Goal: Entertainment & Leisure: Browse casually

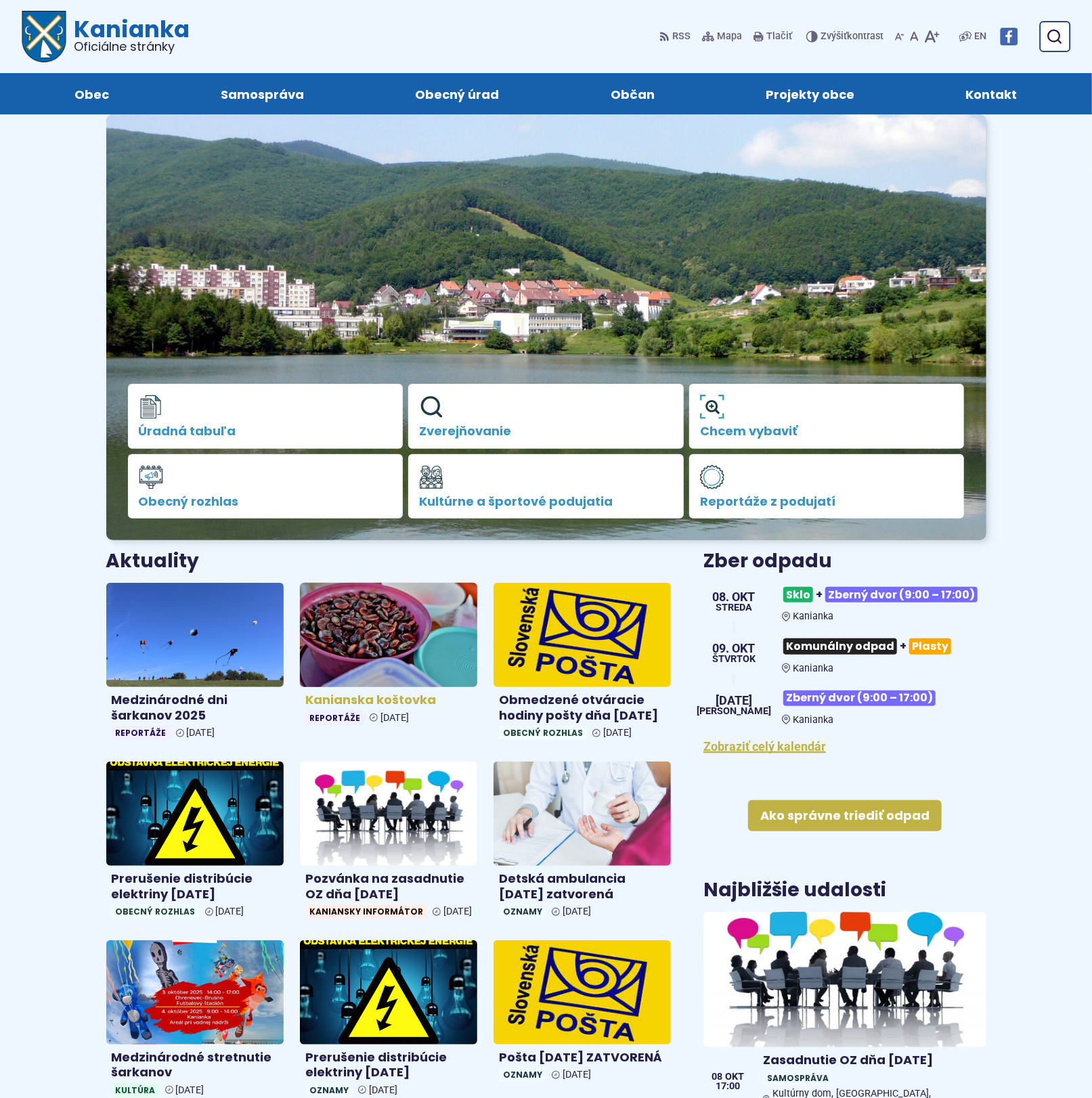
click at [386, 646] on img at bounding box center [389, 635] width 204 height 120
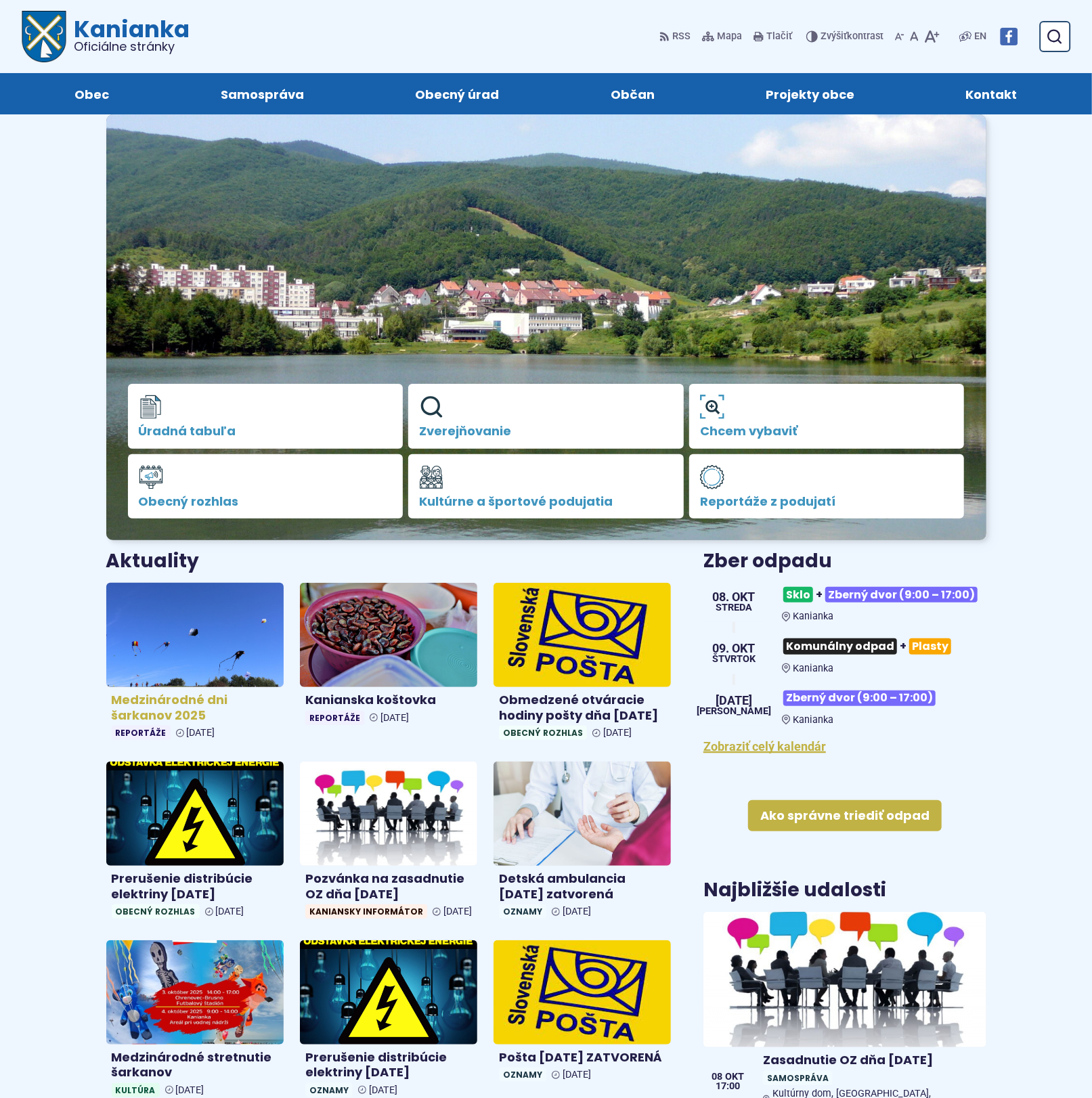
click at [152, 648] on img at bounding box center [195, 635] width 204 height 120
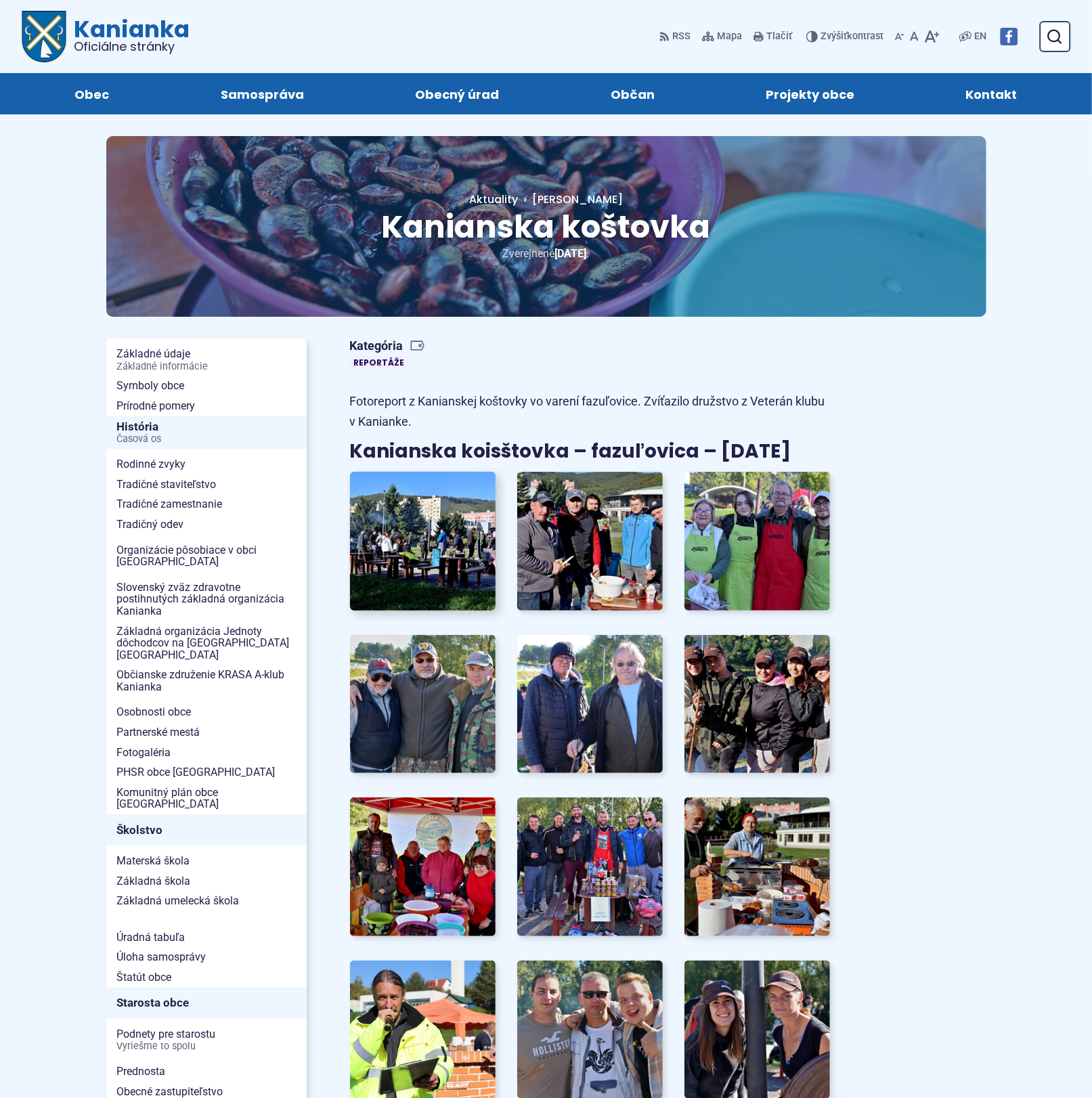
click at [446, 535] on img at bounding box center [423, 541] width 161 height 153
click at [449, 538] on img at bounding box center [423, 541] width 161 height 153
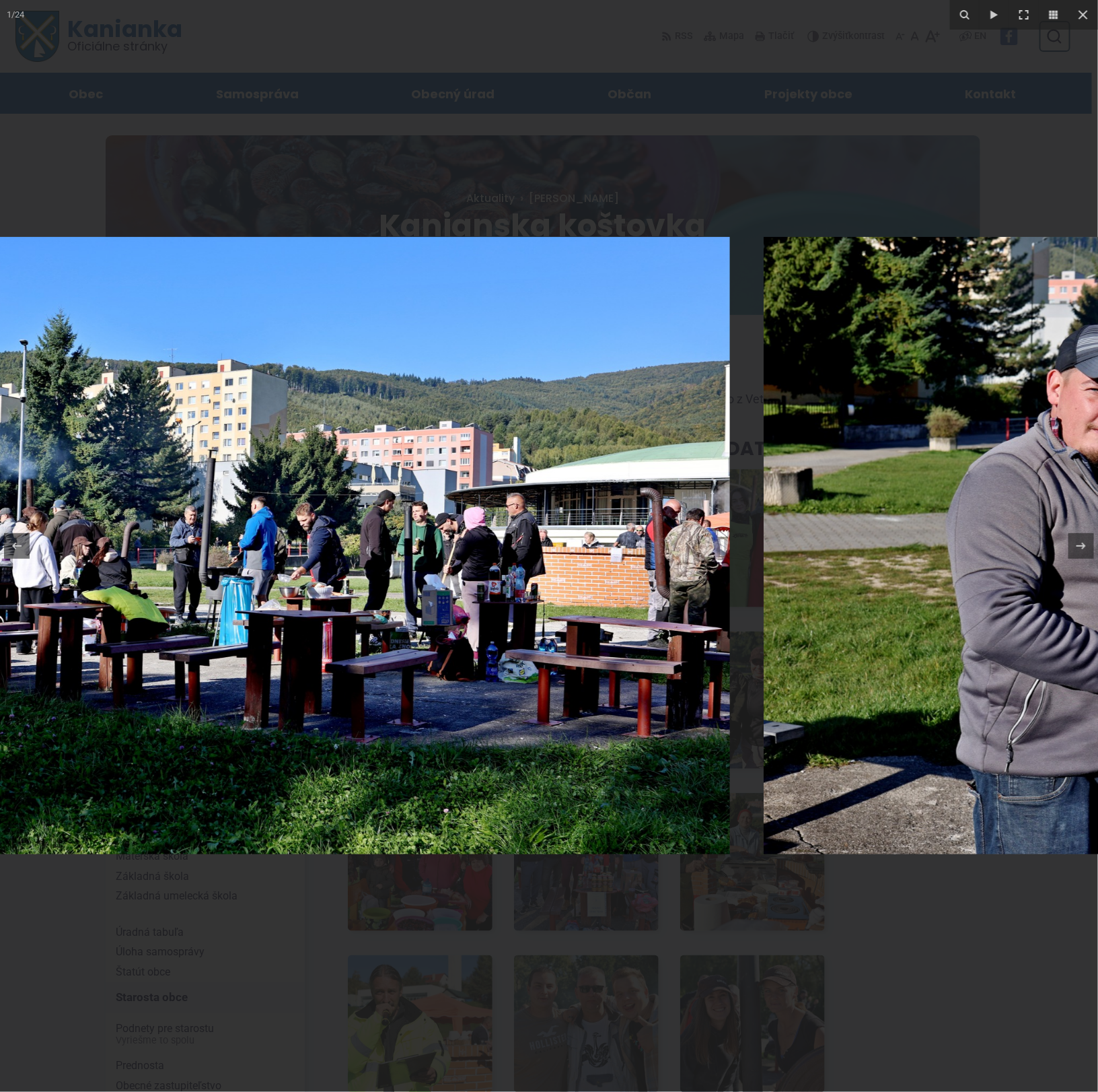
drag, startPoint x: 972, startPoint y: 648, endPoint x: 595, endPoint y: 635, distance: 377.2
click at [570, 636] on img at bounding box center [181, 546] width 1099 height 617
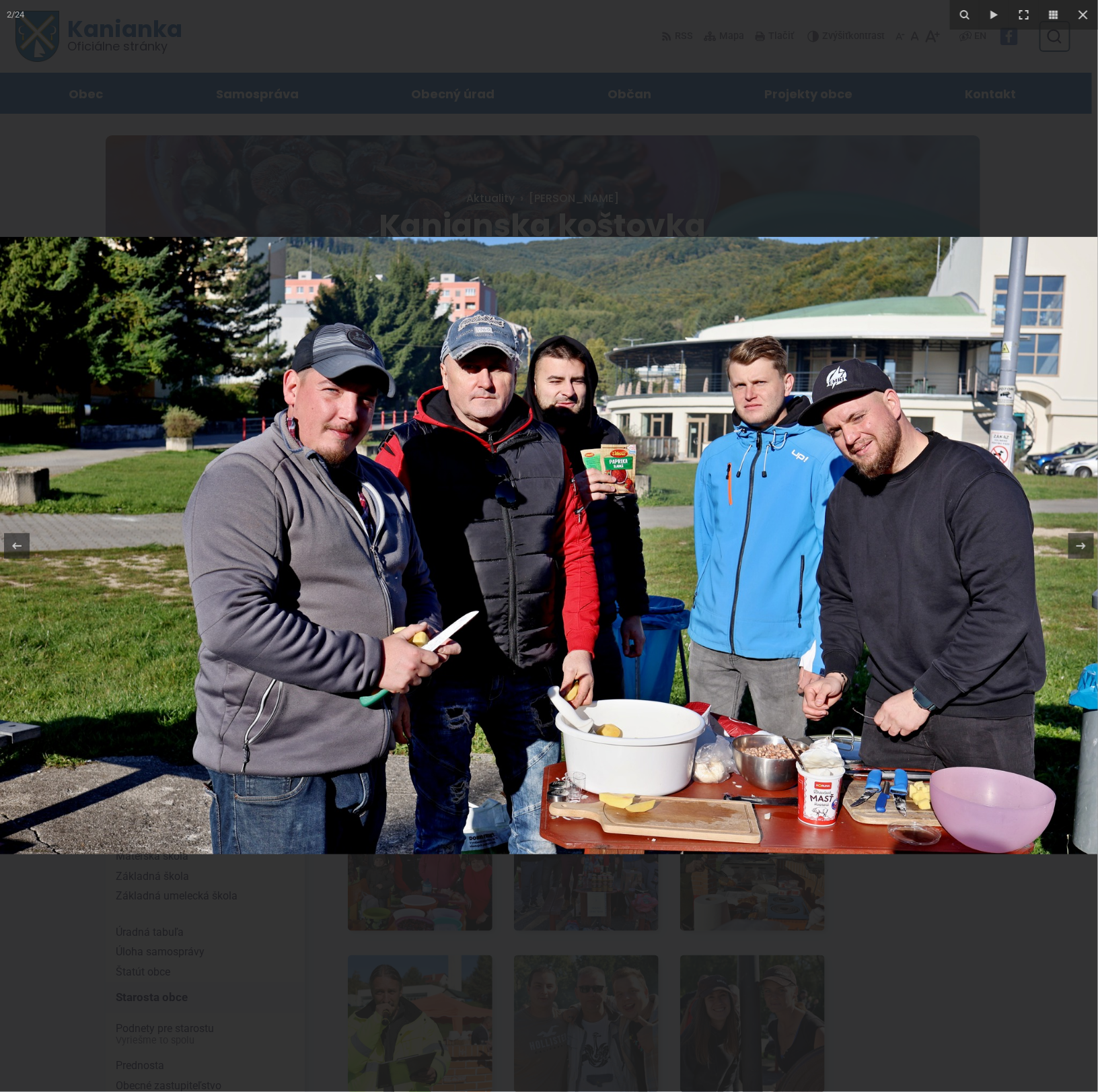
click at [986, 613] on img at bounding box center [549, 546] width 1099 height 617
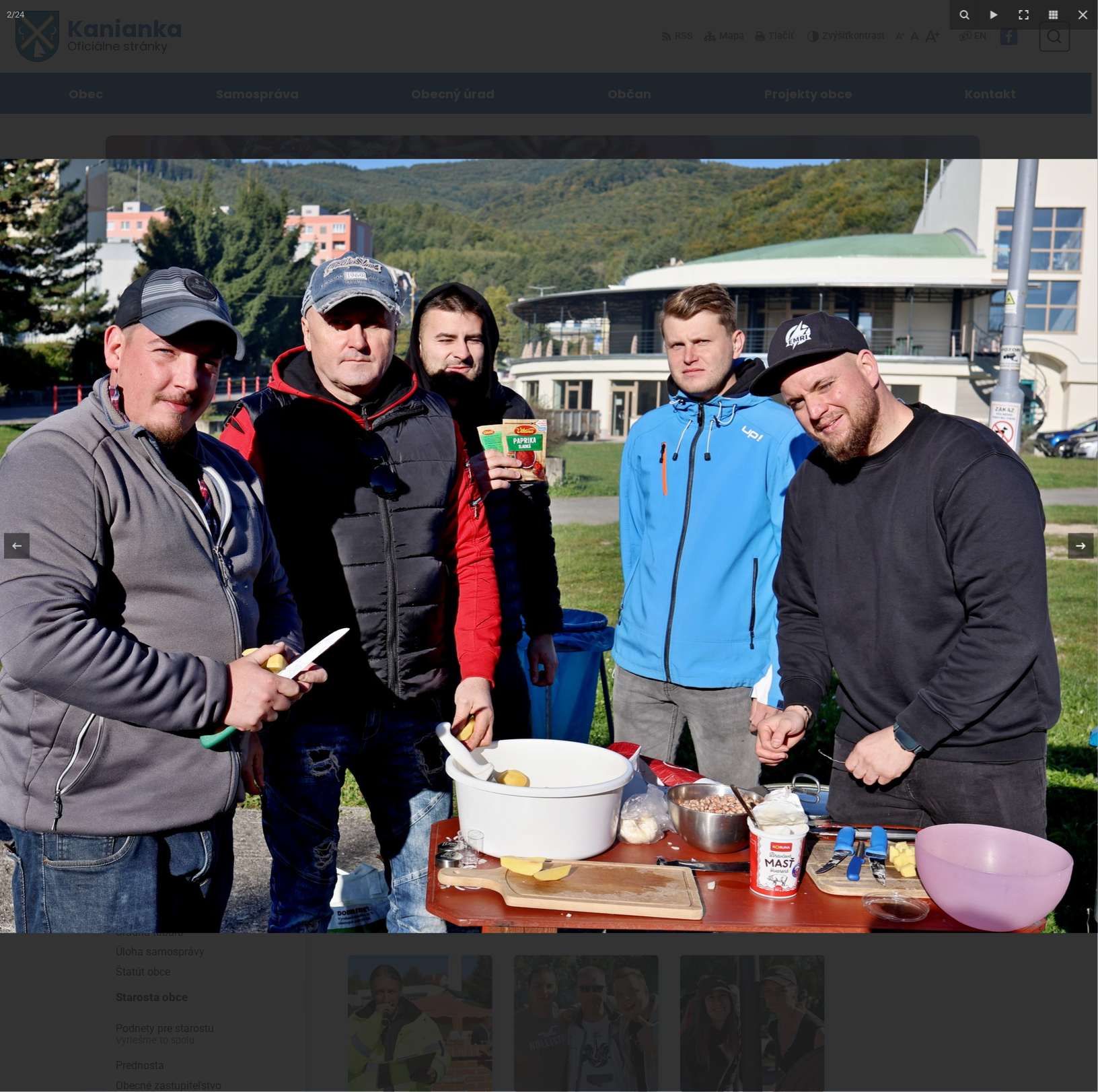
click at [1076, 546] on icon at bounding box center [1082, 546] width 16 height 16
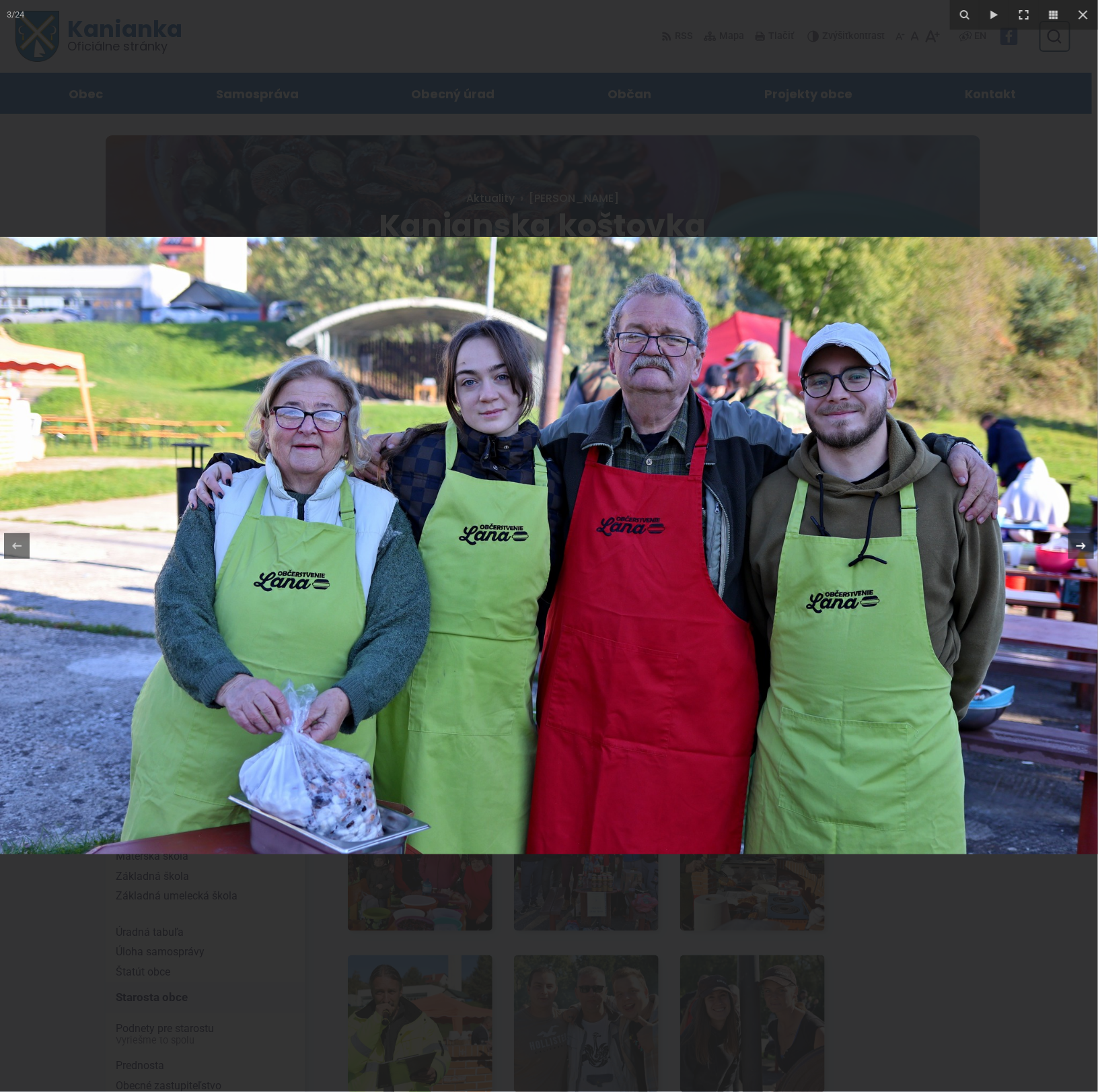
click at [1076, 546] on div "3 / 24" at bounding box center [549, 546] width 1098 height 1092
click at [1079, 546] on icon at bounding box center [1082, 546] width 16 height 16
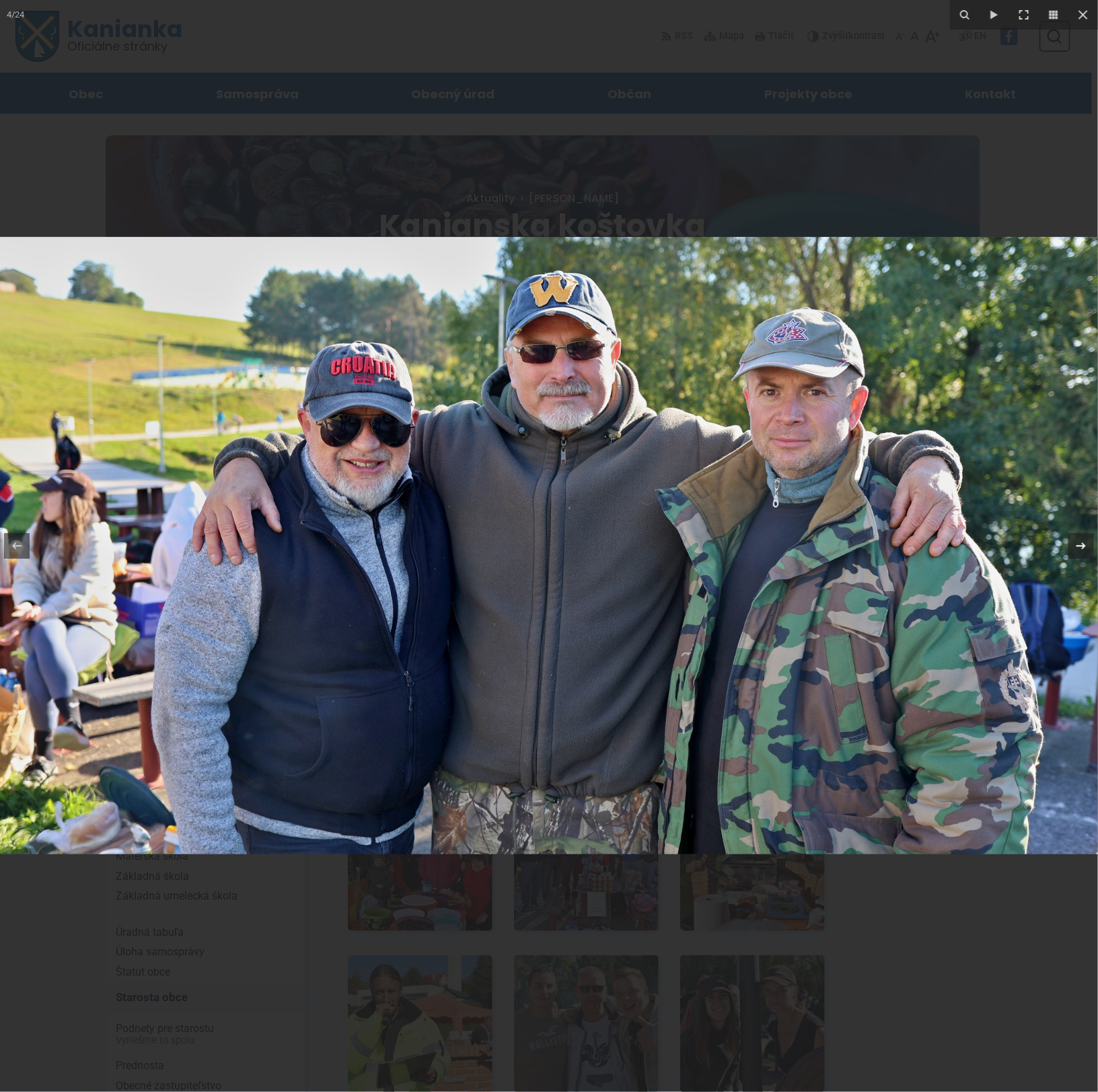
click at [1081, 546] on icon at bounding box center [1081, 546] width 9 height 6
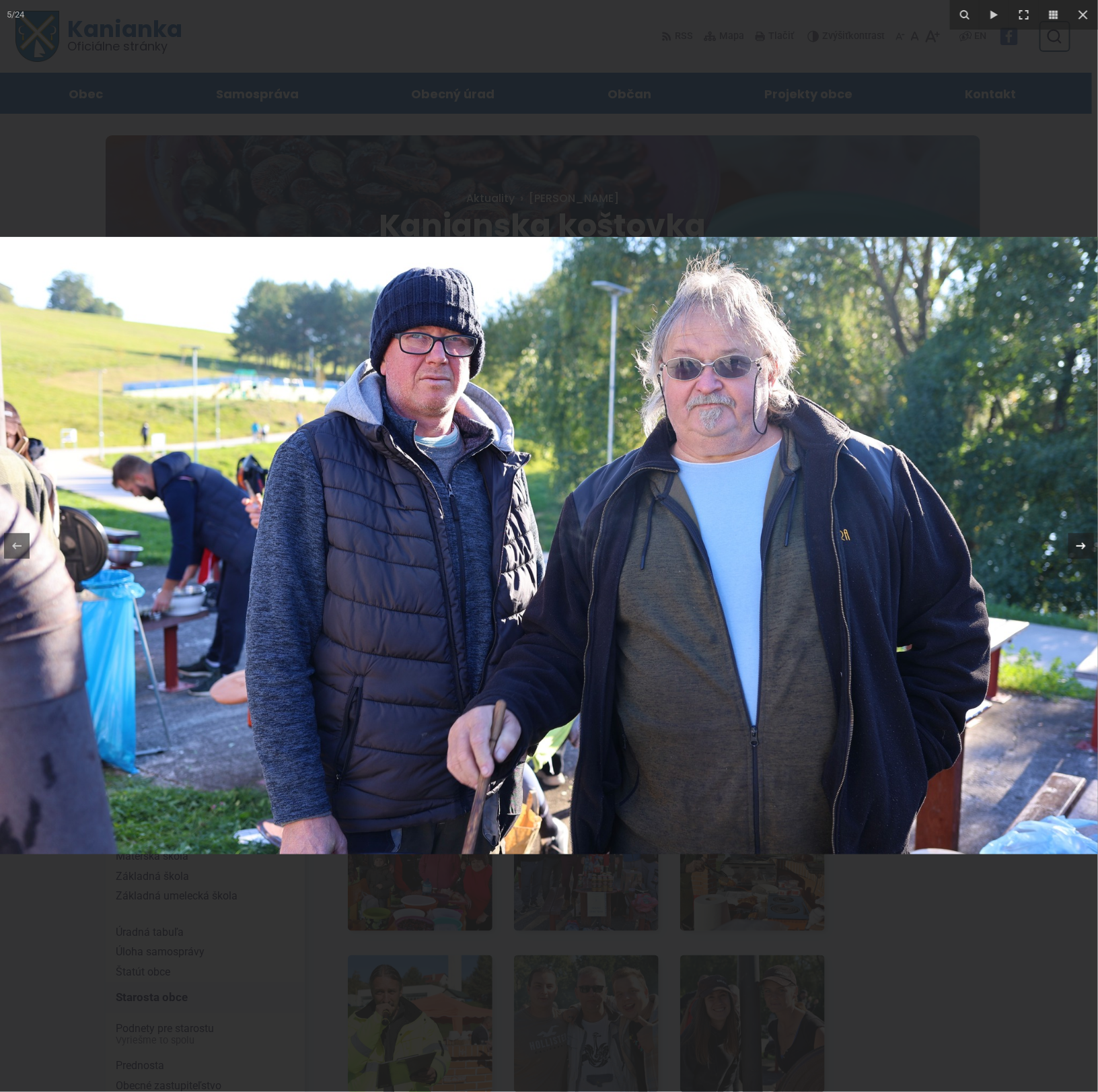
click at [1082, 546] on icon at bounding box center [1081, 546] width 9 height 6
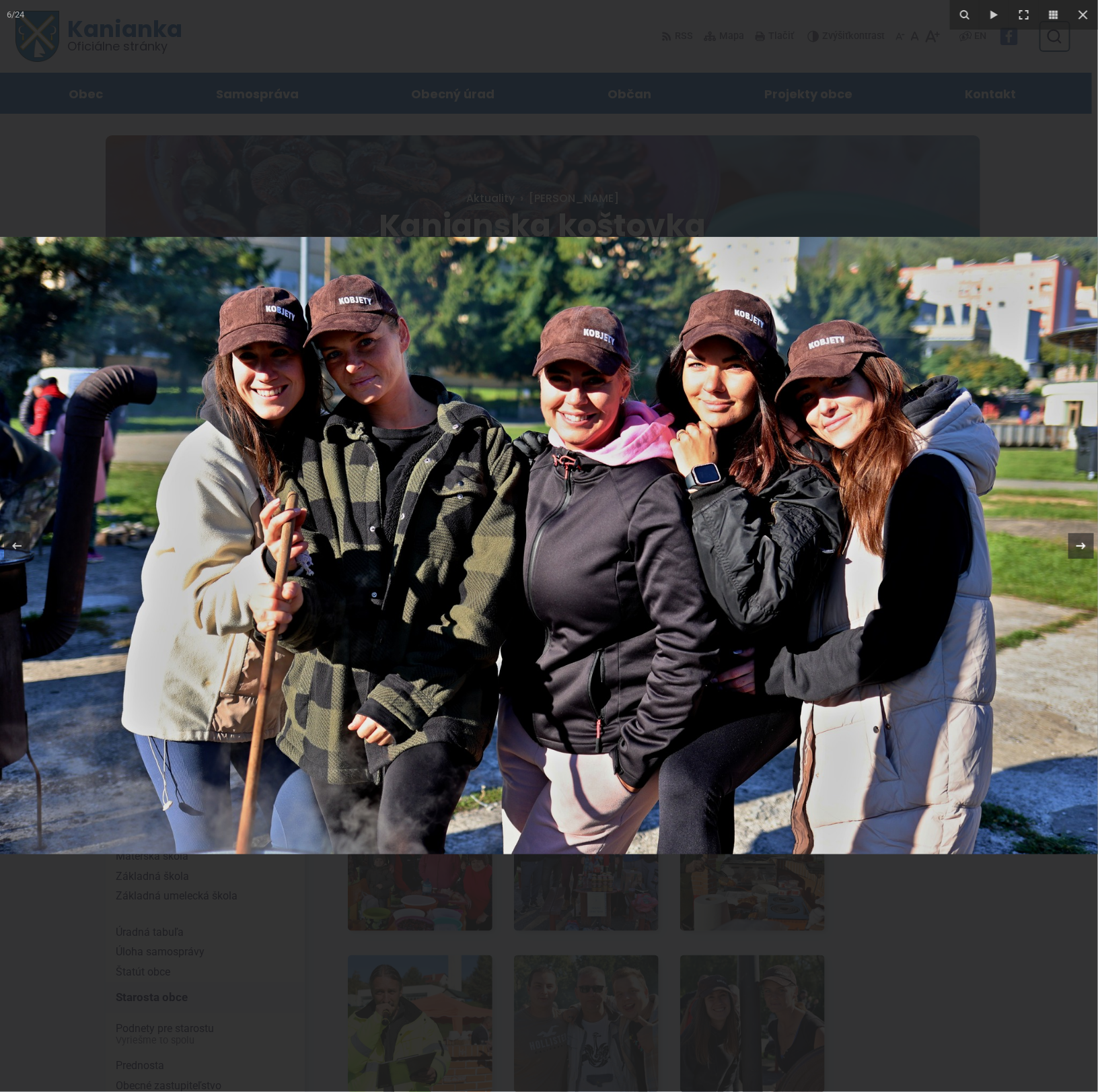
click at [1082, 549] on div "6 / 24" at bounding box center [549, 546] width 1098 height 1092
click at [1082, 549] on icon at bounding box center [1082, 546] width 16 height 16
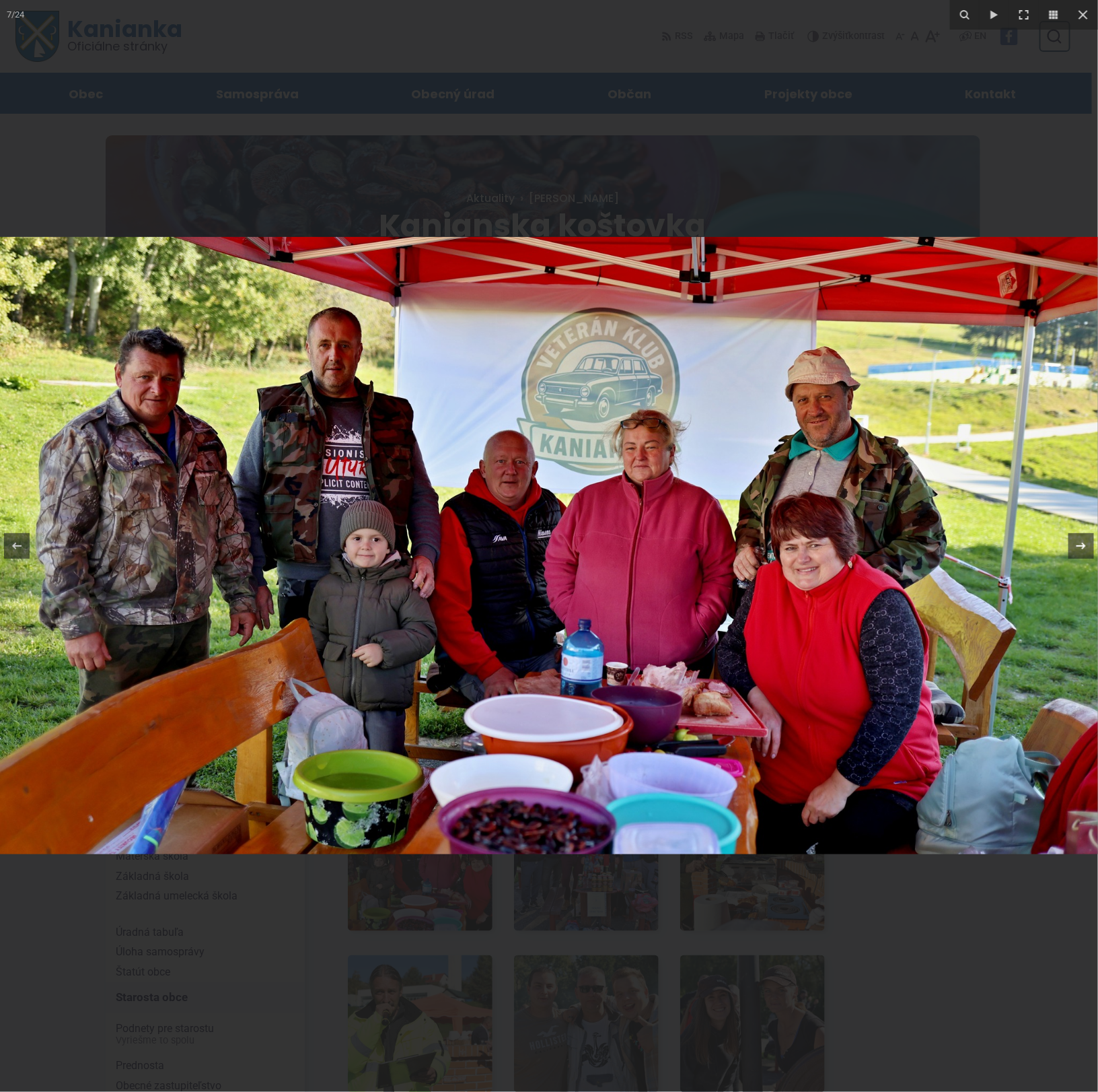
click at [1082, 546] on icon at bounding box center [1082, 546] width 16 height 16
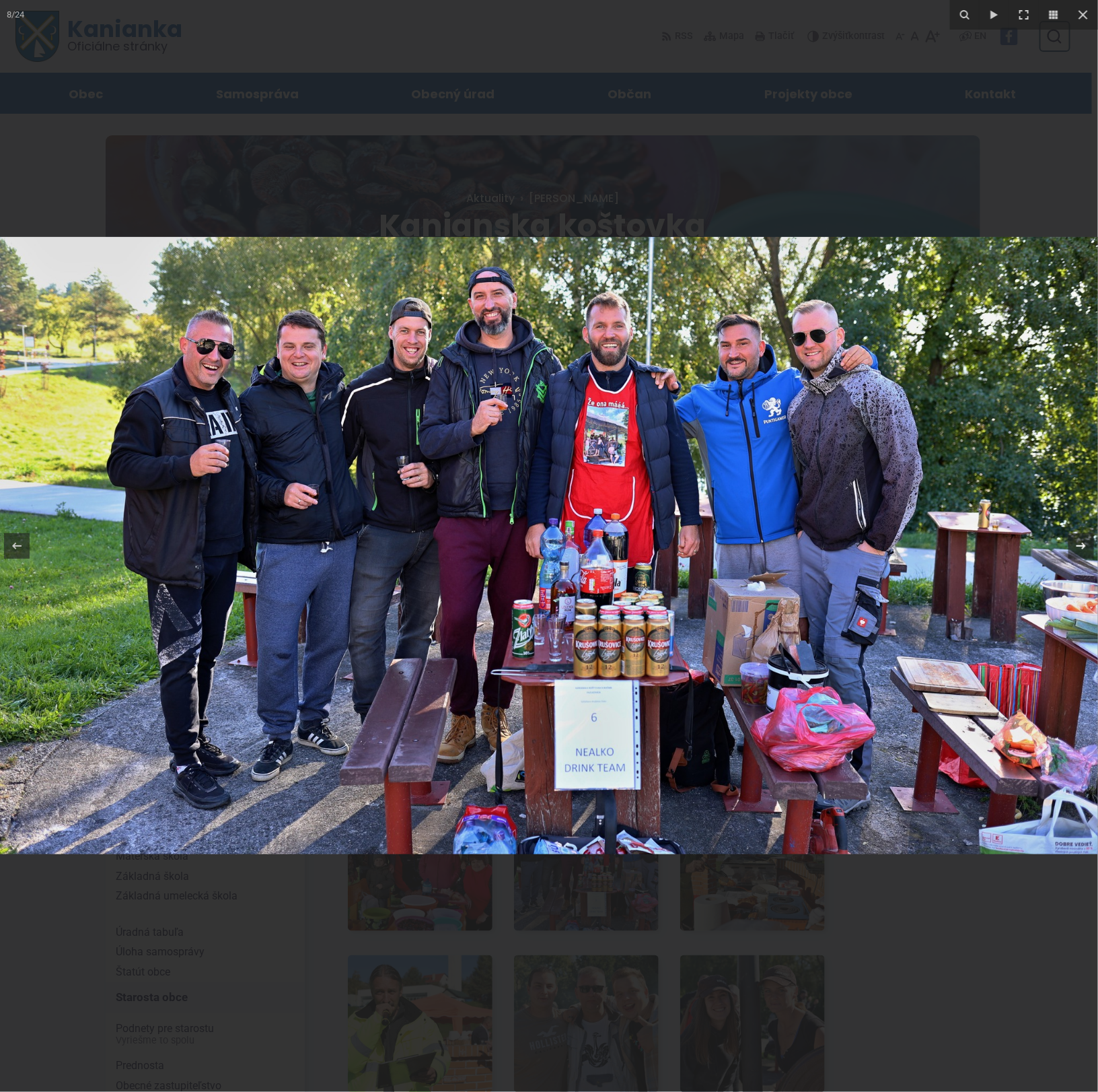
click at [1082, 547] on icon at bounding box center [1082, 546] width 16 height 16
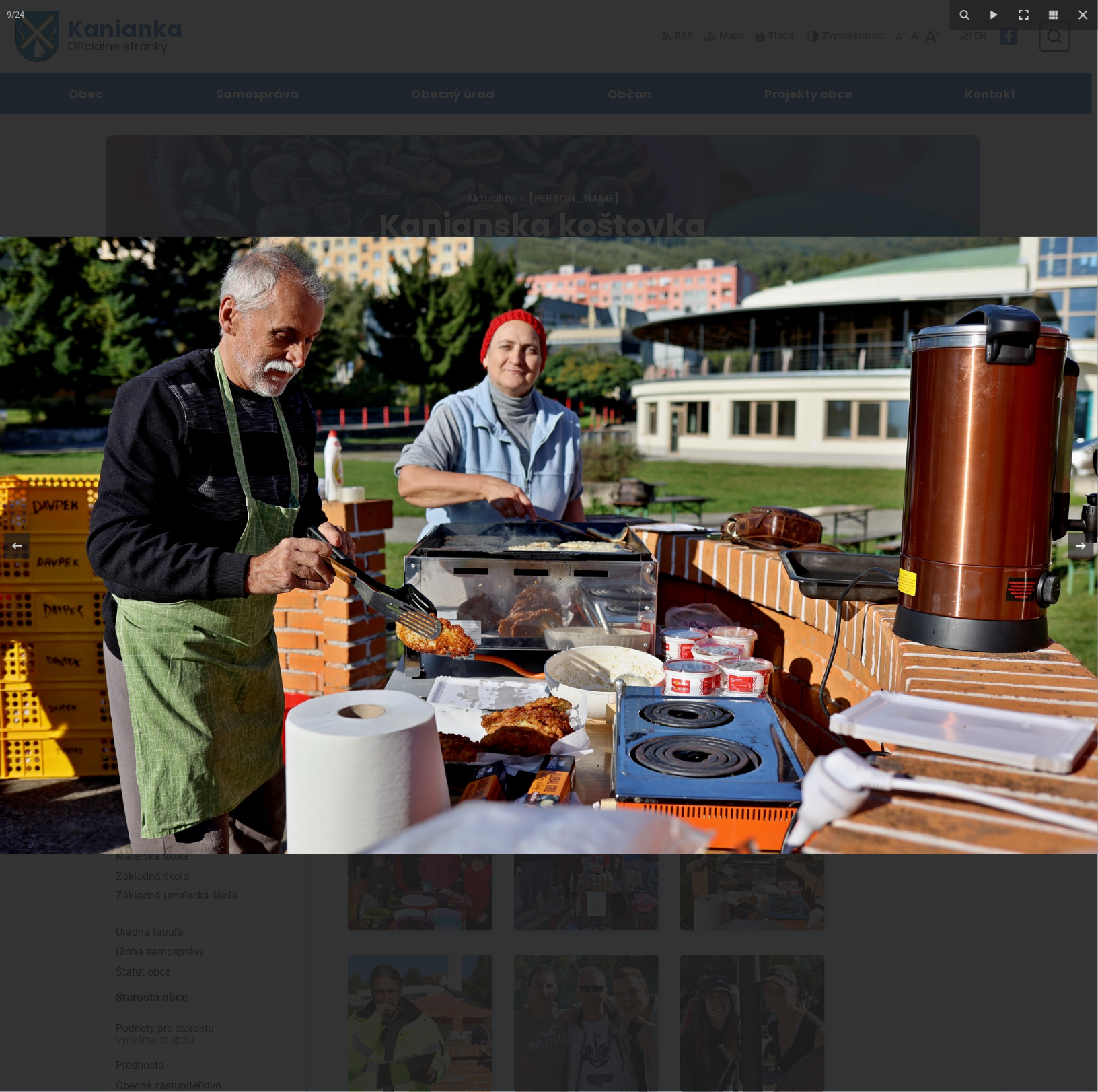
click at [1084, 549] on icon at bounding box center [1082, 546] width 16 height 16
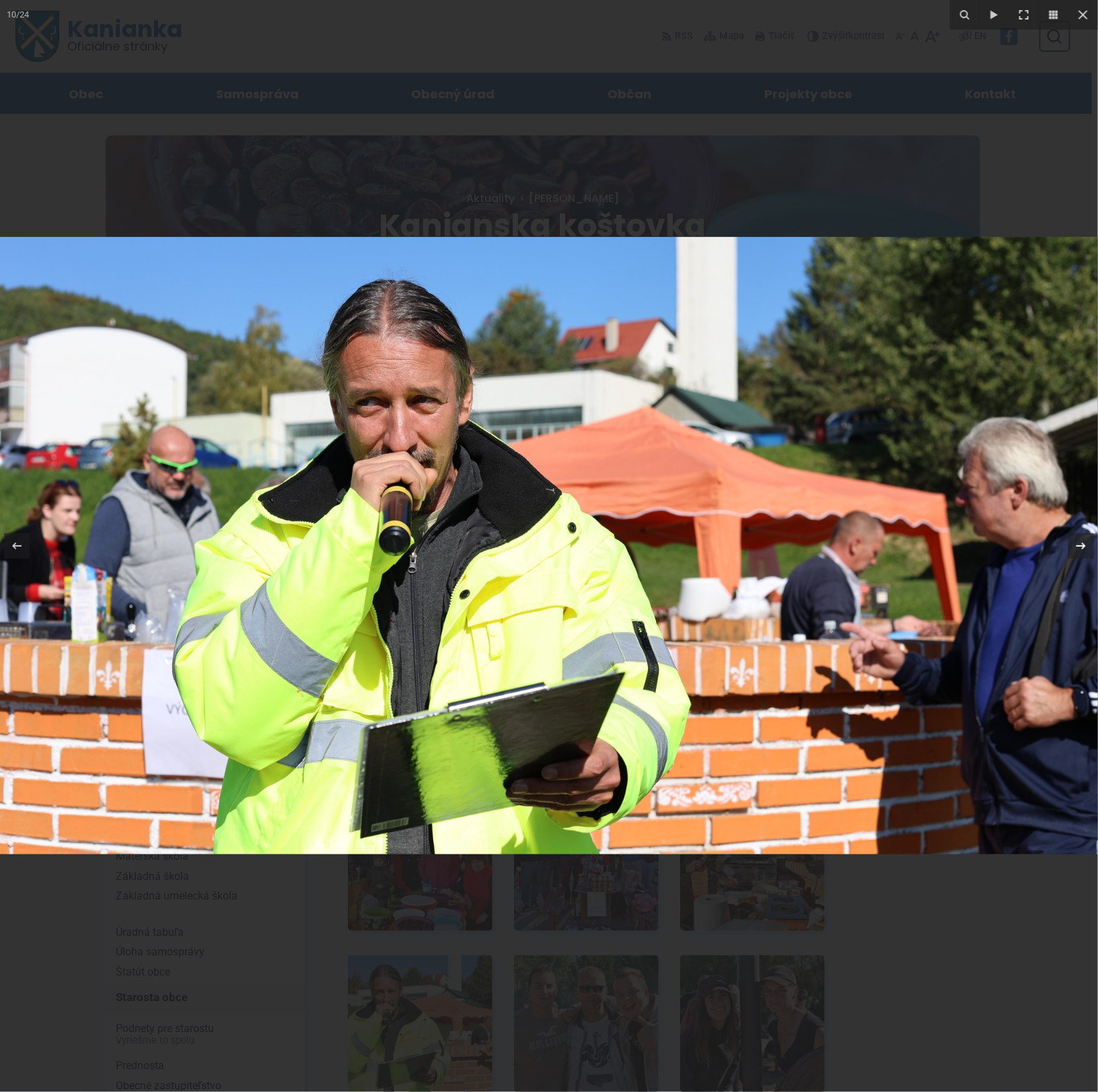
click at [1084, 549] on icon at bounding box center [1082, 546] width 16 height 16
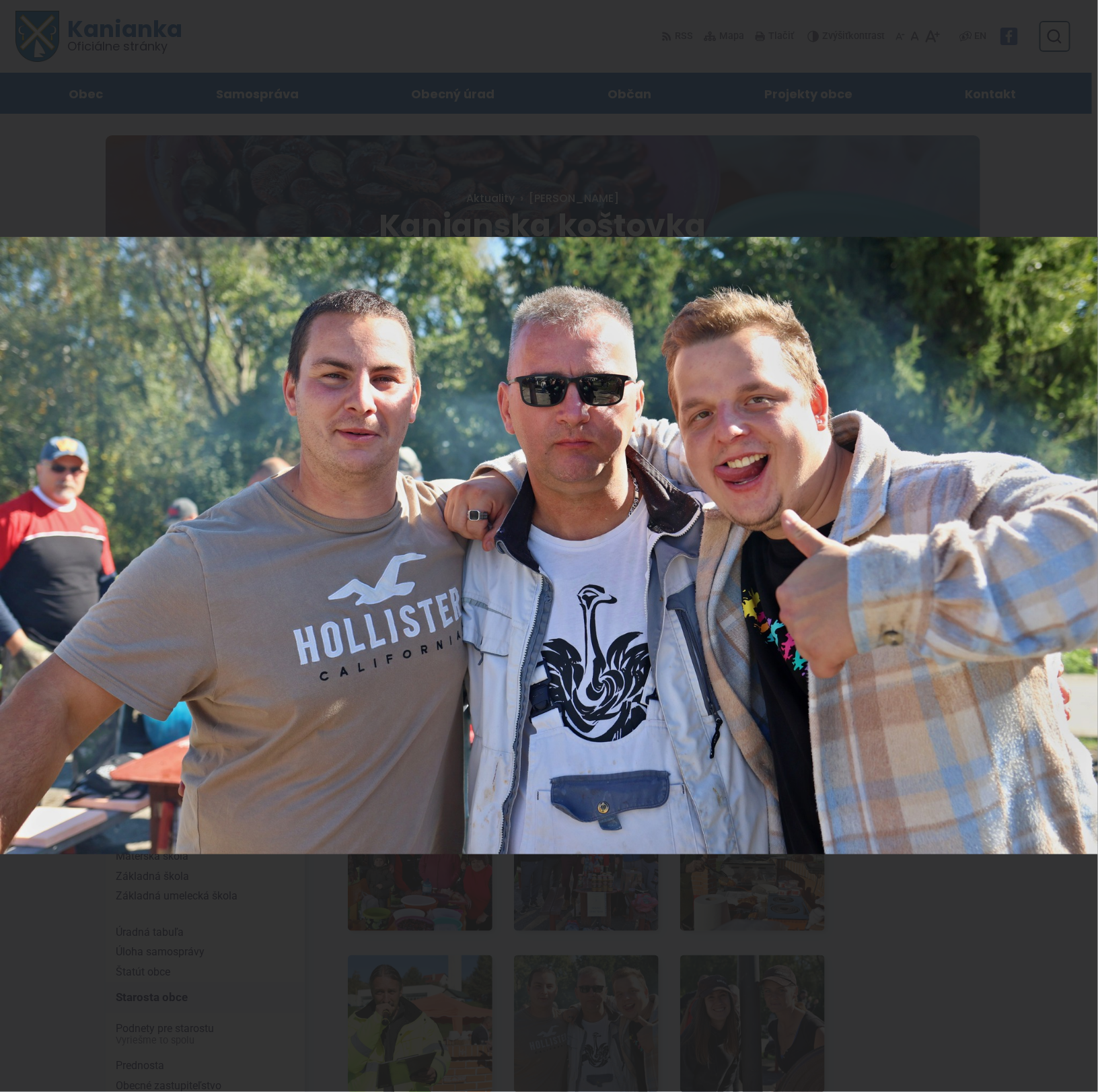
click at [1084, 549] on div "11 / 24" at bounding box center [549, 546] width 1098 height 1092
click at [1084, 549] on icon at bounding box center [1082, 546] width 16 height 16
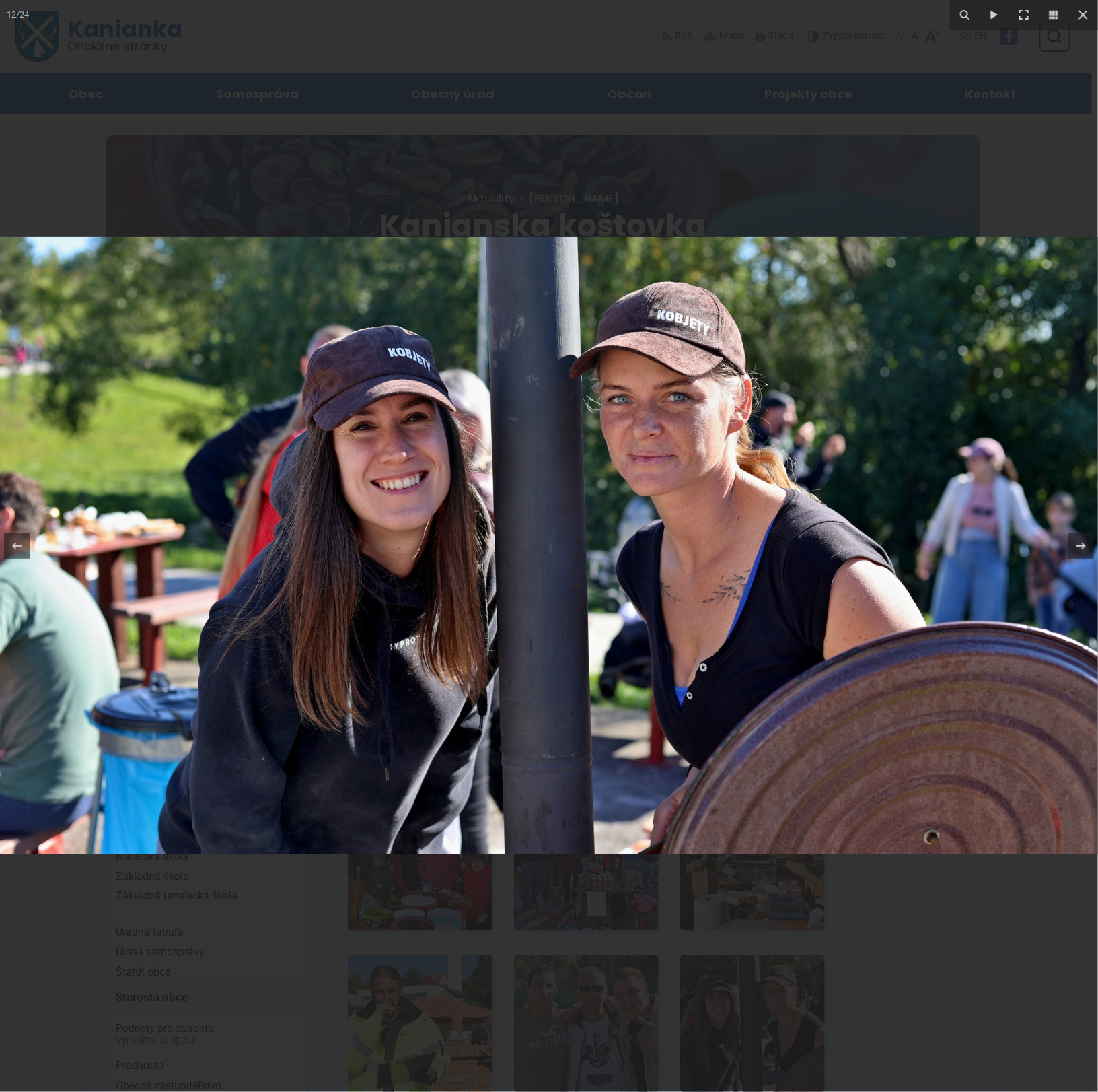
click at [659, 442] on img at bounding box center [549, 546] width 1099 height 617
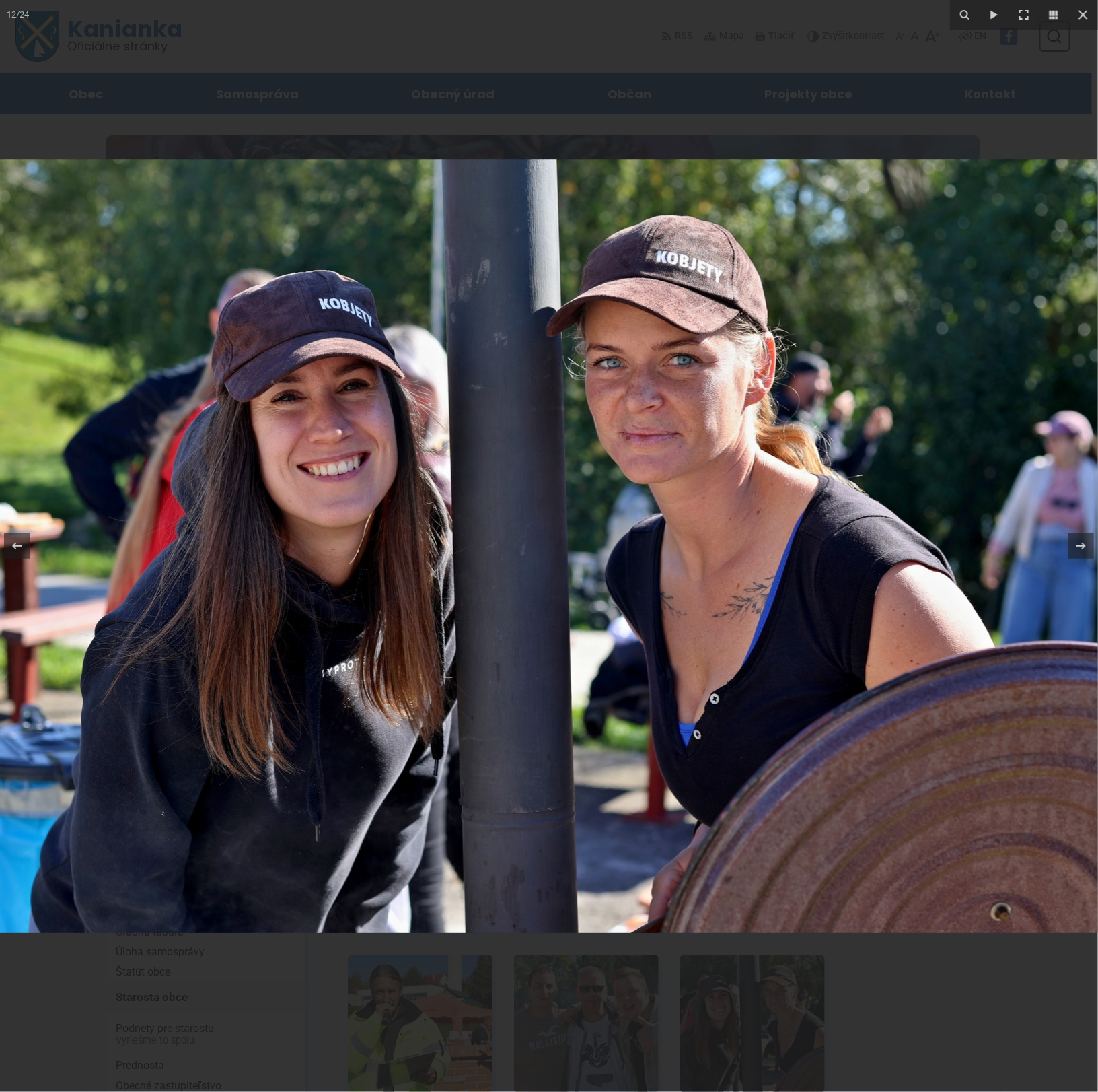
click at [662, 433] on img at bounding box center [522, 546] width 1379 height 774
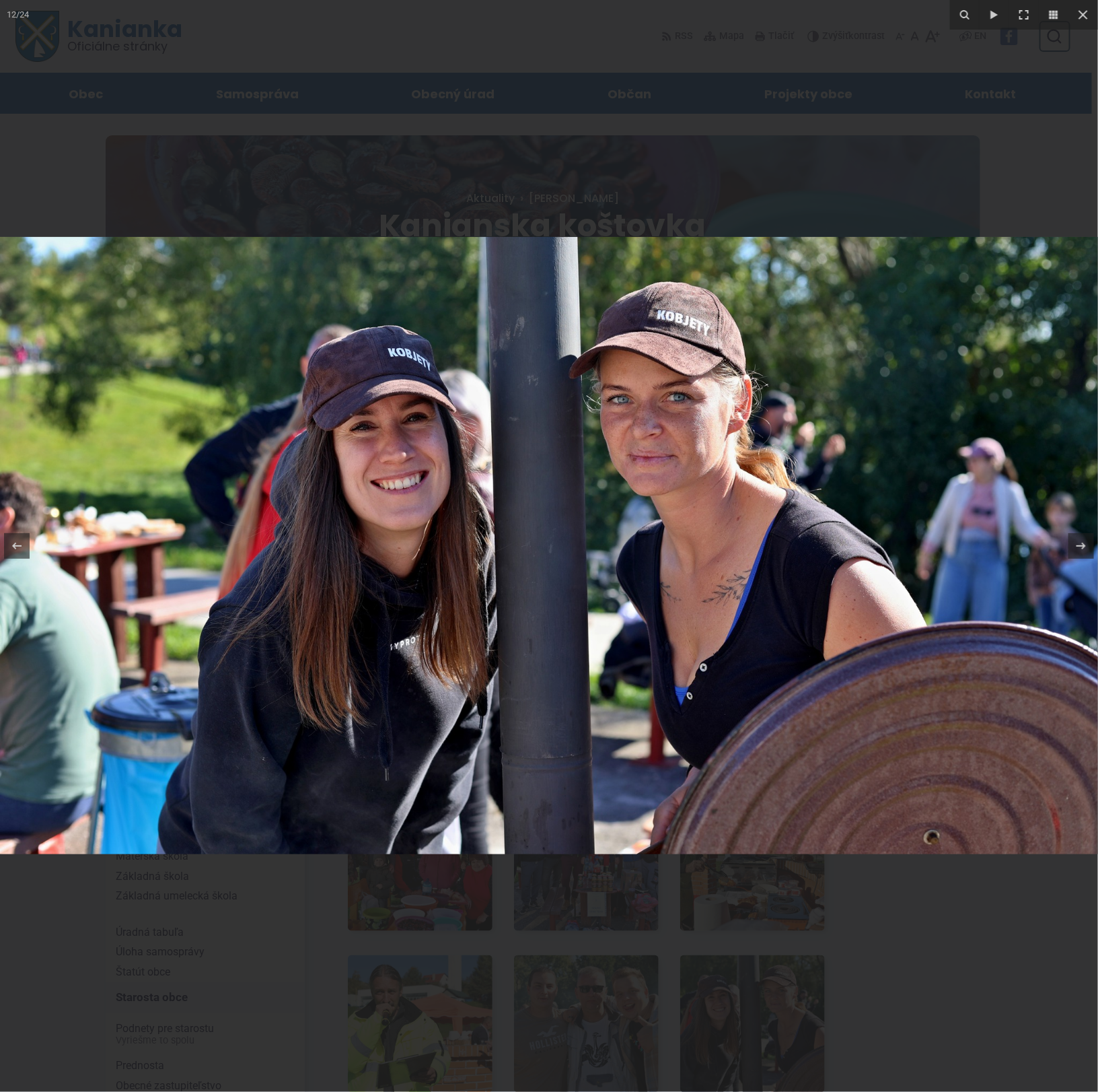
click at [662, 422] on img at bounding box center [549, 546] width 1099 height 617
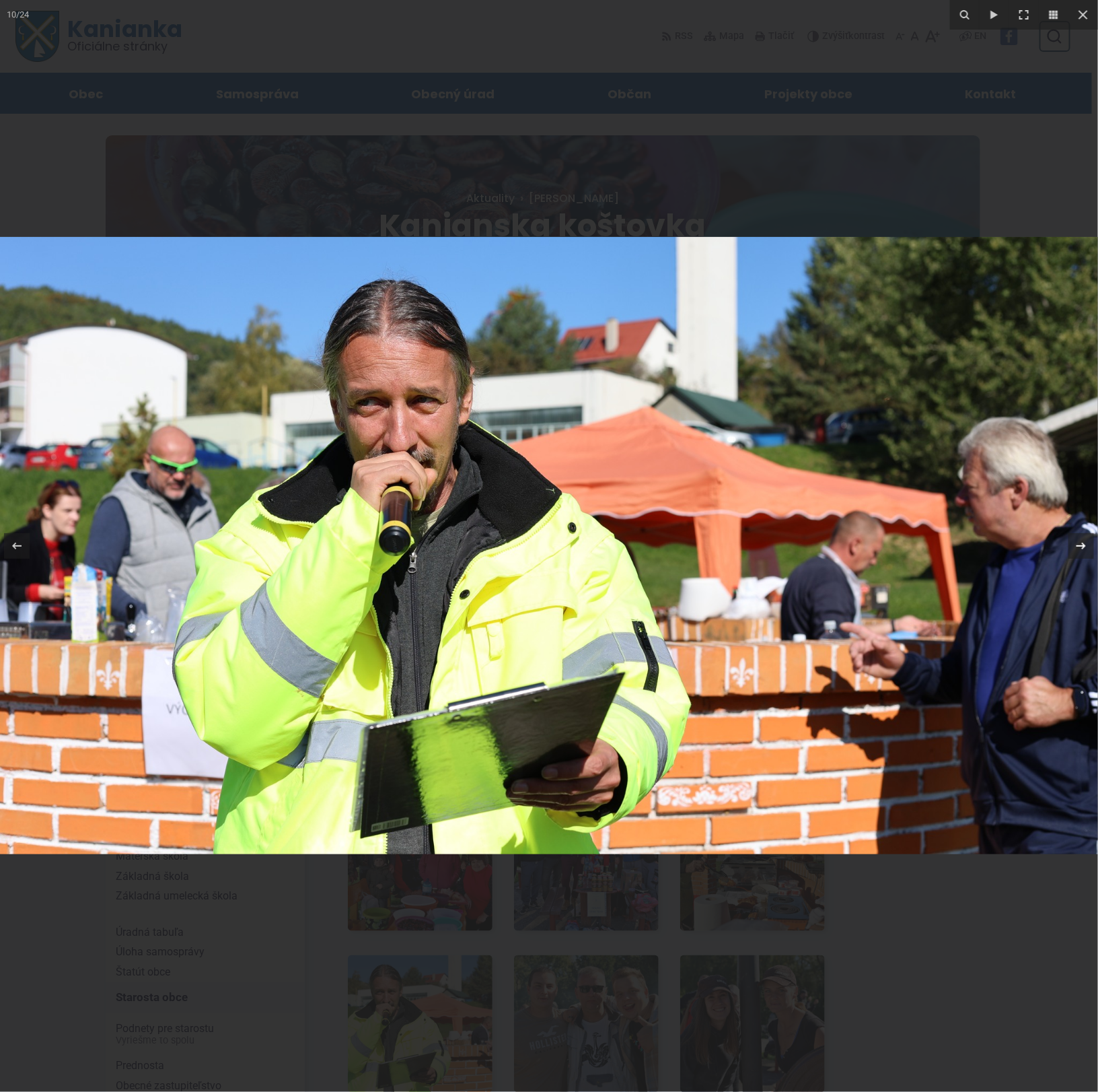
click at [1085, 551] on icon at bounding box center [1082, 546] width 16 height 16
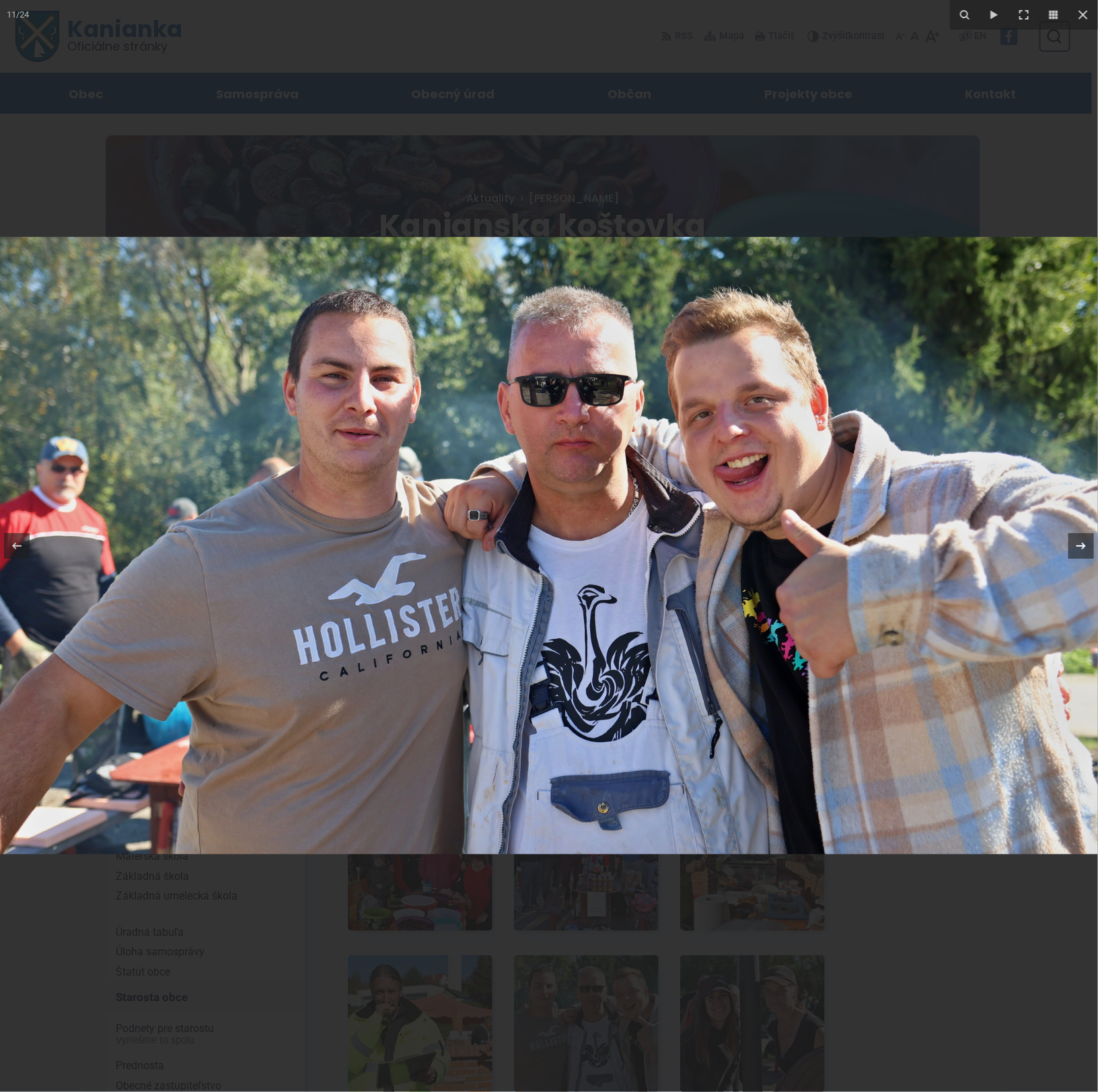
click at [1085, 551] on icon at bounding box center [1082, 546] width 16 height 16
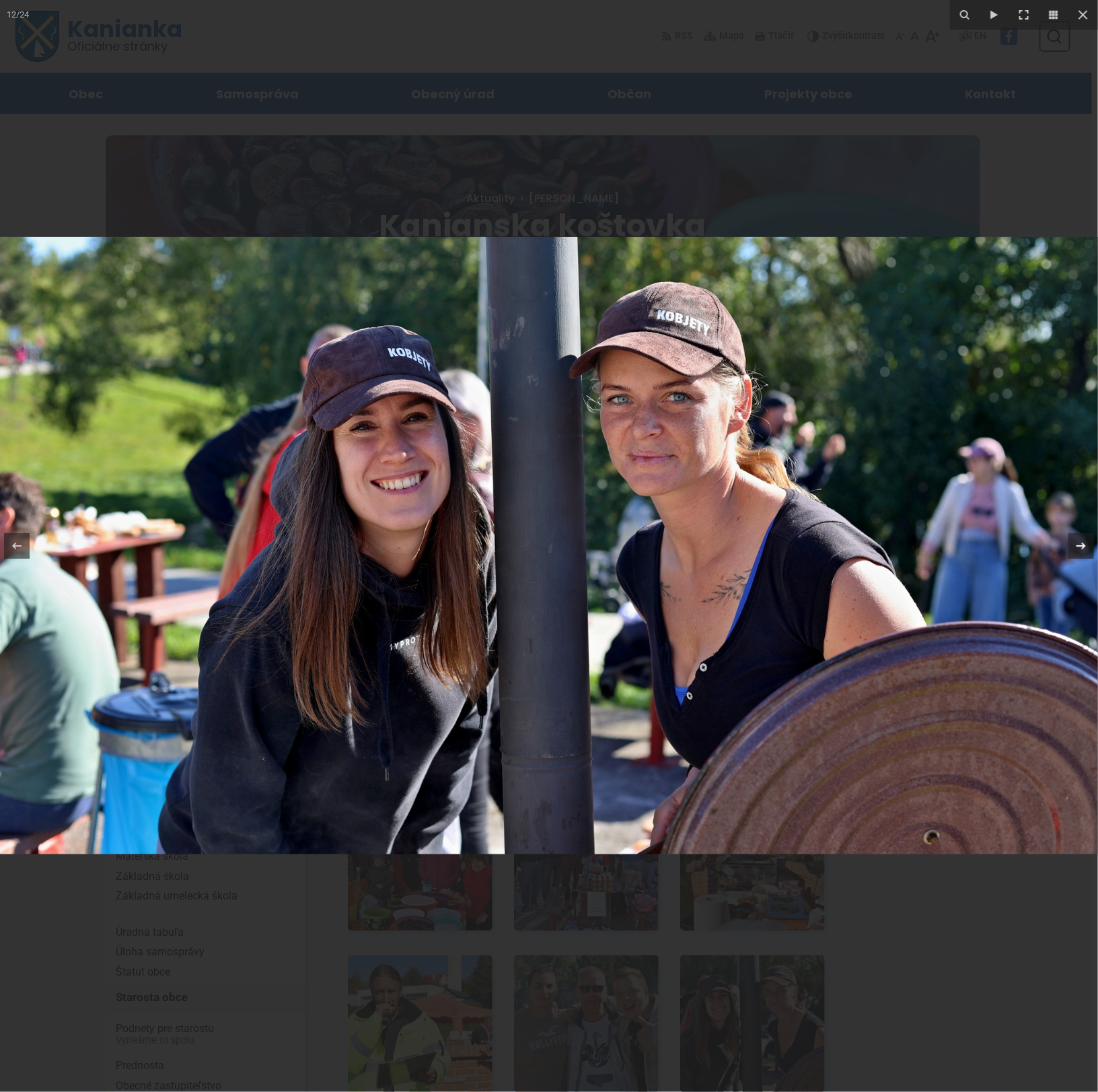
click at [1085, 551] on icon at bounding box center [1082, 546] width 16 height 16
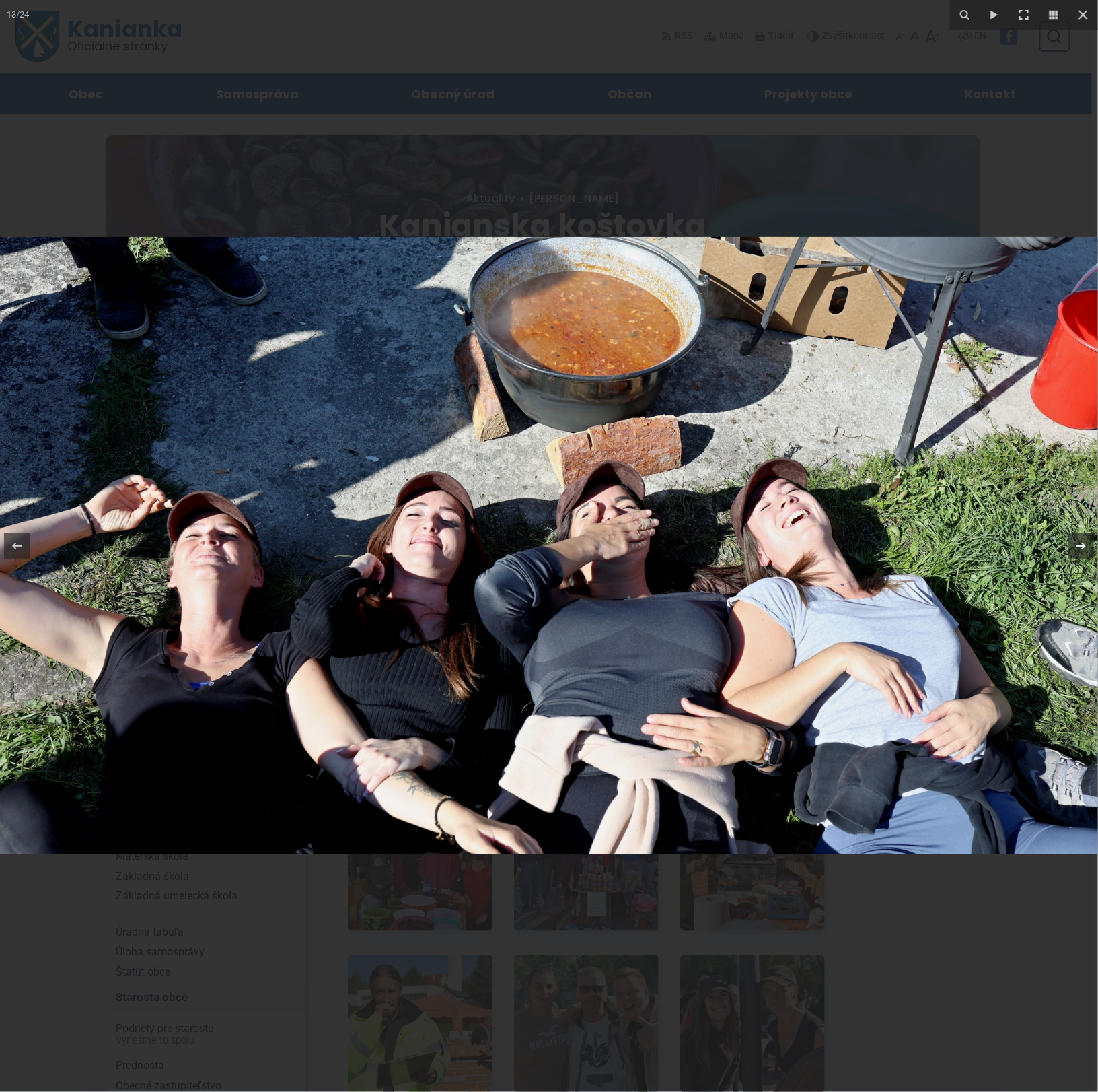
click at [1085, 551] on div "13 / 24" at bounding box center [549, 546] width 1098 height 1092
click at [1079, 546] on icon at bounding box center [1082, 546] width 16 height 16
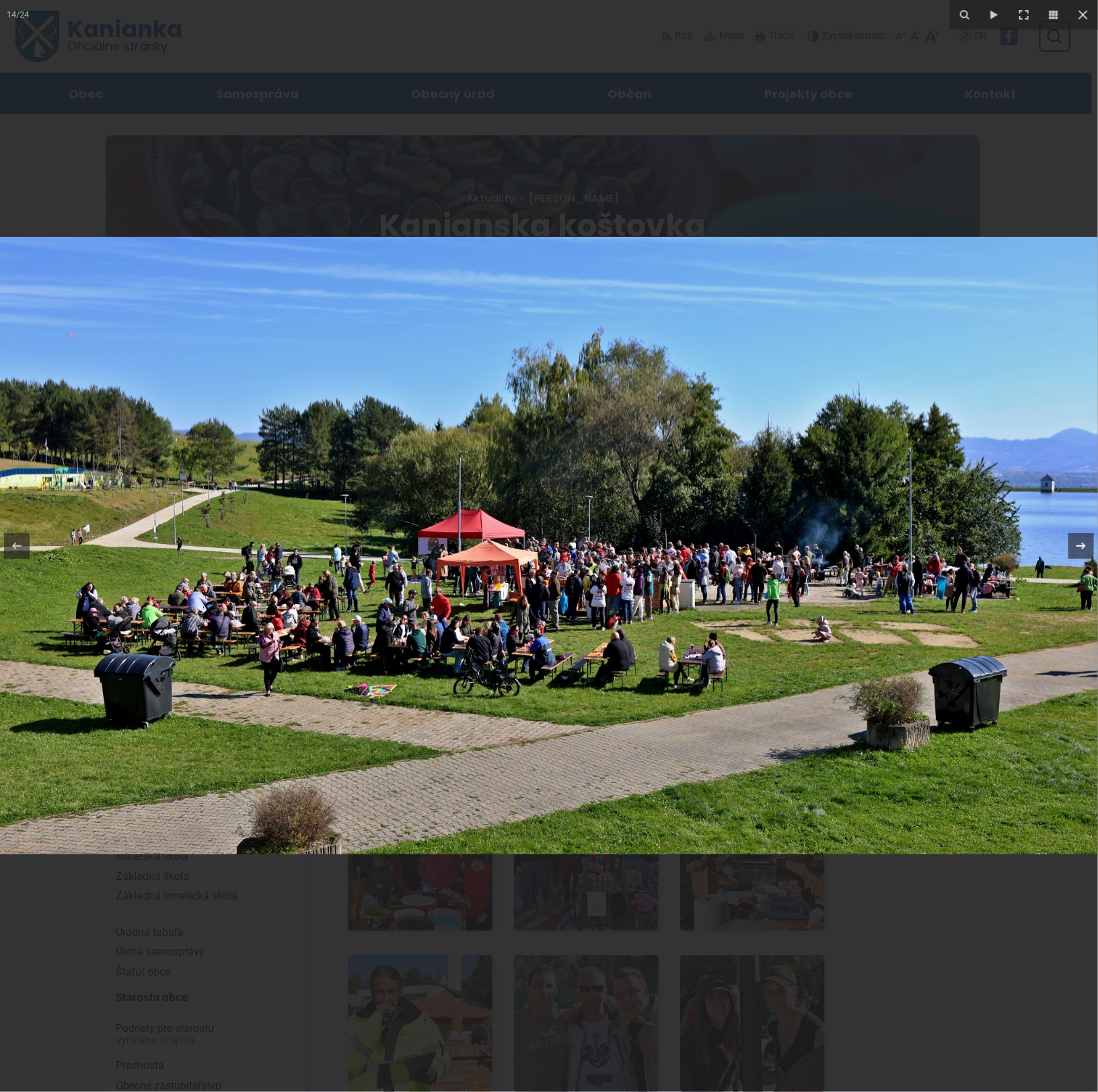
click at [1079, 546] on div "14 / 24" at bounding box center [549, 546] width 1098 height 1092
click at [1082, 546] on icon at bounding box center [1081, 546] width 9 height 6
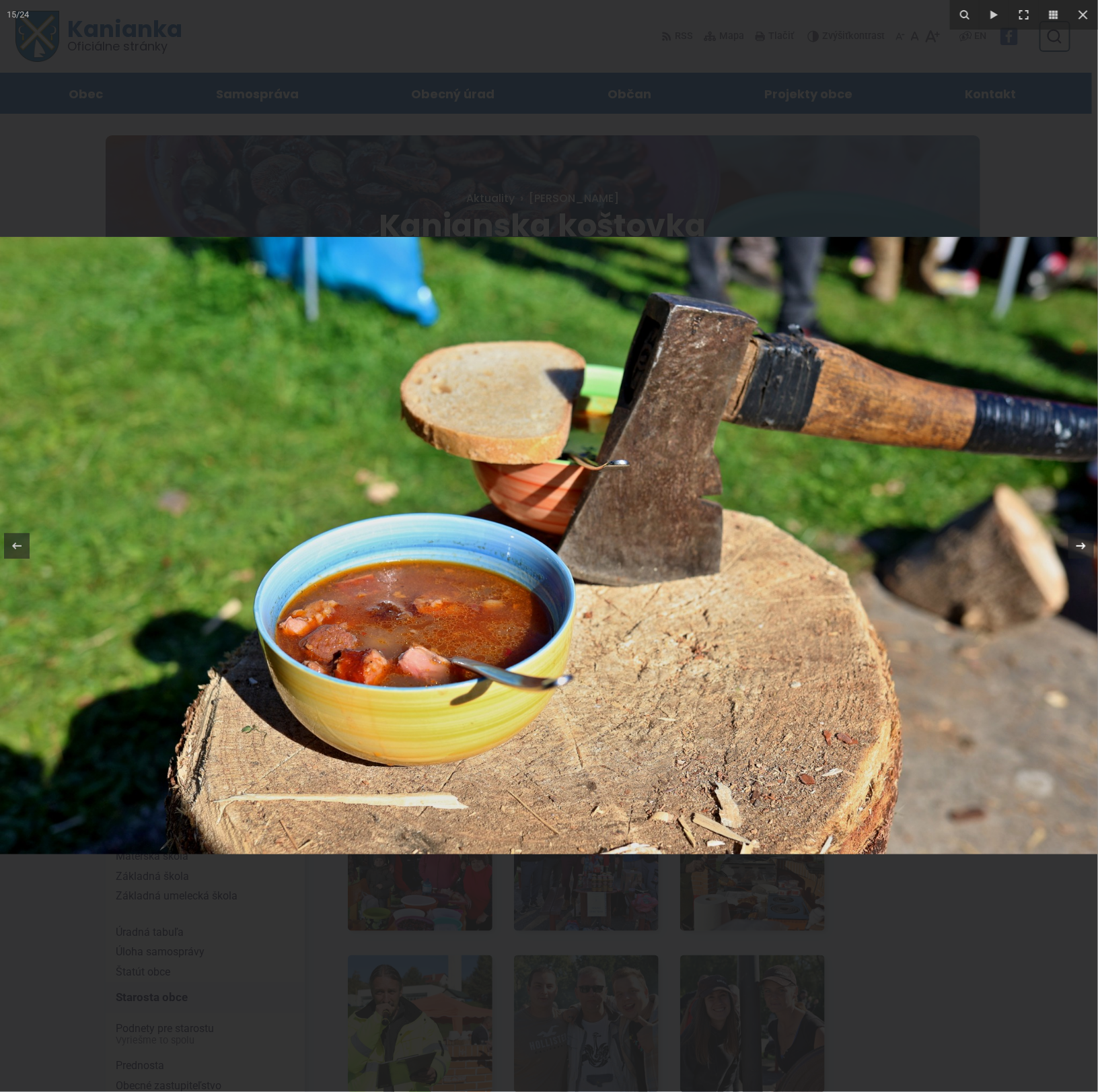
click at [1081, 547] on icon at bounding box center [1082, 546] width 16 height 16
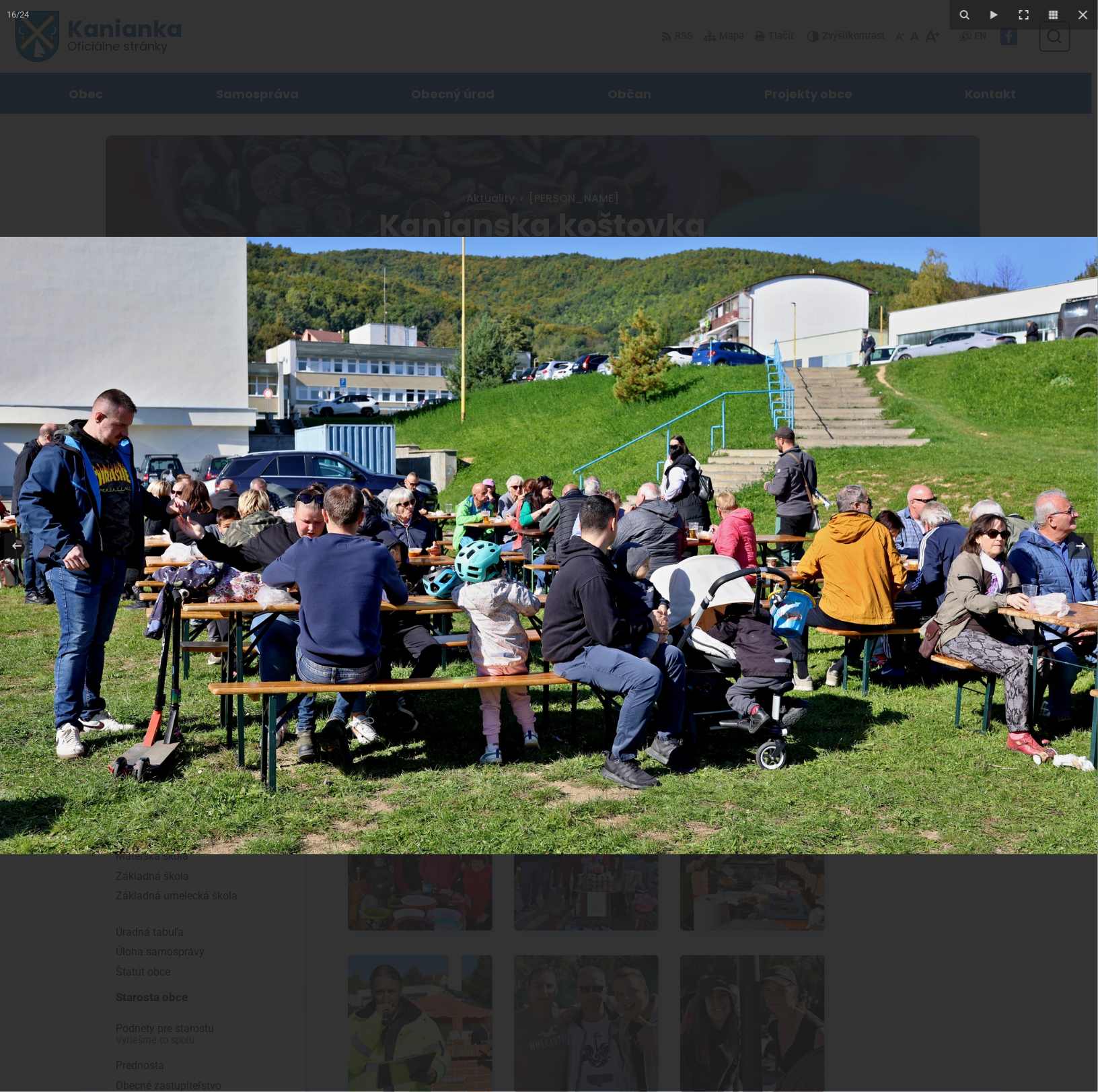
click at [1080, 549] on div "16 / 24" at bounding box center [549, 546] width 1098 height 1092
click at [1080, 549] on icon at bounding box center [1082, 546] width 16 height 16
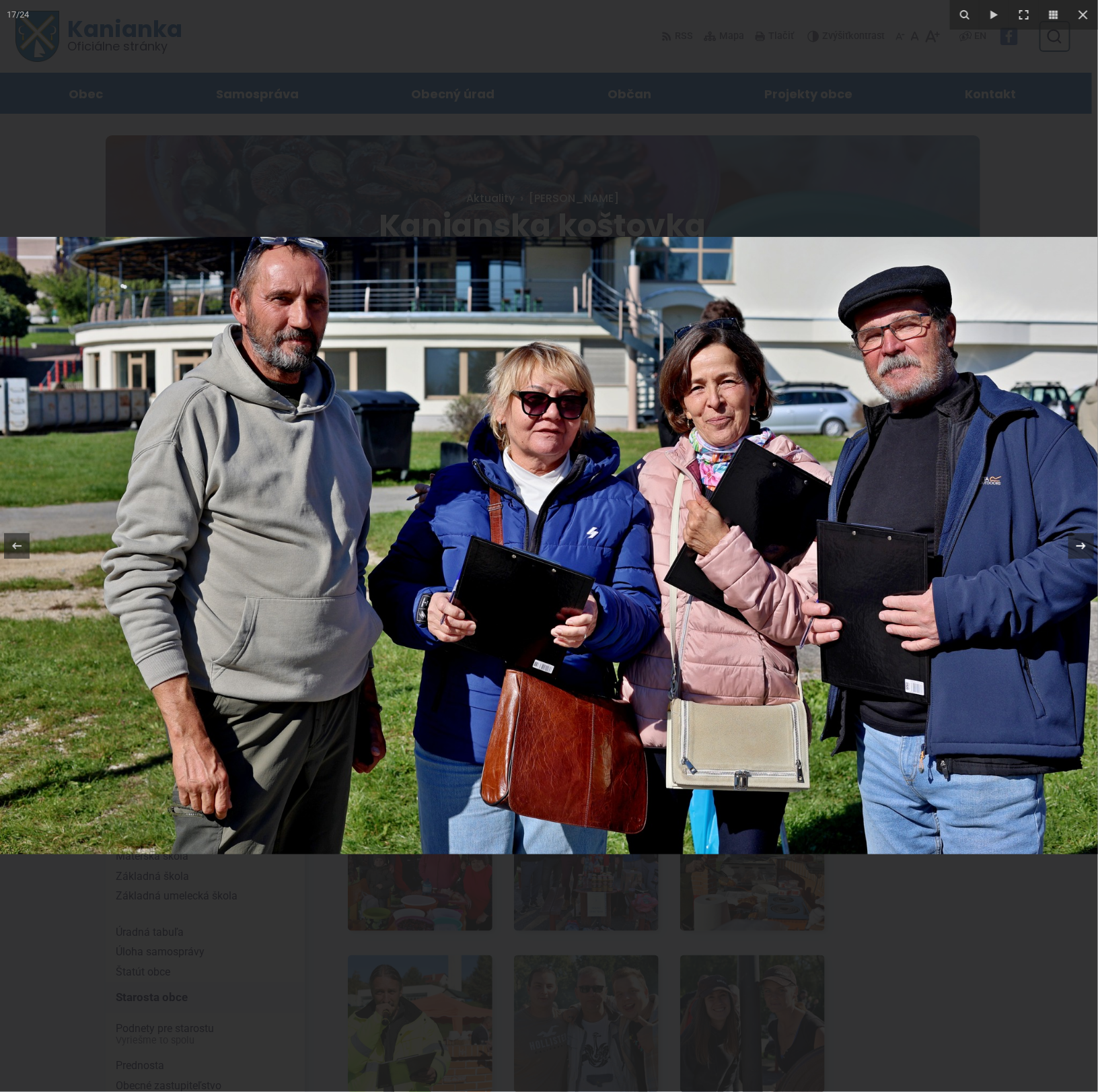
click at [1080, 549] on div "17 / 24" at bounding box center [549, 546] width 1098 height 1092
click at [1080, 549] on icon at bounding box center [1082, 546] width 16 height 16
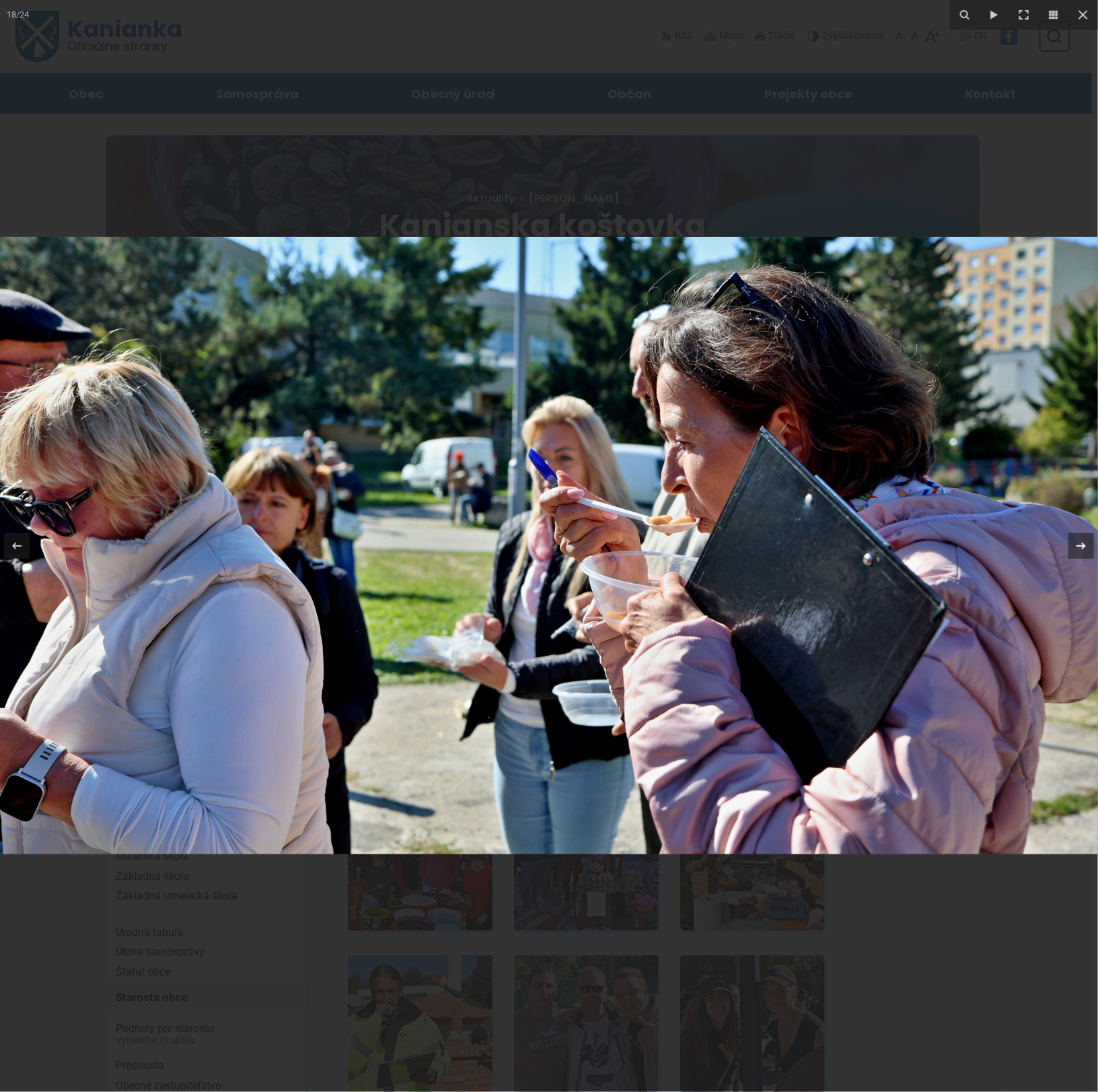
click at [1080, 549] on icon at bounding box center [1082, 546] width 16 height 16
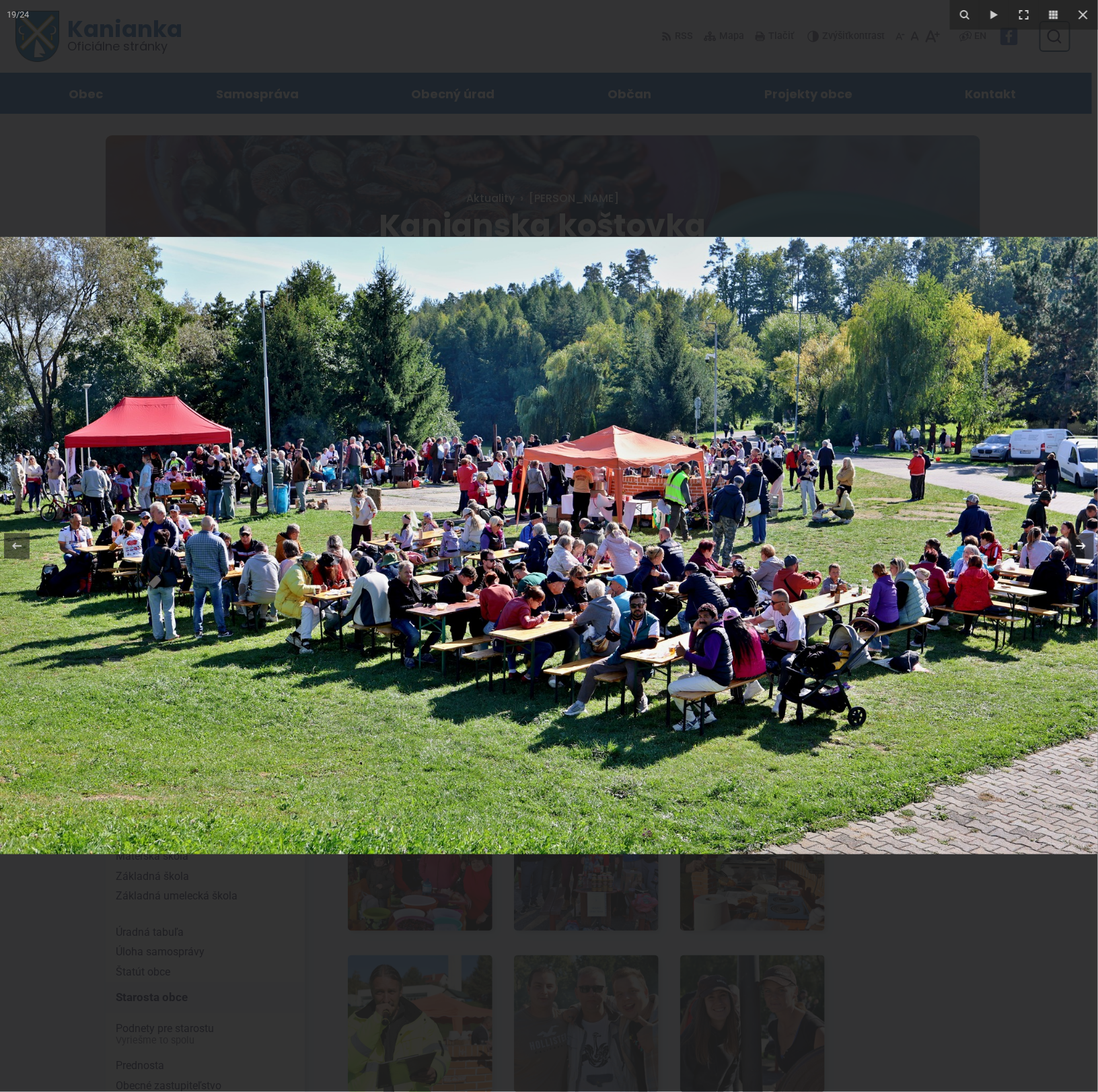
click at [1080, 549] on icon at bounding box center [1082, 546] width 16 height 16
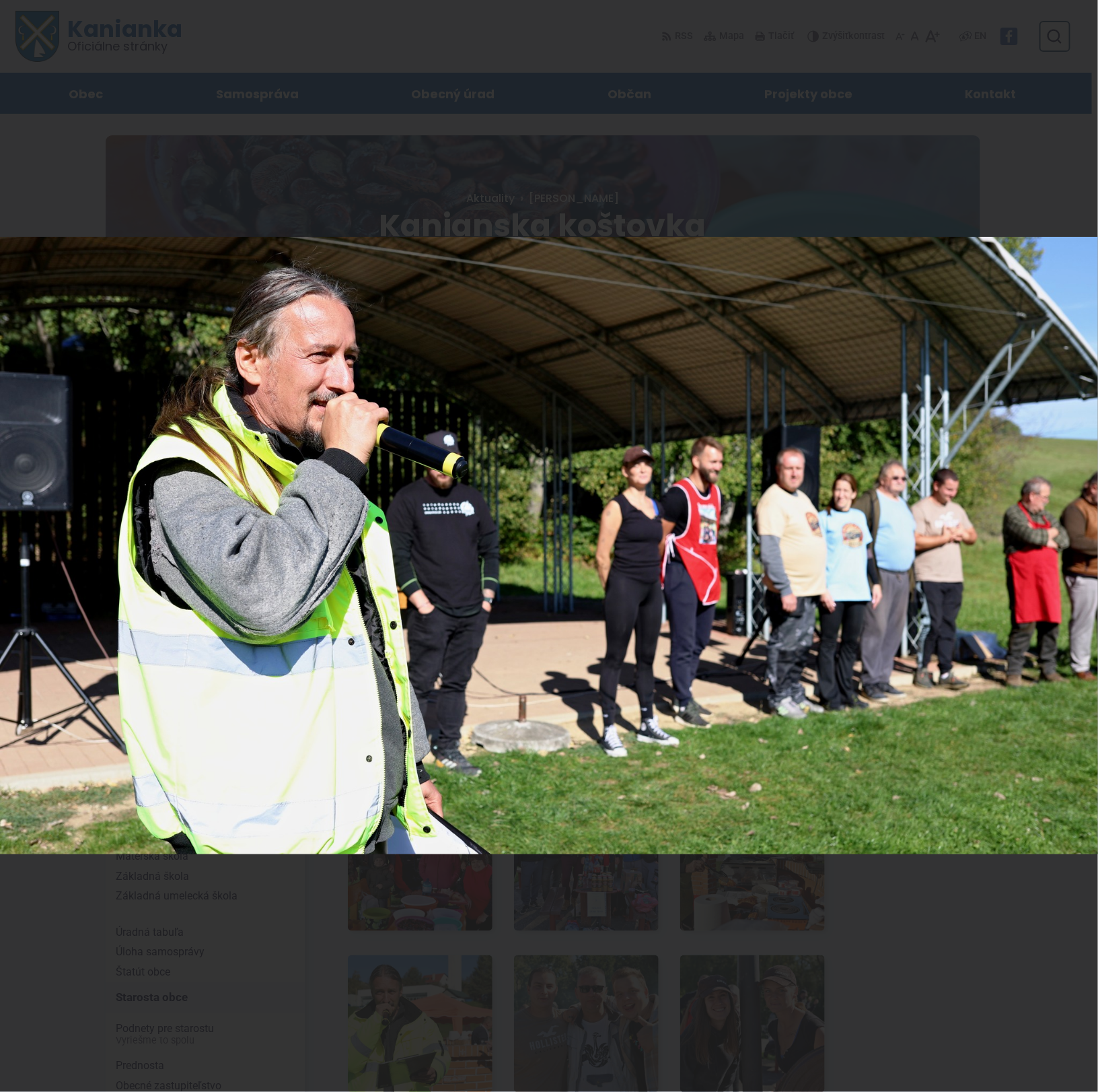
click at [1080, 549] on div "20 / 24" at bounding box center [549, 546] width 1098 height 1092
click at [1080, 549] on icon at bounding box center [1082, 546] width 16 height 16
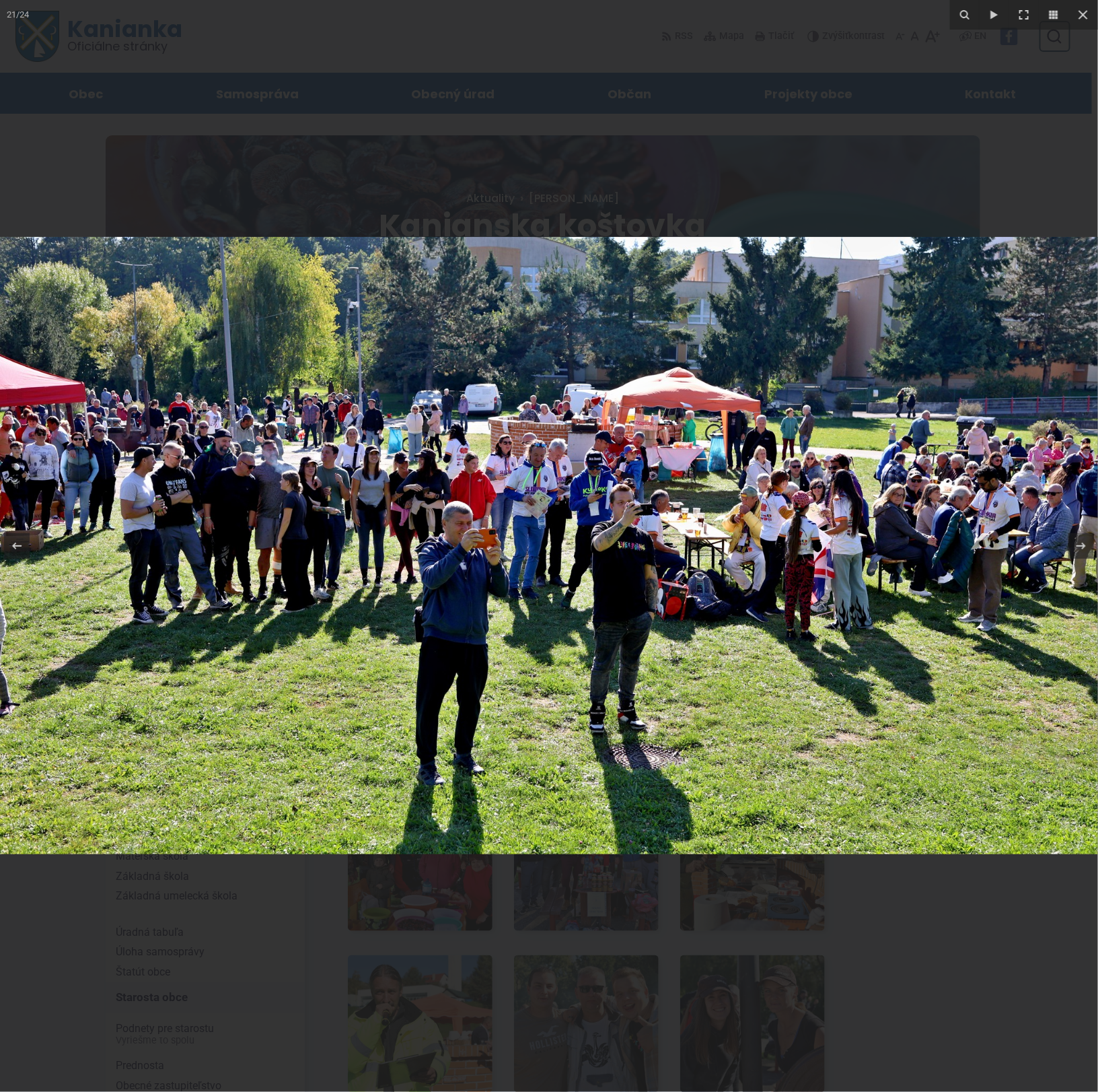
click at [472, 554] on img at bounding box center [549, 546] width 1099 height 617
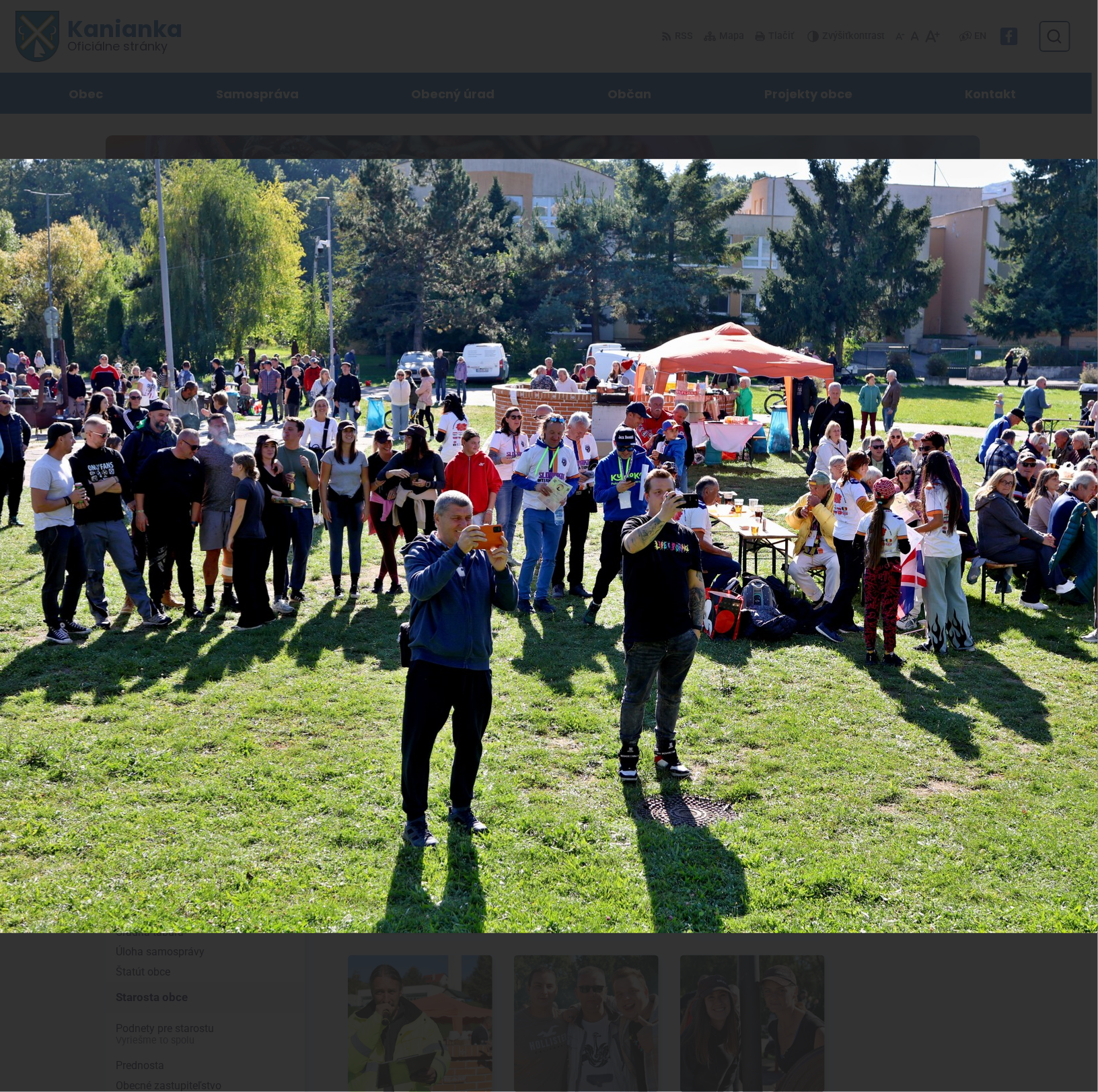
click at [1080, 547] on div "21 / 24" at bounding box center [549, 546] width 1098 height 1092
click at [1080, 547] on icon at bounding box center [1082, 546] width 16 height 16
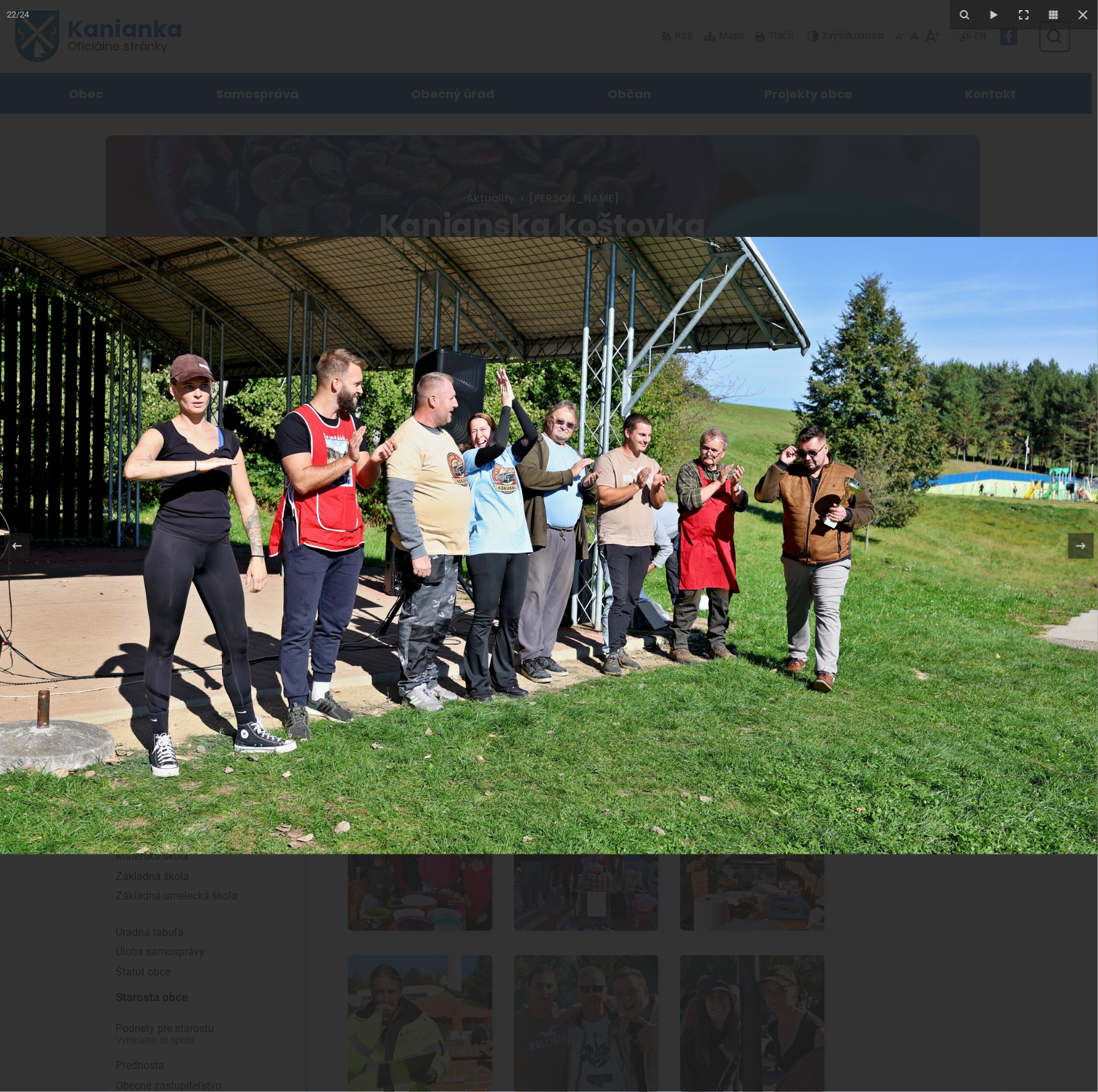
click at [185, 542] on img at bounding box center [549, 546] width 1099 height 617
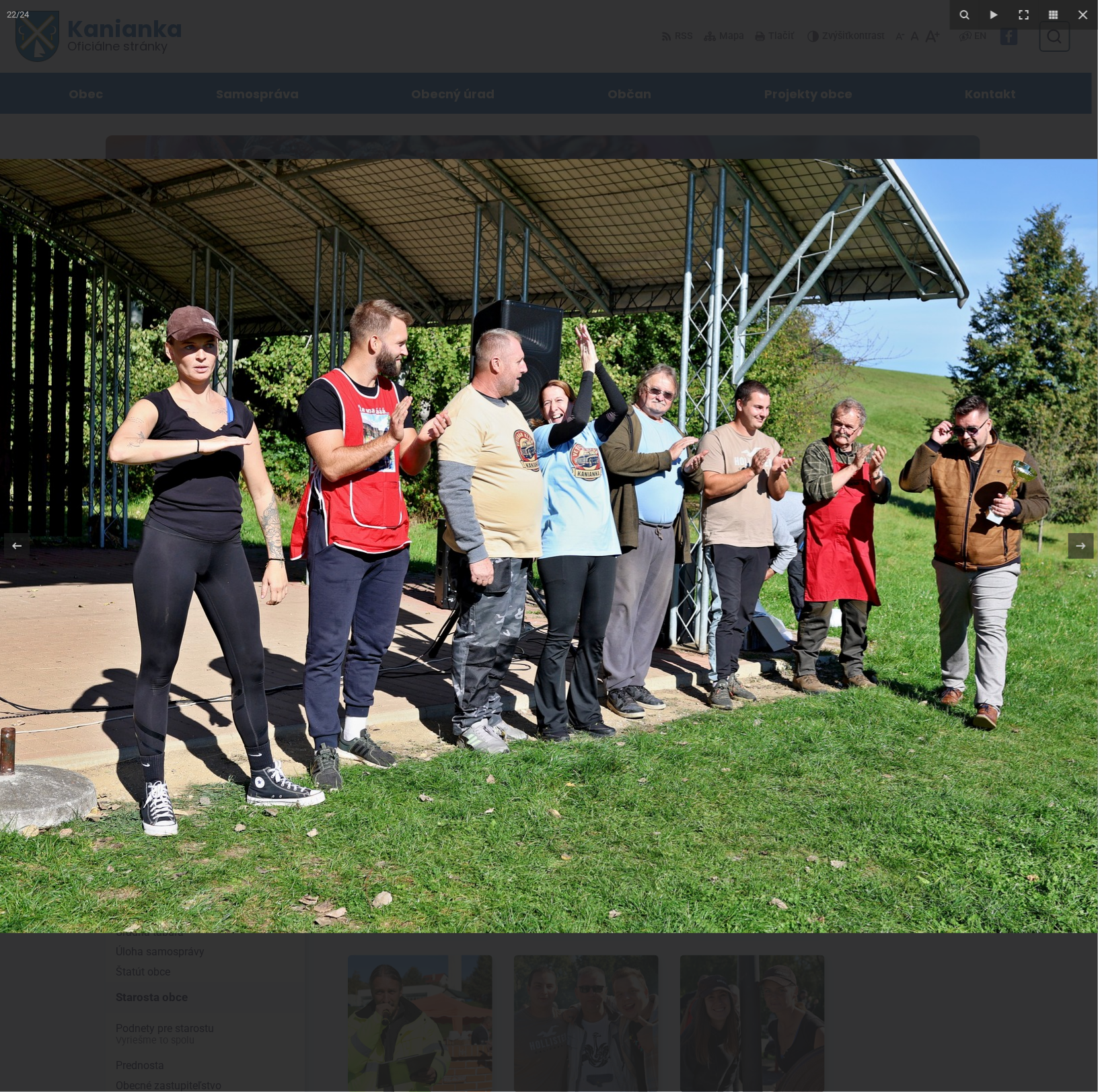
click at [181, 520] on img at bounding box center [642, 546] width 1379 height 774
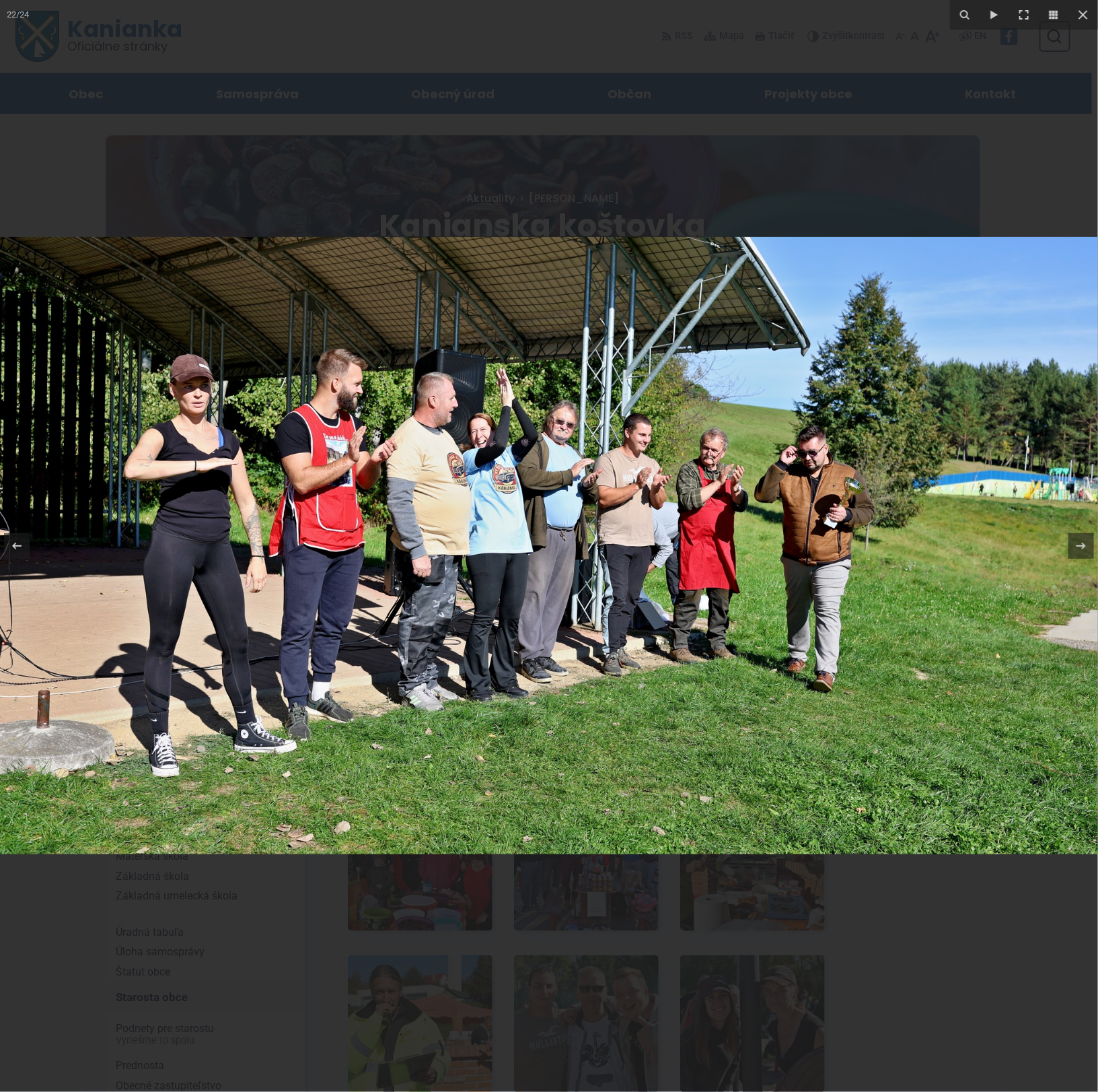
click at [178, 523] on img at bounding box center [549, 546] width 1099 height 617
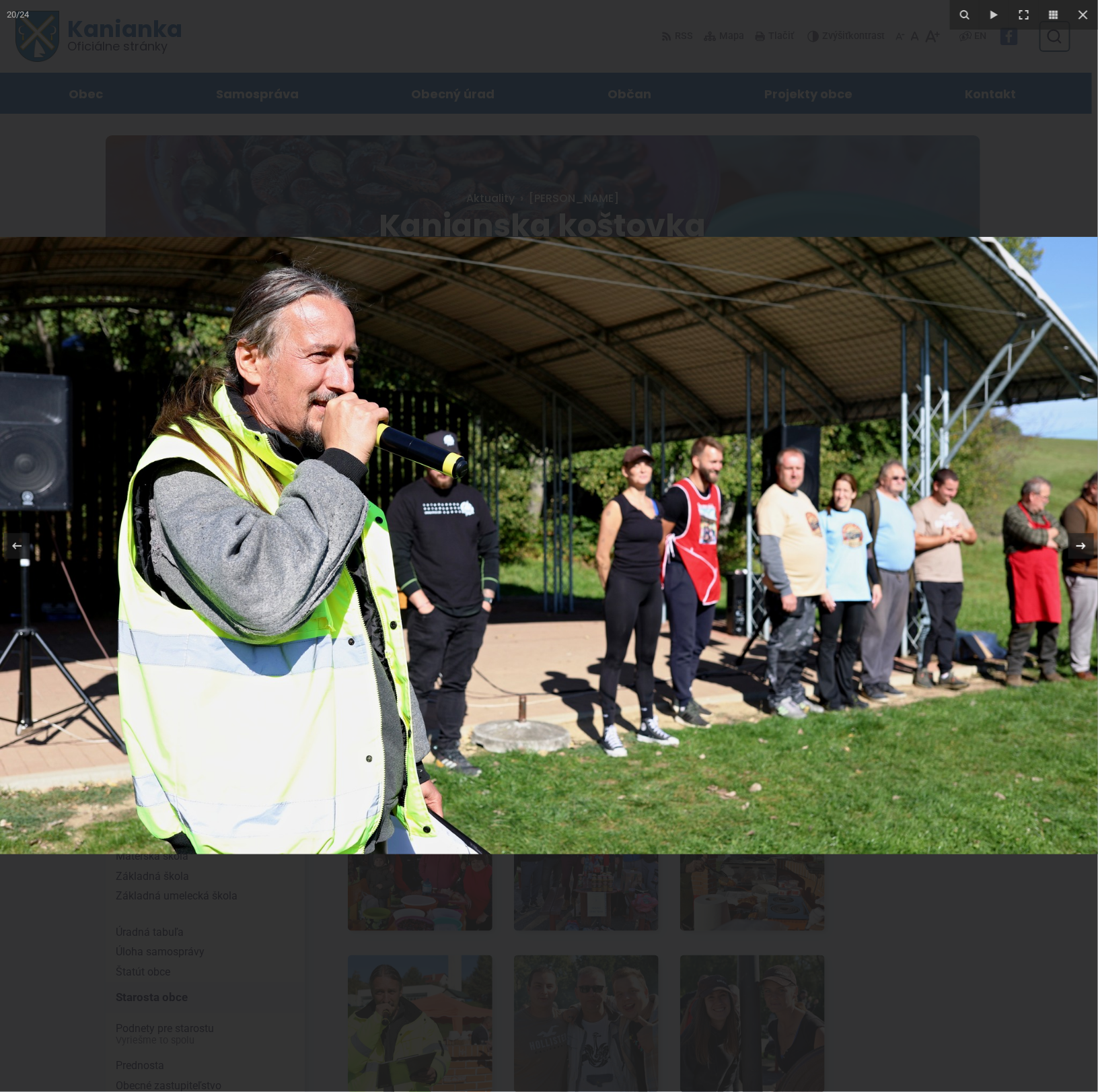
click at [1084, 548] on icon at bounding box center [1081, 546] width 9 height 6
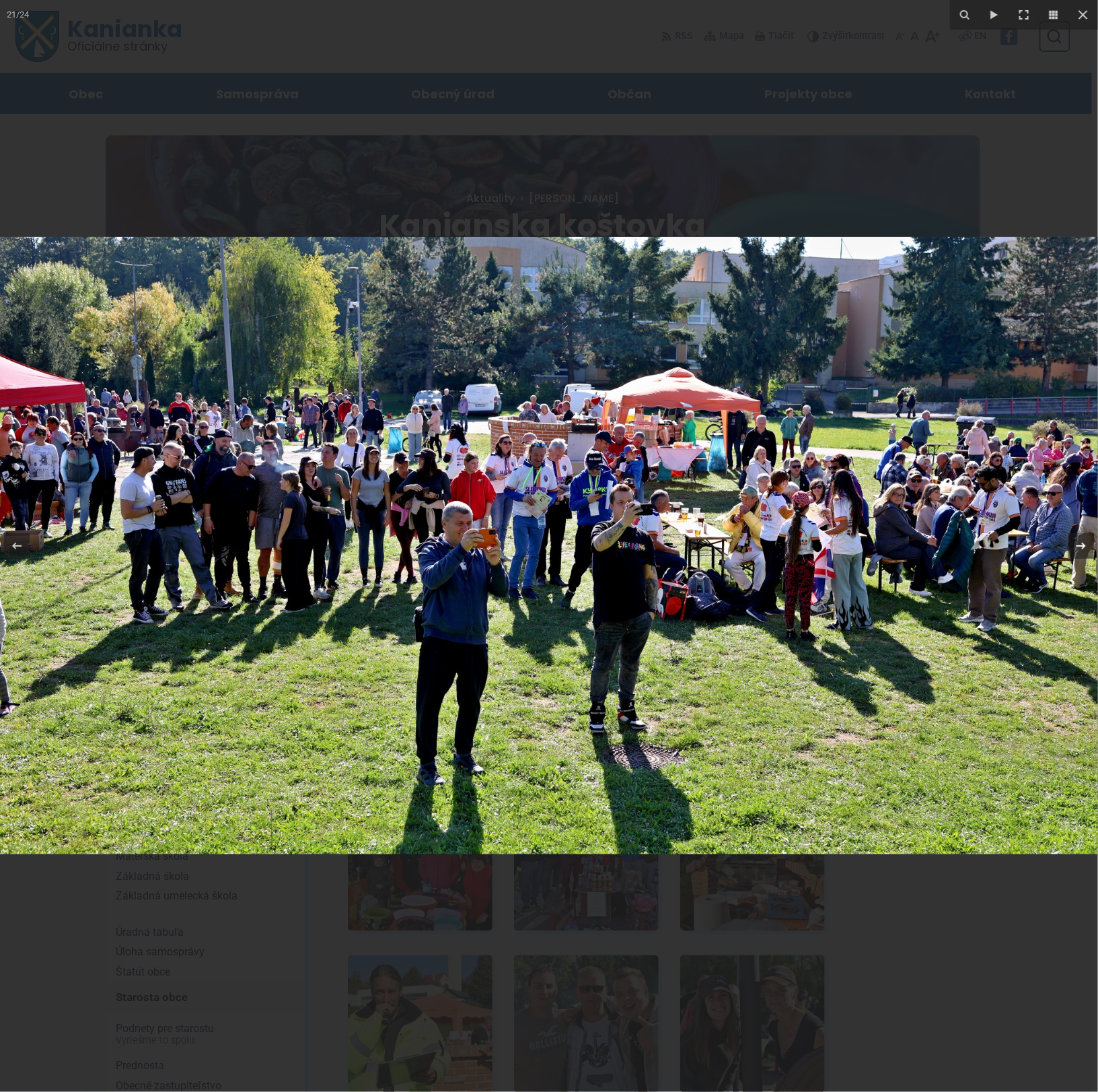
click at [1084, 548] on icon at bounding box center [1082, 546] width 16 height 16
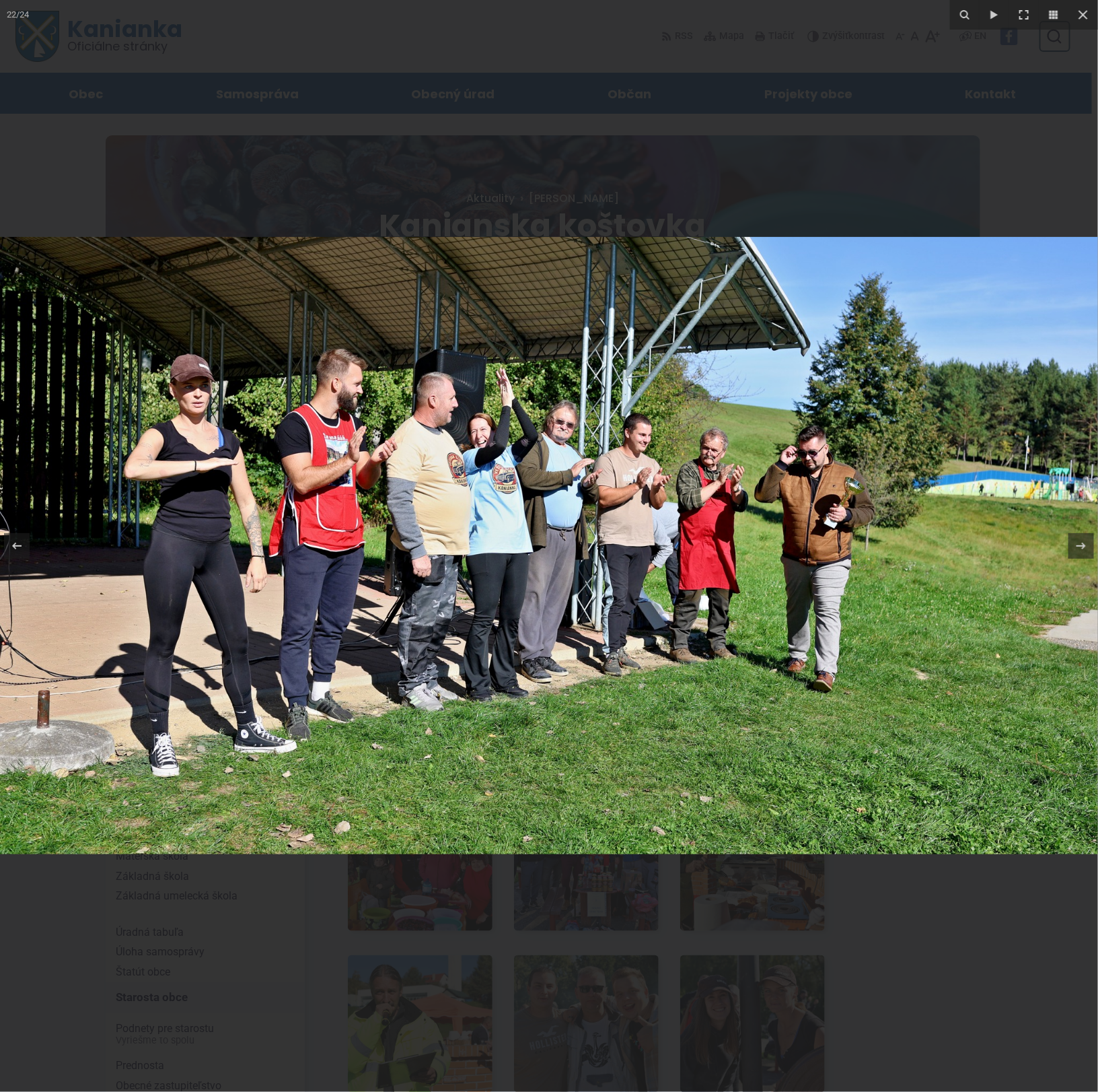
click at [170, 552] on img at bounding box center [549, 546] width 1099 height 617
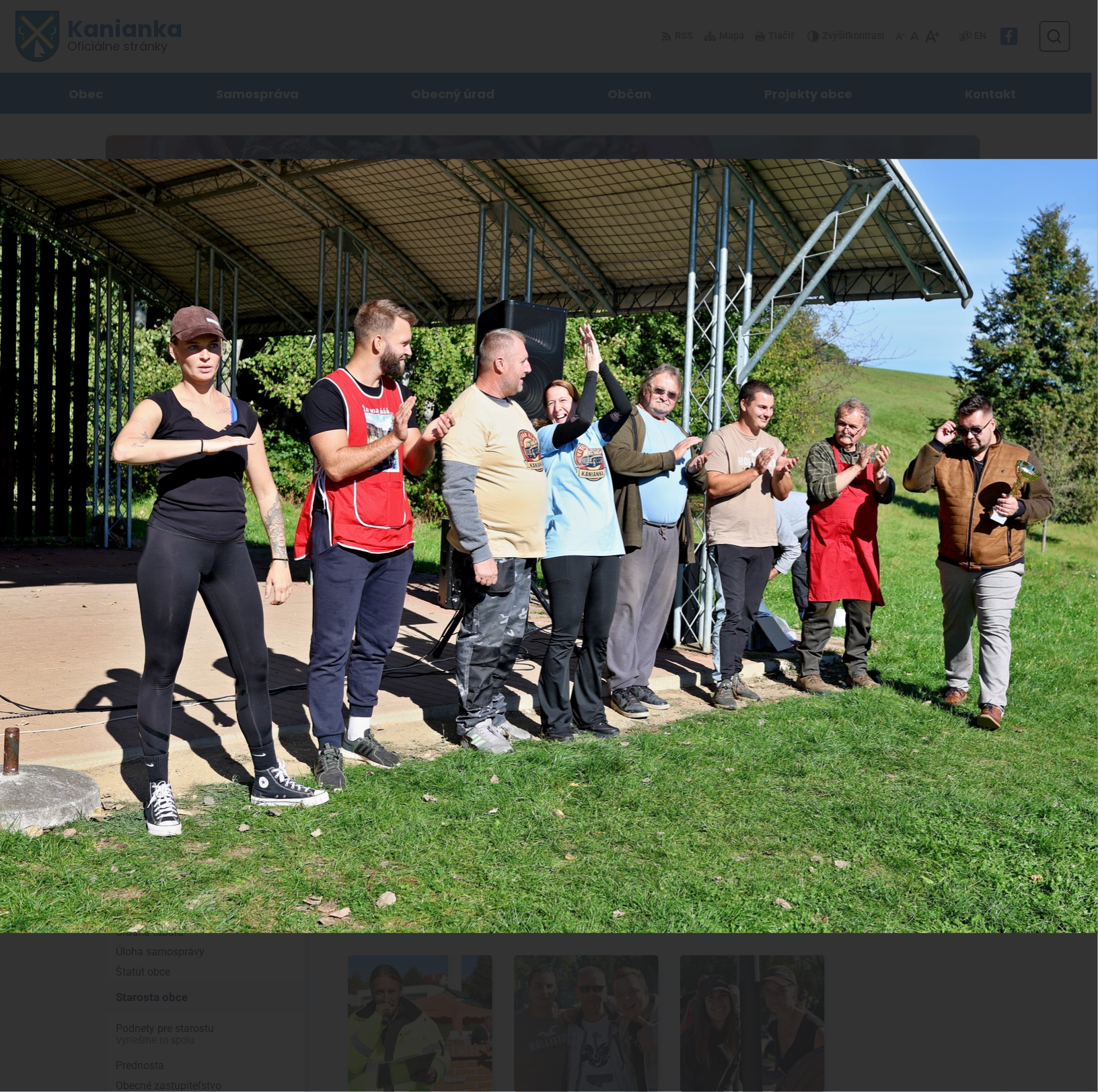
click at [1083, 547] on div "22 / 24" at bounding box center [549, 546] width 1098 height 1092
click at [1083, 547] on icon at bounding box center [1082, 546] width 16 height 16
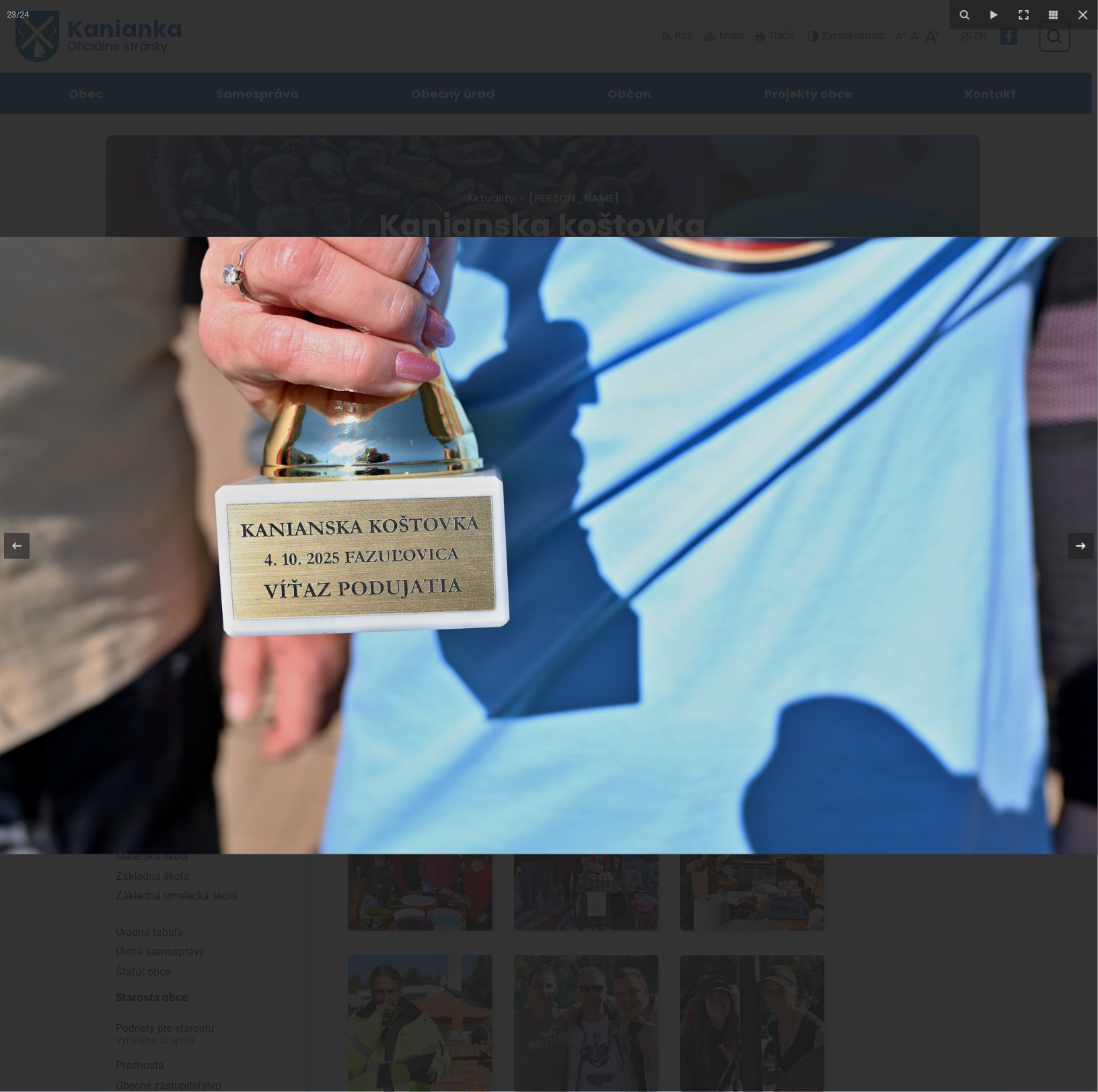
click at [1083, 547] on icon at bounding box center [1082, 546] width 16 height 16
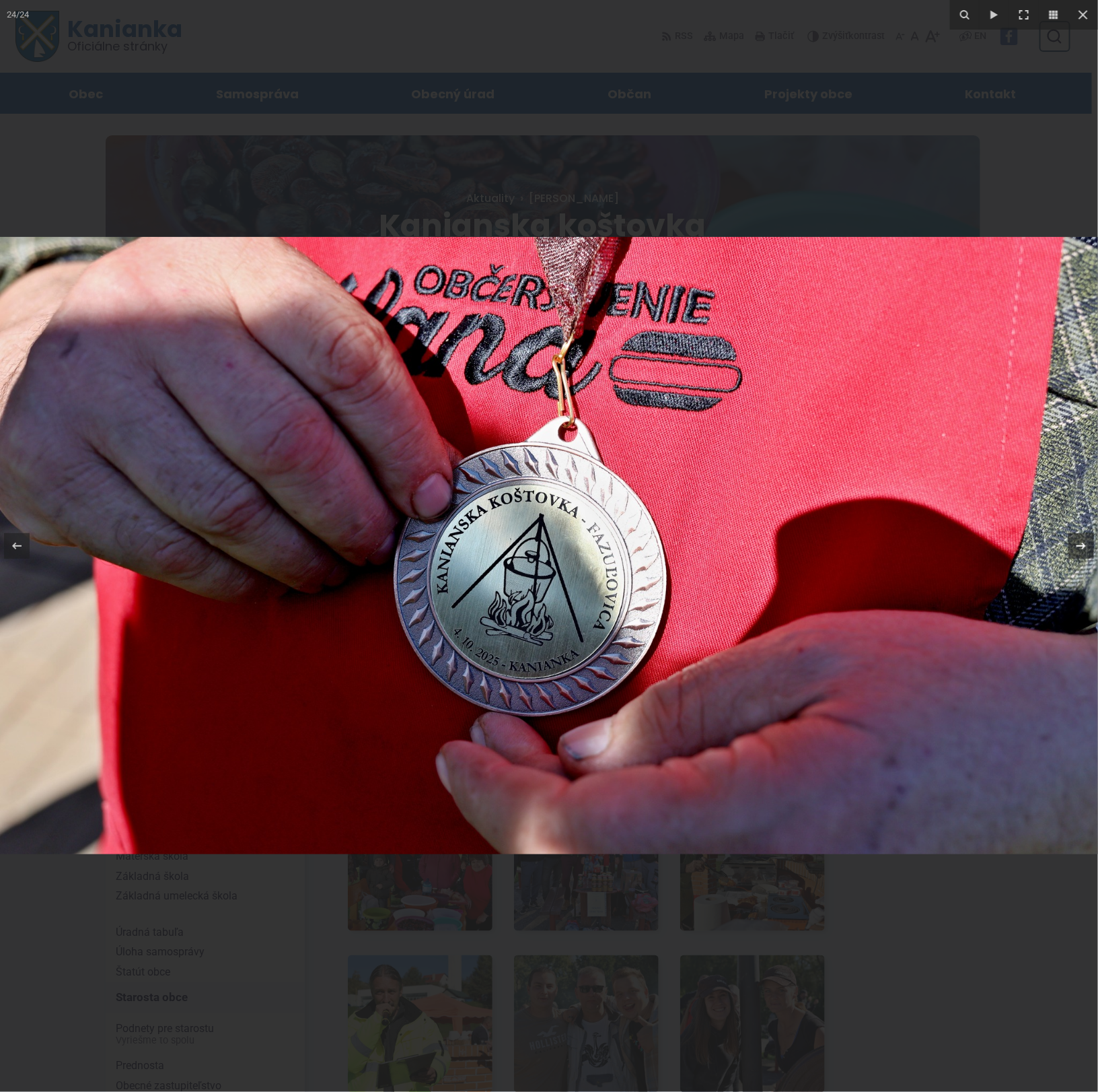
click at [1083, 547] on icon at bounding box center [1082, 546] width 16 height 16
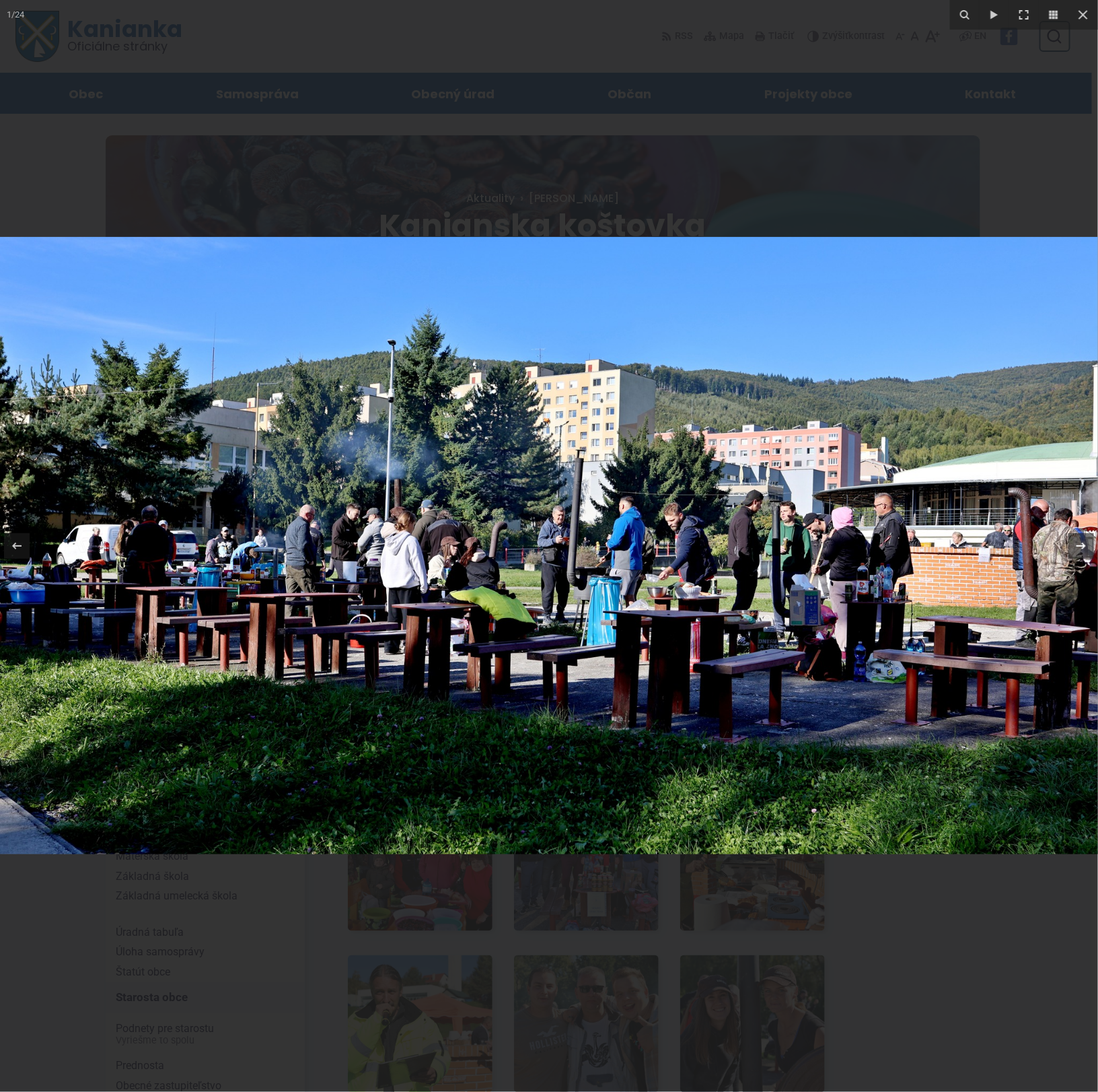
click at [1083, 547] on icon at bounding box center [1082, 546] width 16 height 16
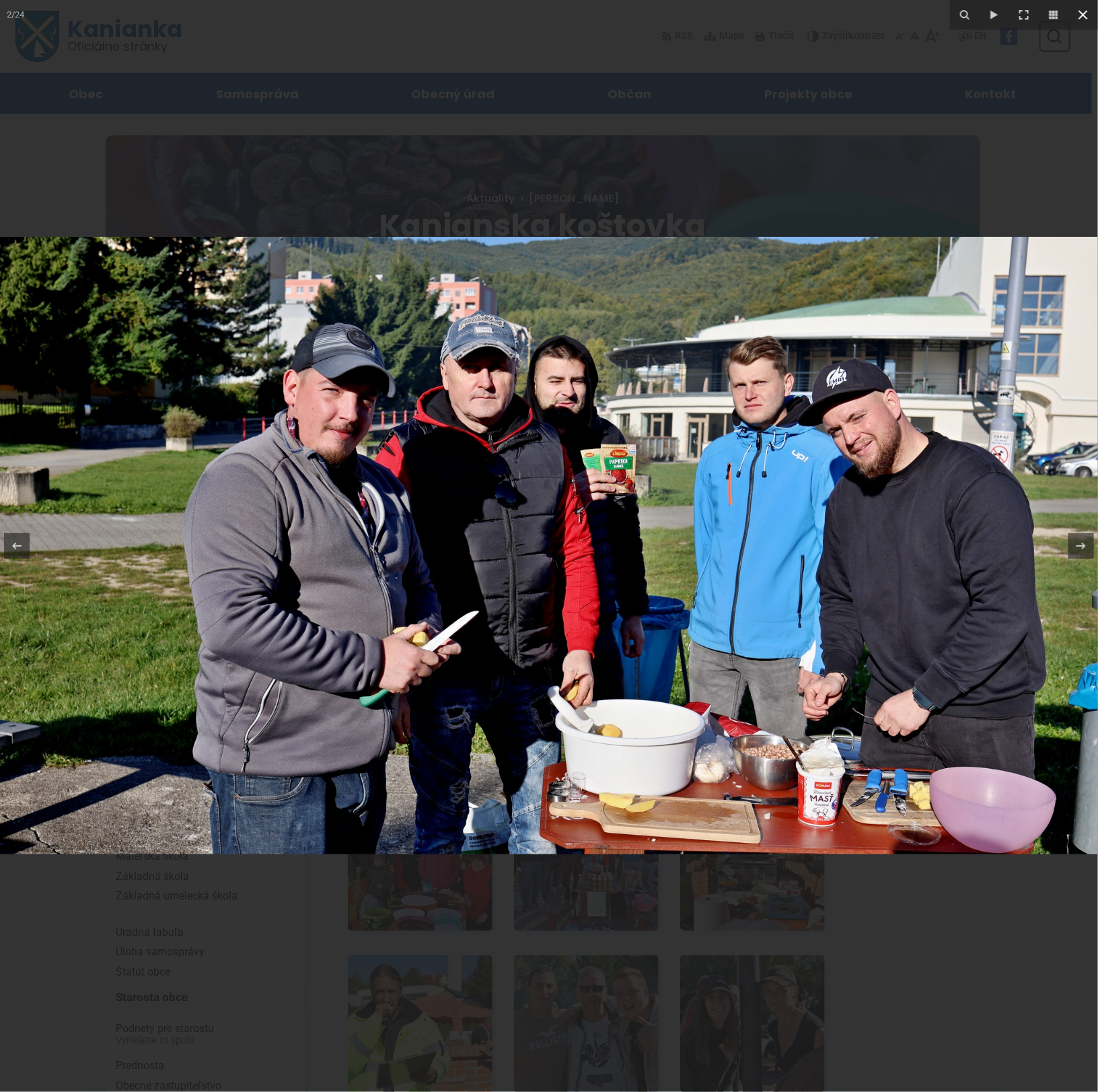
click at [1084, 16] on icon at bounding box center [1083, 14] width 9 height 9
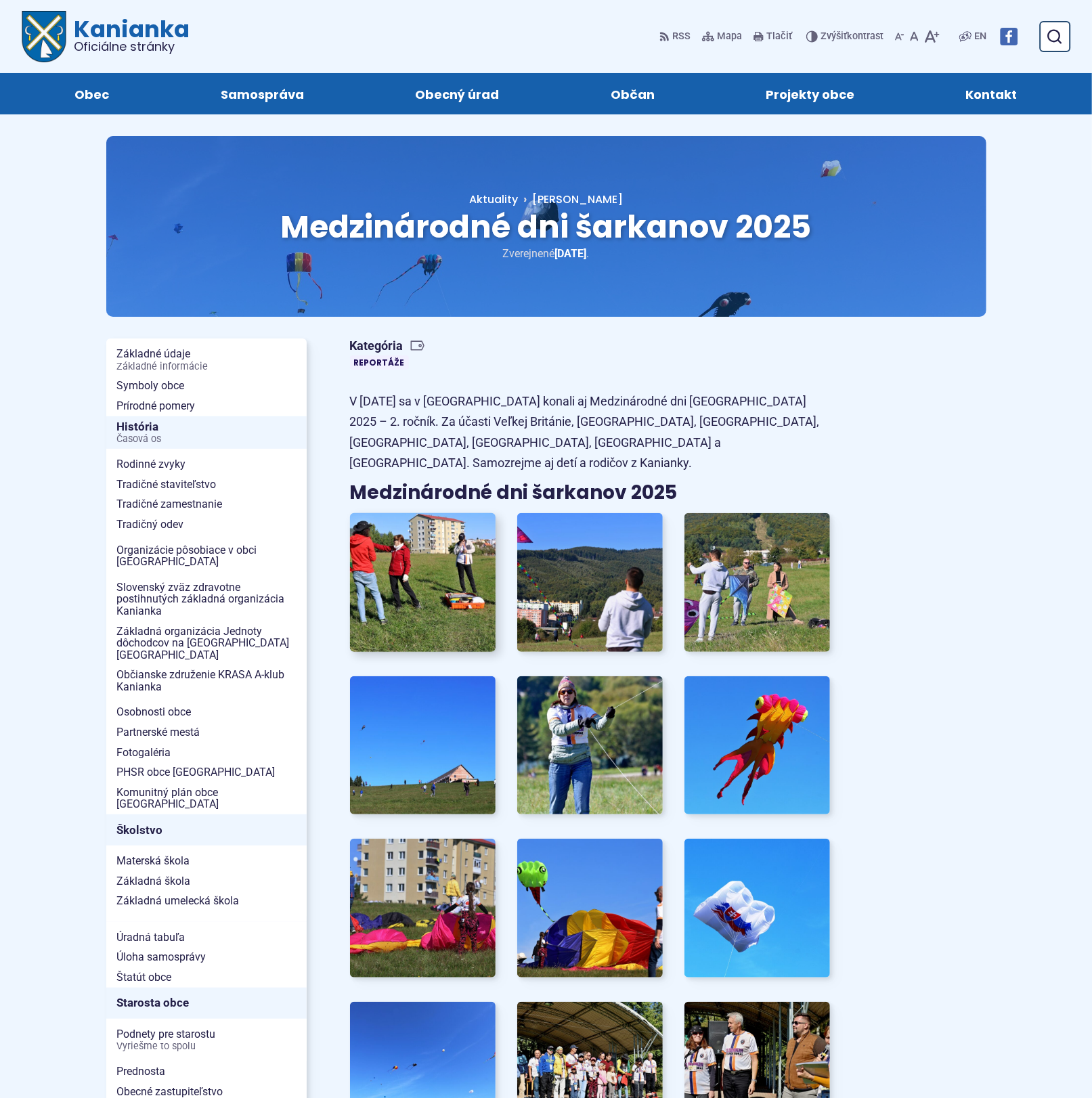
click at [425, 587] on img at bounding box center [423, 582] width 161 height 153
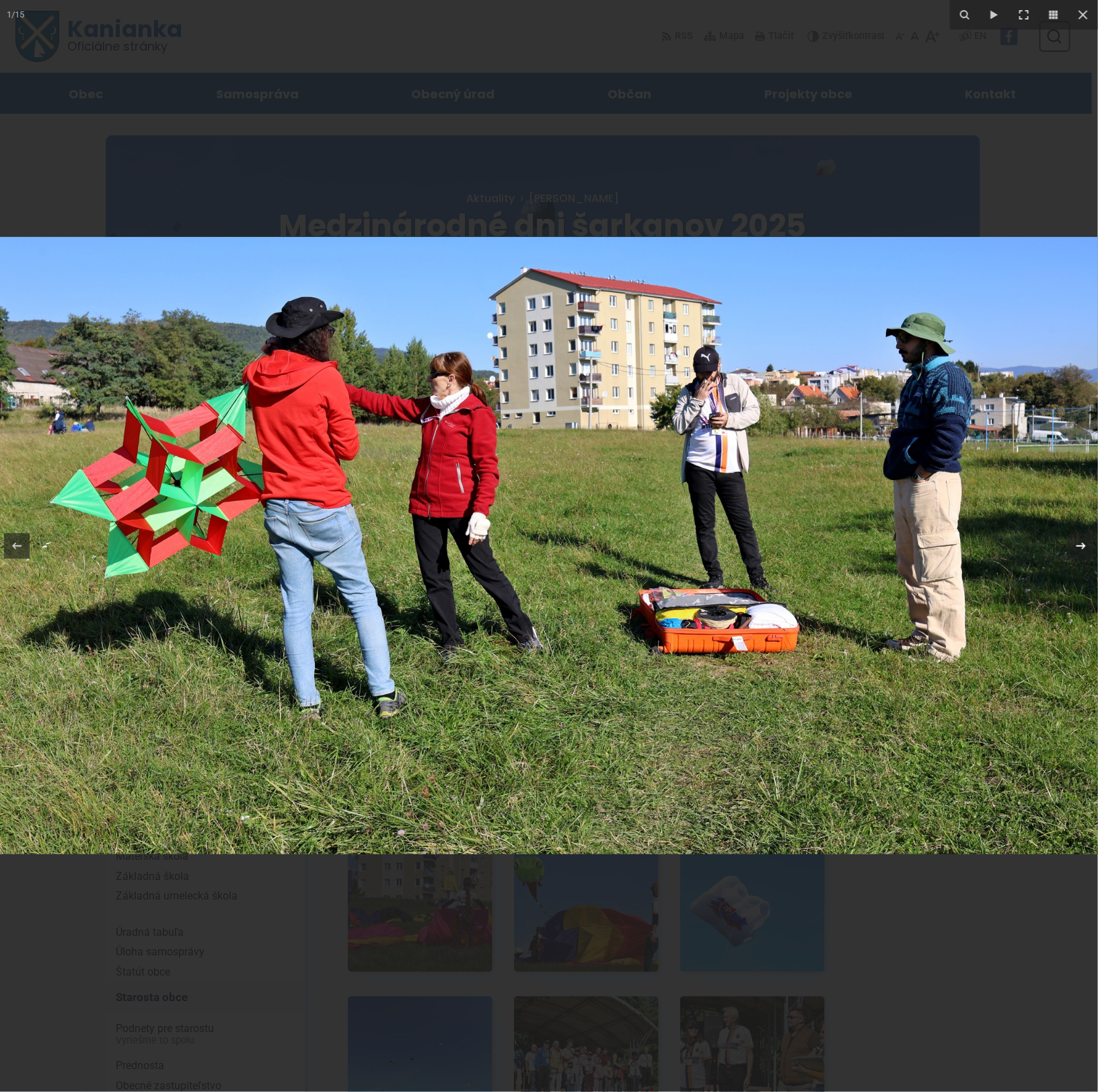
click at [1080, 546] on icon at bounding box center [1081, 546] width 9 height 6
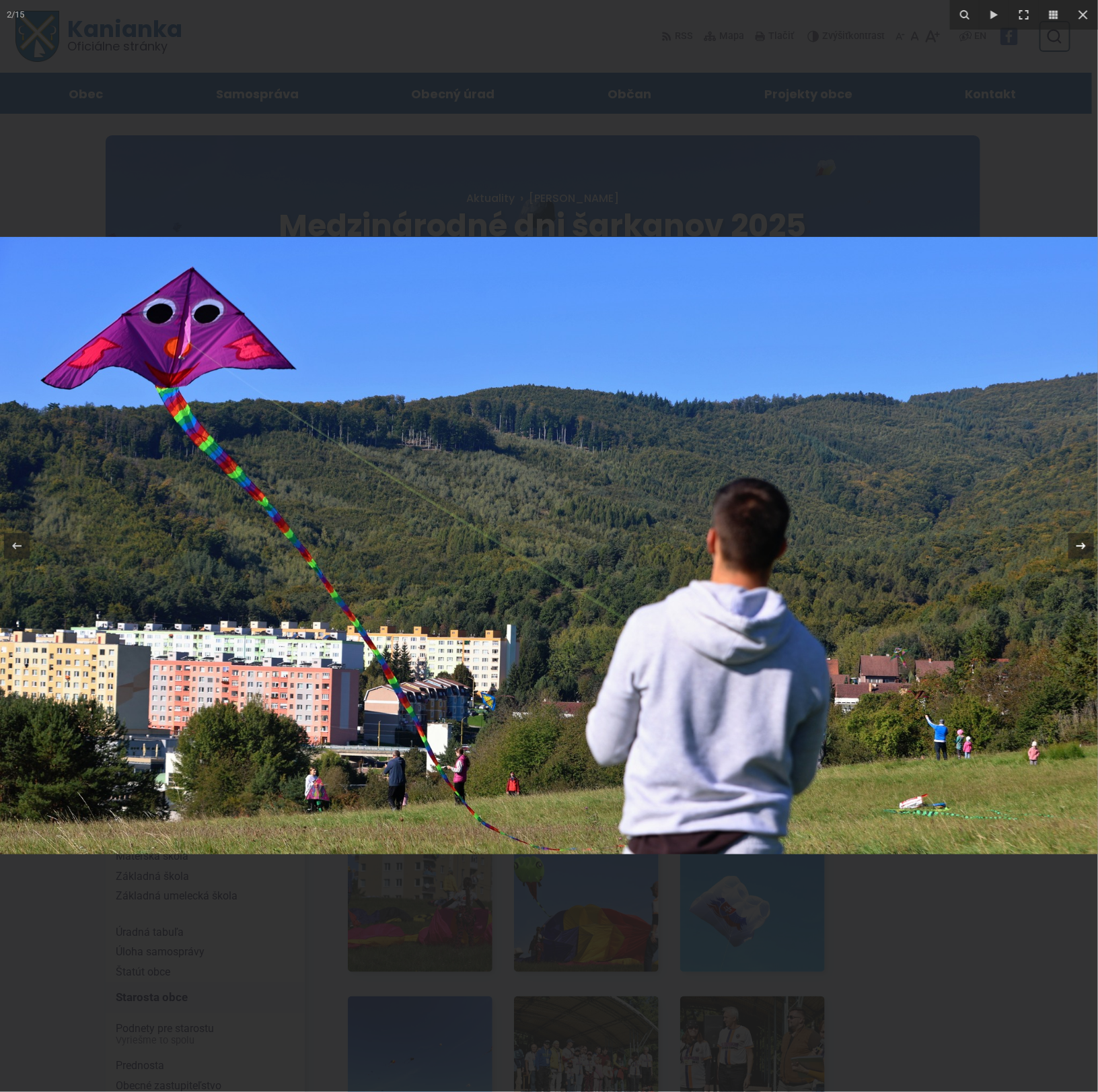
click at [1077, 546] on icon at bounding box center [1082, 546] width 16 height 16
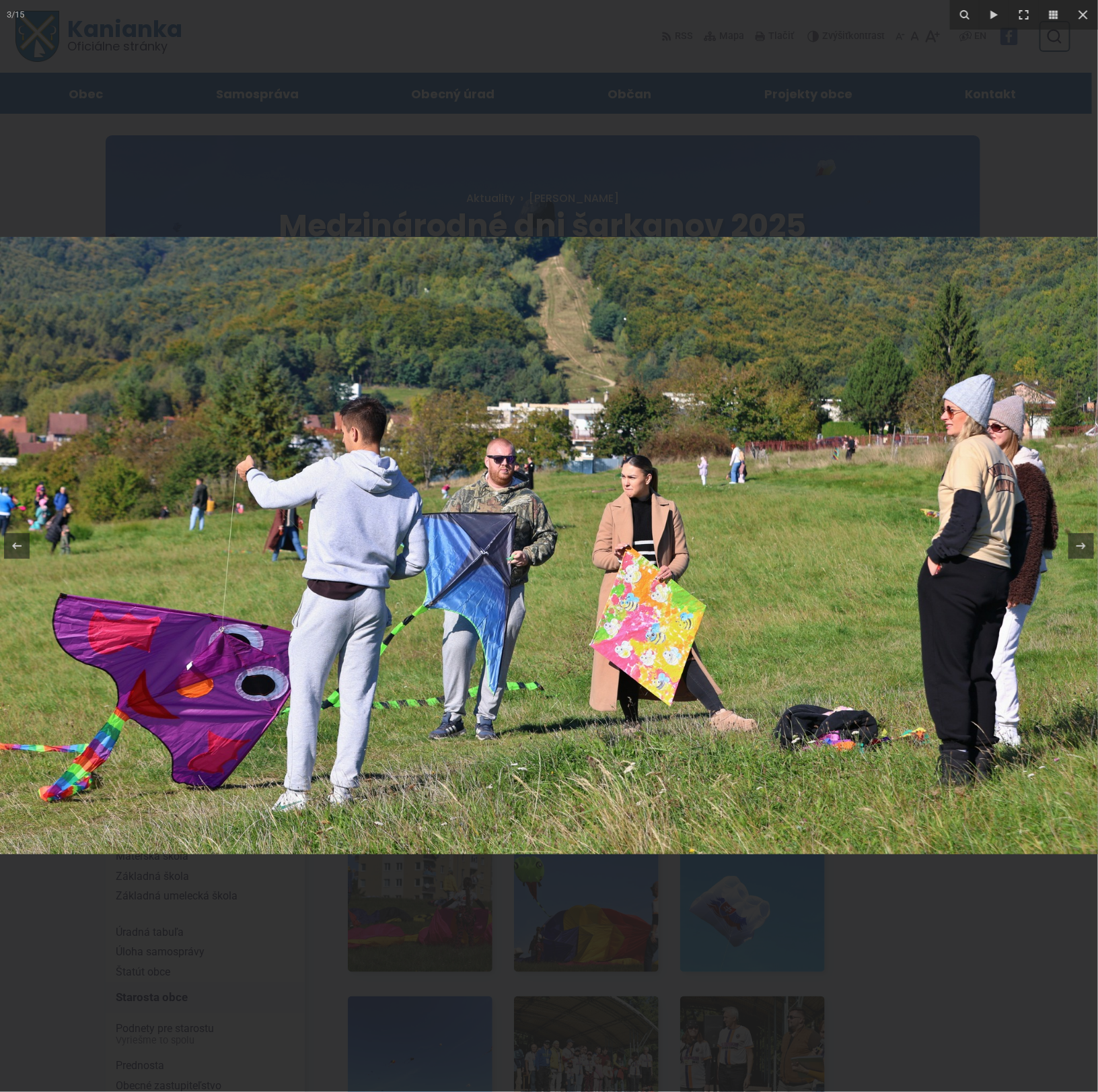
click at [626, 482] on img at bounding box center [549, 546] width 1099 height 617
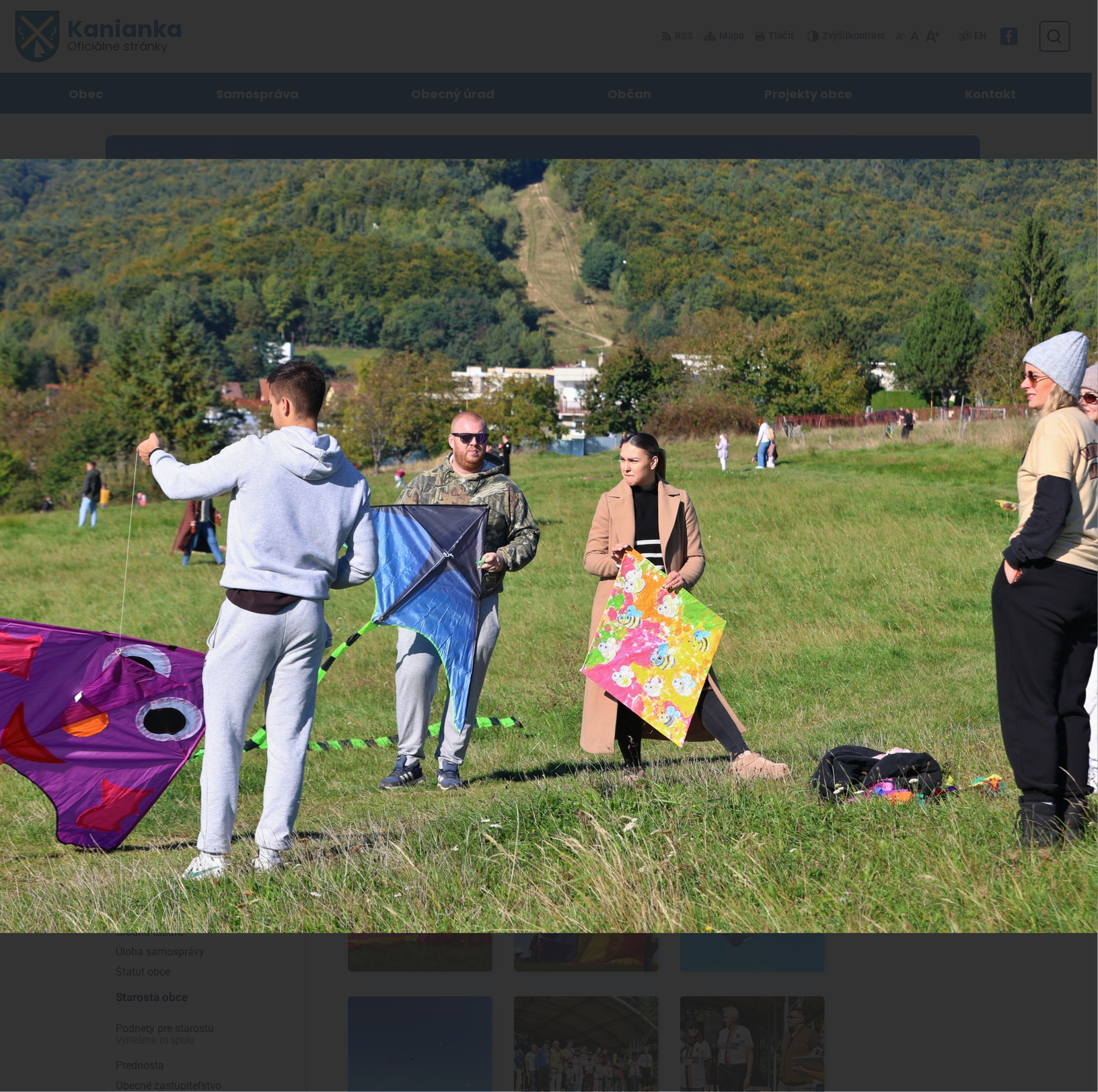
click at [1082, 546] on div "3 / 15" at bounding box center [549, 546] width 1098 height 1092
click at [1074, 546] on icon at bounding box center [1082, 546] width 16 height 16
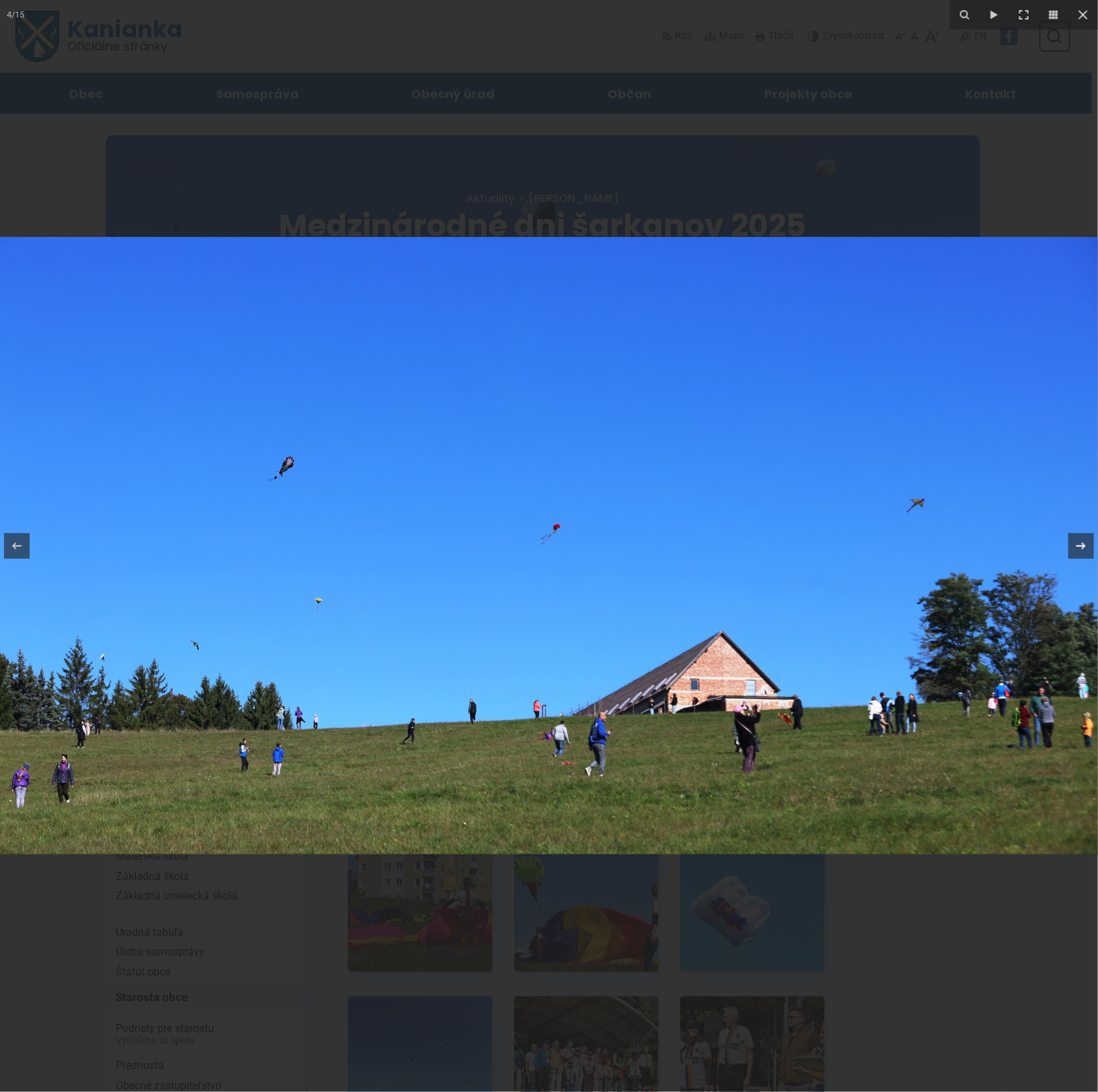
click at [1077, 546] on icon at bounding box center [1082, 546] width 16 height 16
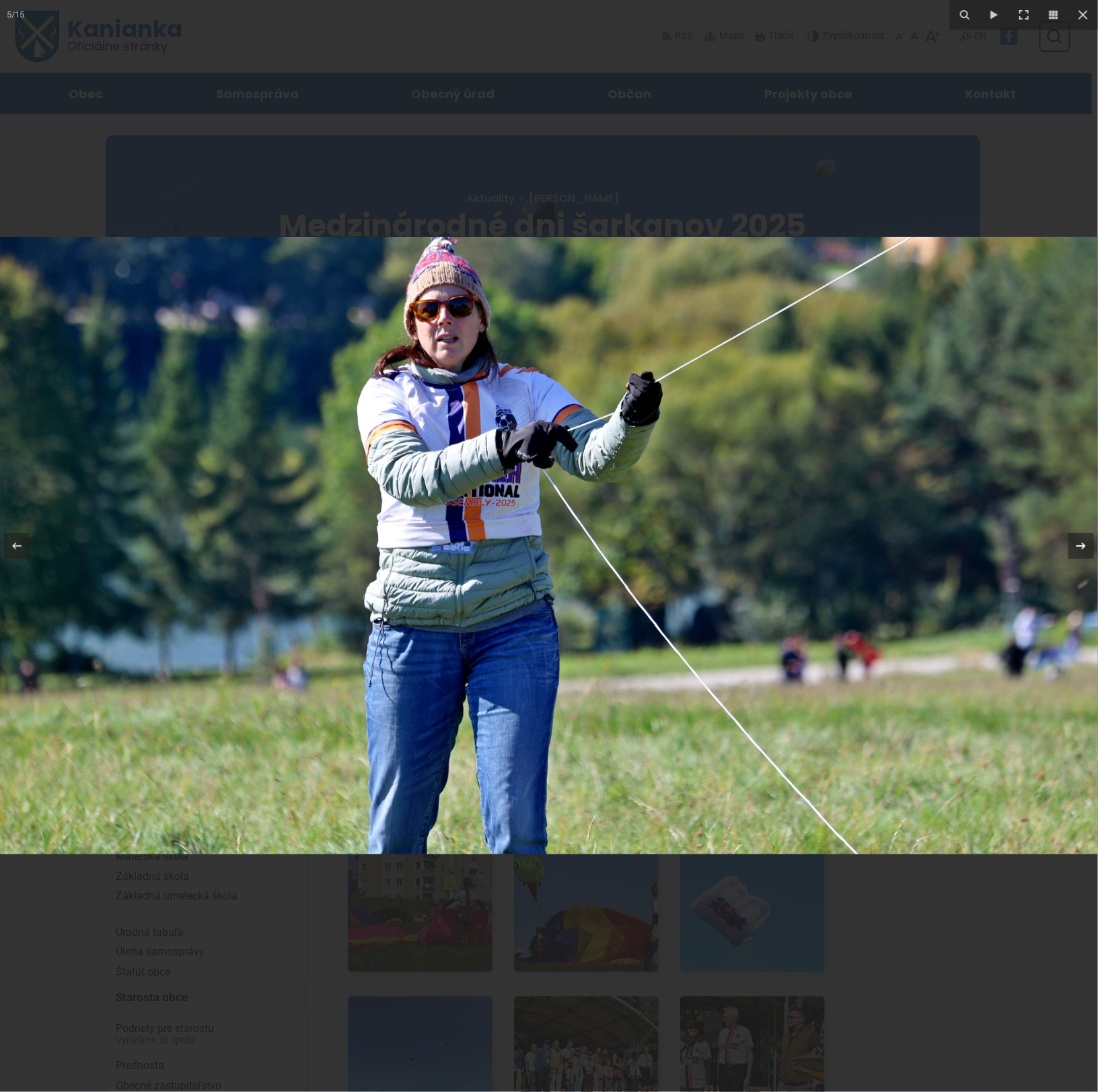
click at [1078, 546] on icon at bounding box center [1081, 546] width 9 height 6
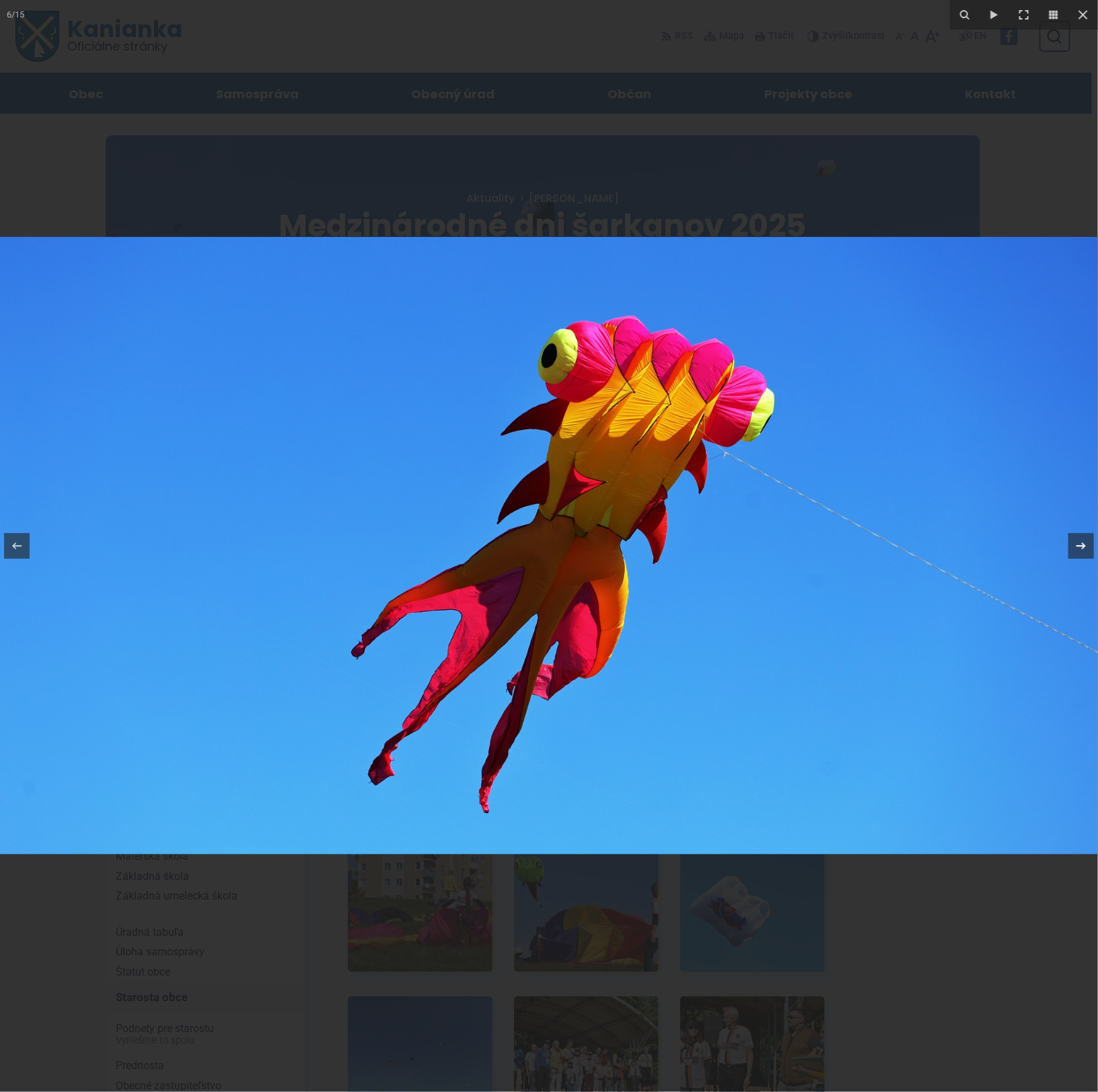
click at [1078, 546] on icon at bounding box center [1081, 546] width 9 height 6
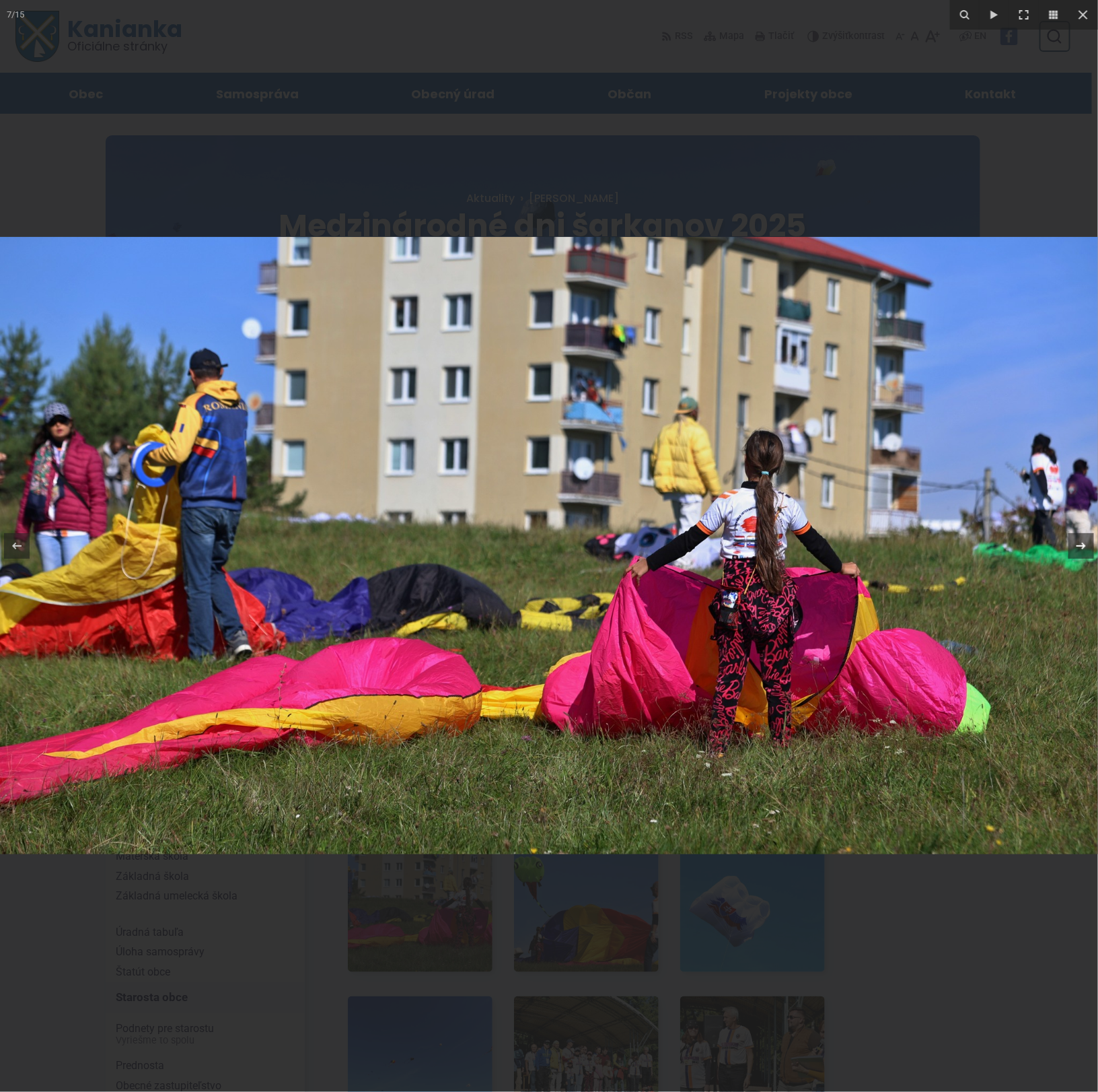
click at [1078, 546] on icon at bounding box center [1081, 546] width 9 height 6
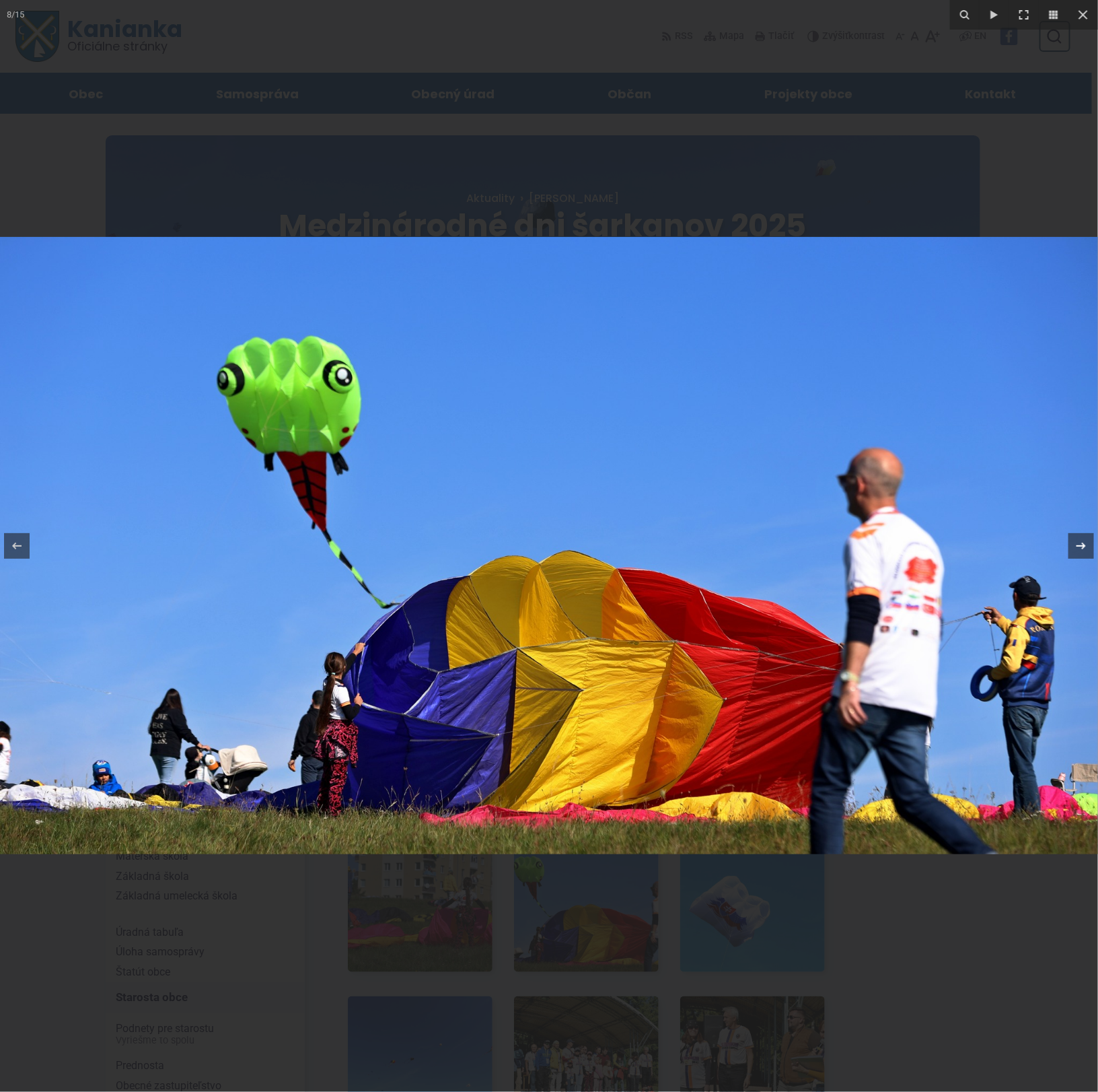
click at [1078, 546] on icon at bounding box center [1081, 546] width 9 height 6
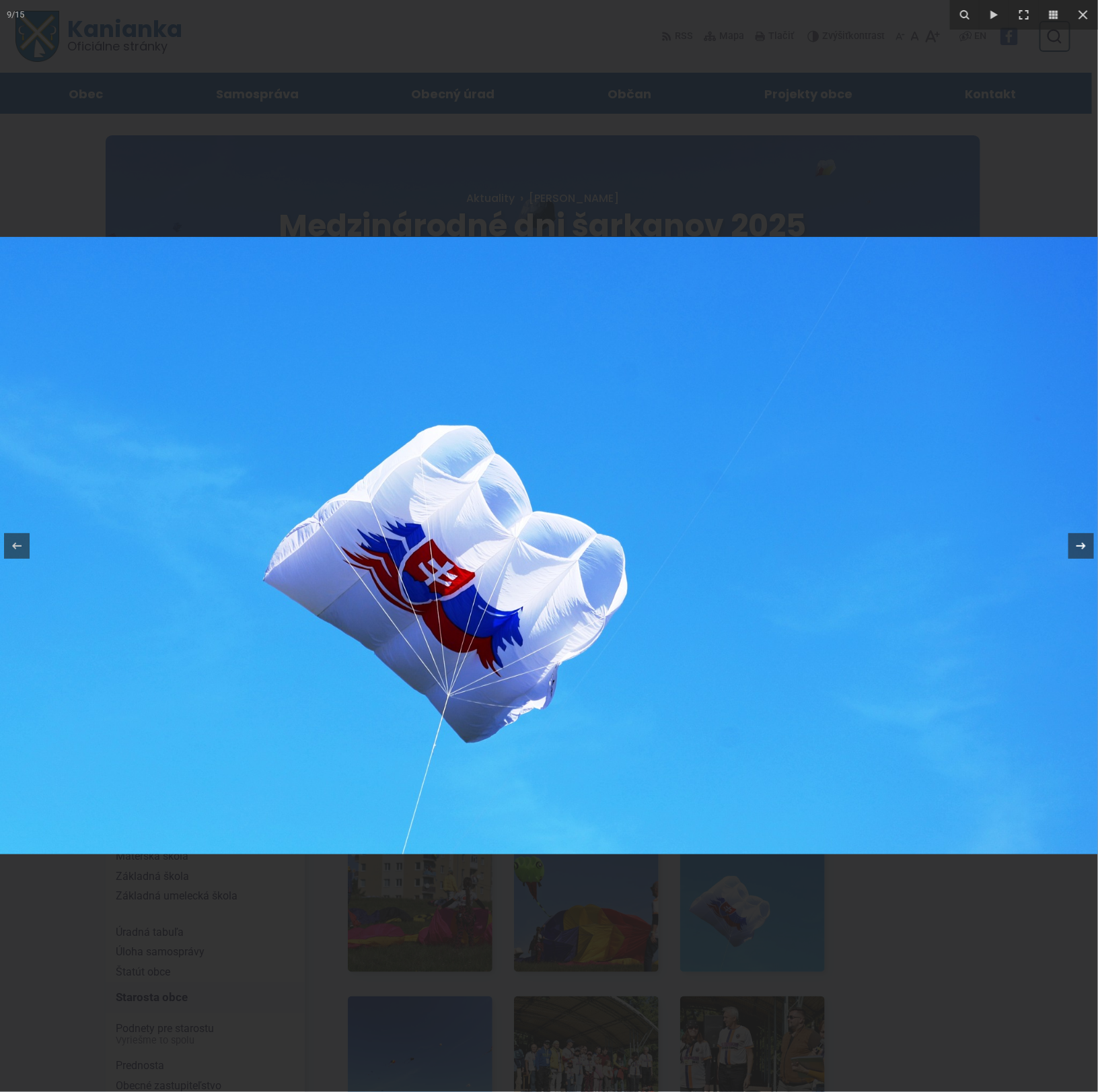
click at [1078, 546] on icon at bounding box center [1081, 546] width 9 height 6
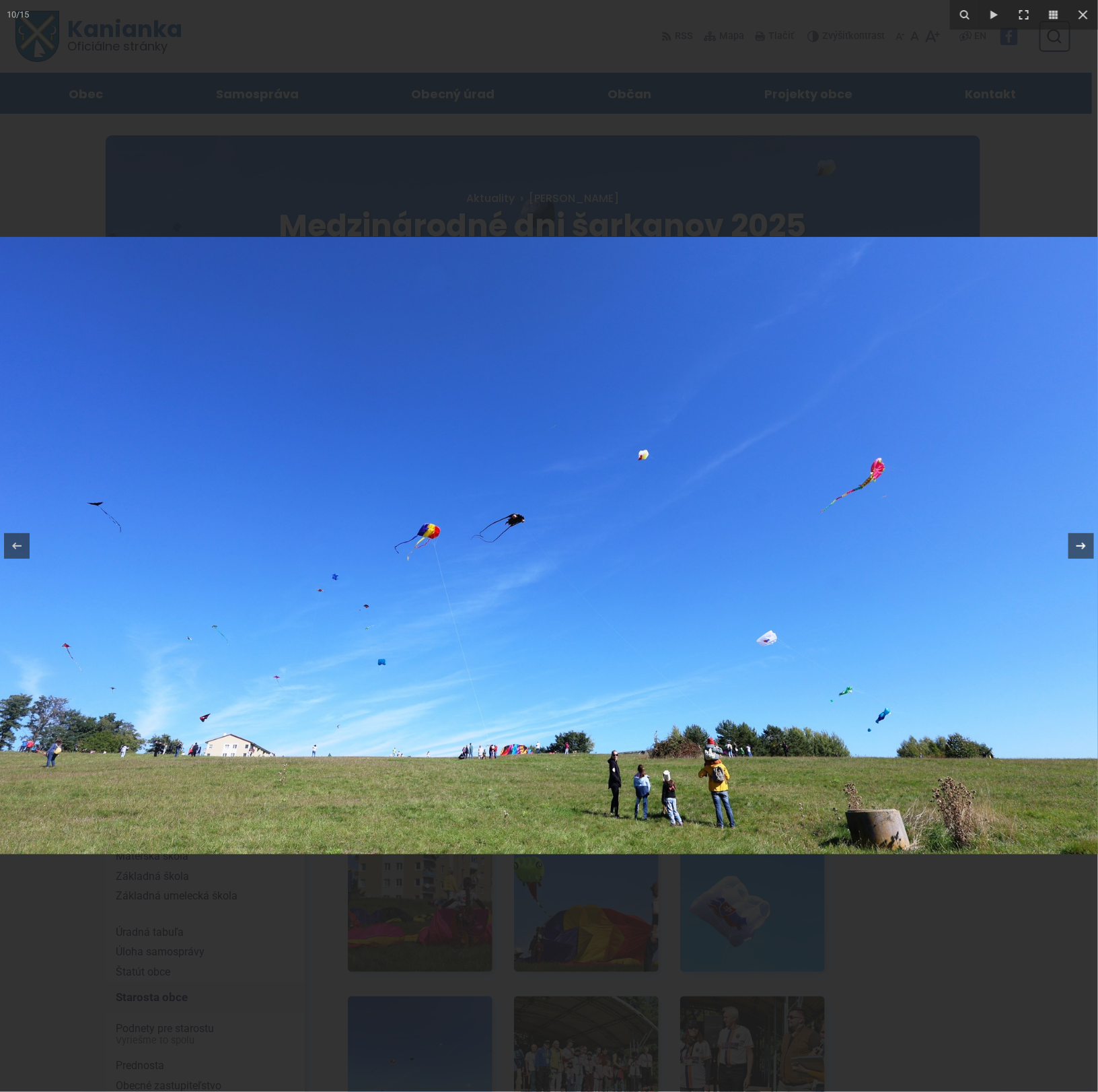
click at [1078, 546] on icon at bounding box center [1081, 546] width 9 height 6
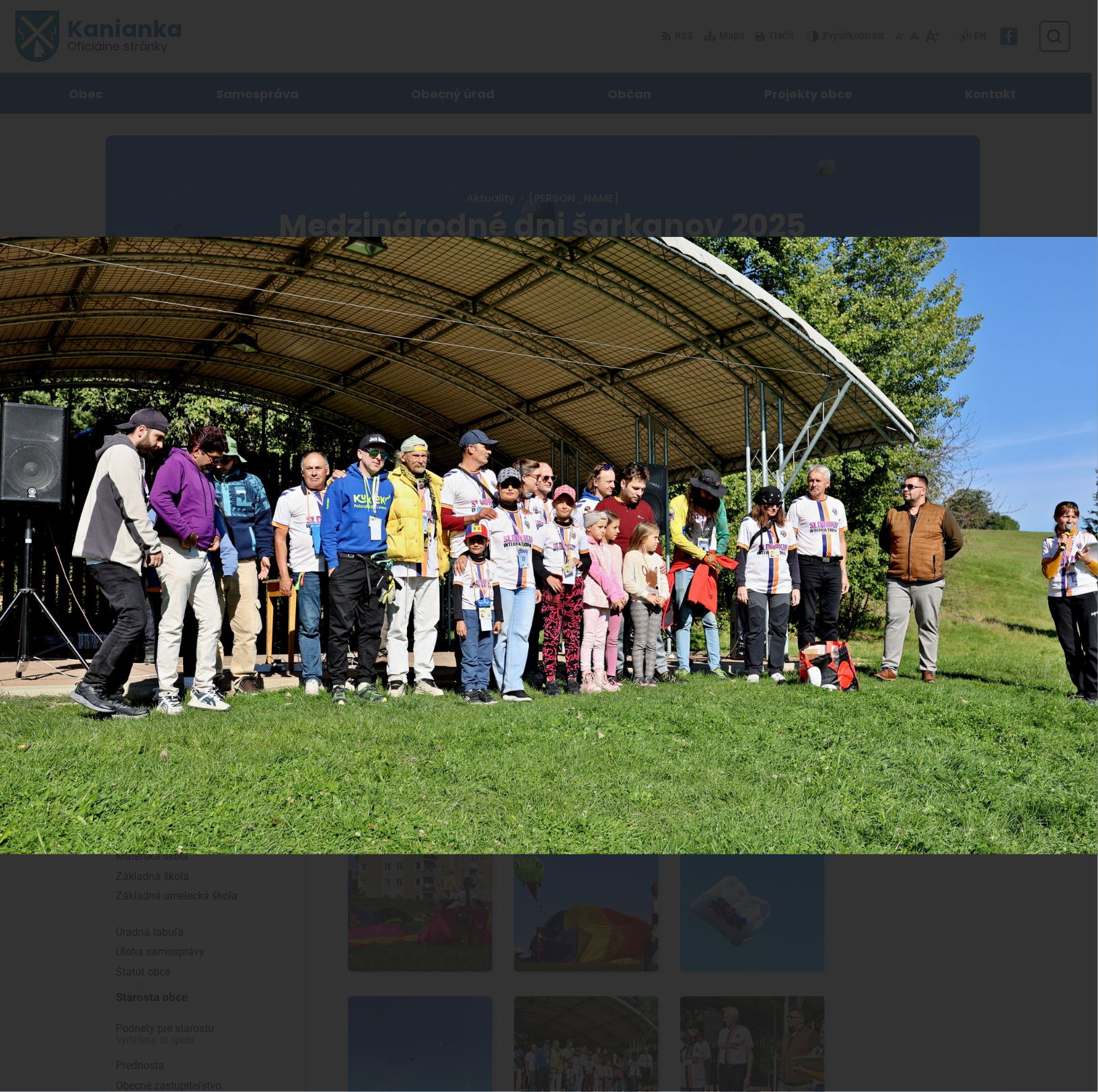
click at [1078, 546] on div "11 / 15" at bounding box center [549, 546] width 1098 height 1092
click at [1083, 550] on icon at bounding box center [1082, 546] width 16 height 16
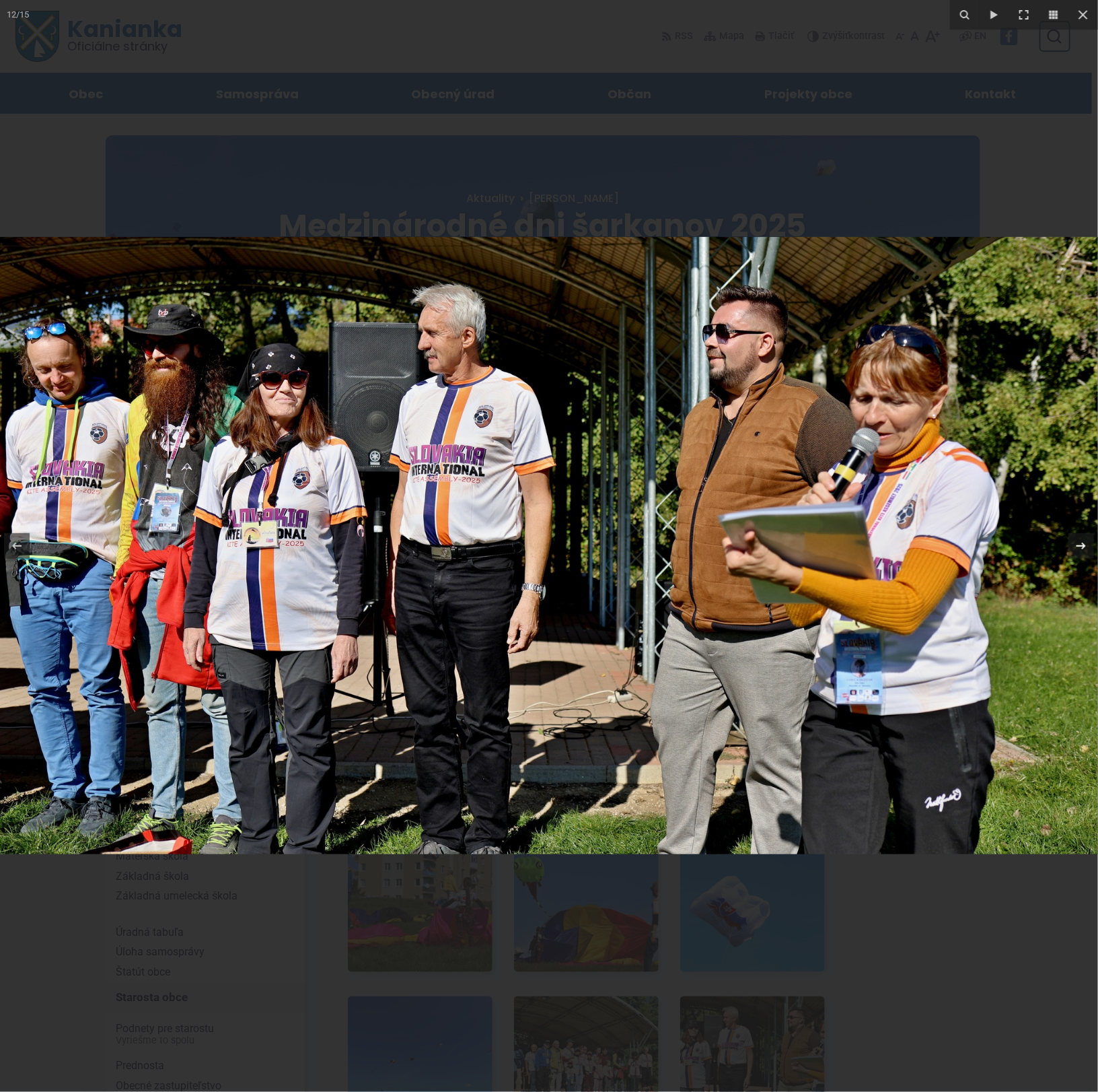
click at [1083, 550] on div "12 / 15" at bounding box center [549, 546] width 1098 height 1092
click at [1083, 550] on icon at bounding box center [1082, 546] width 16 height 16
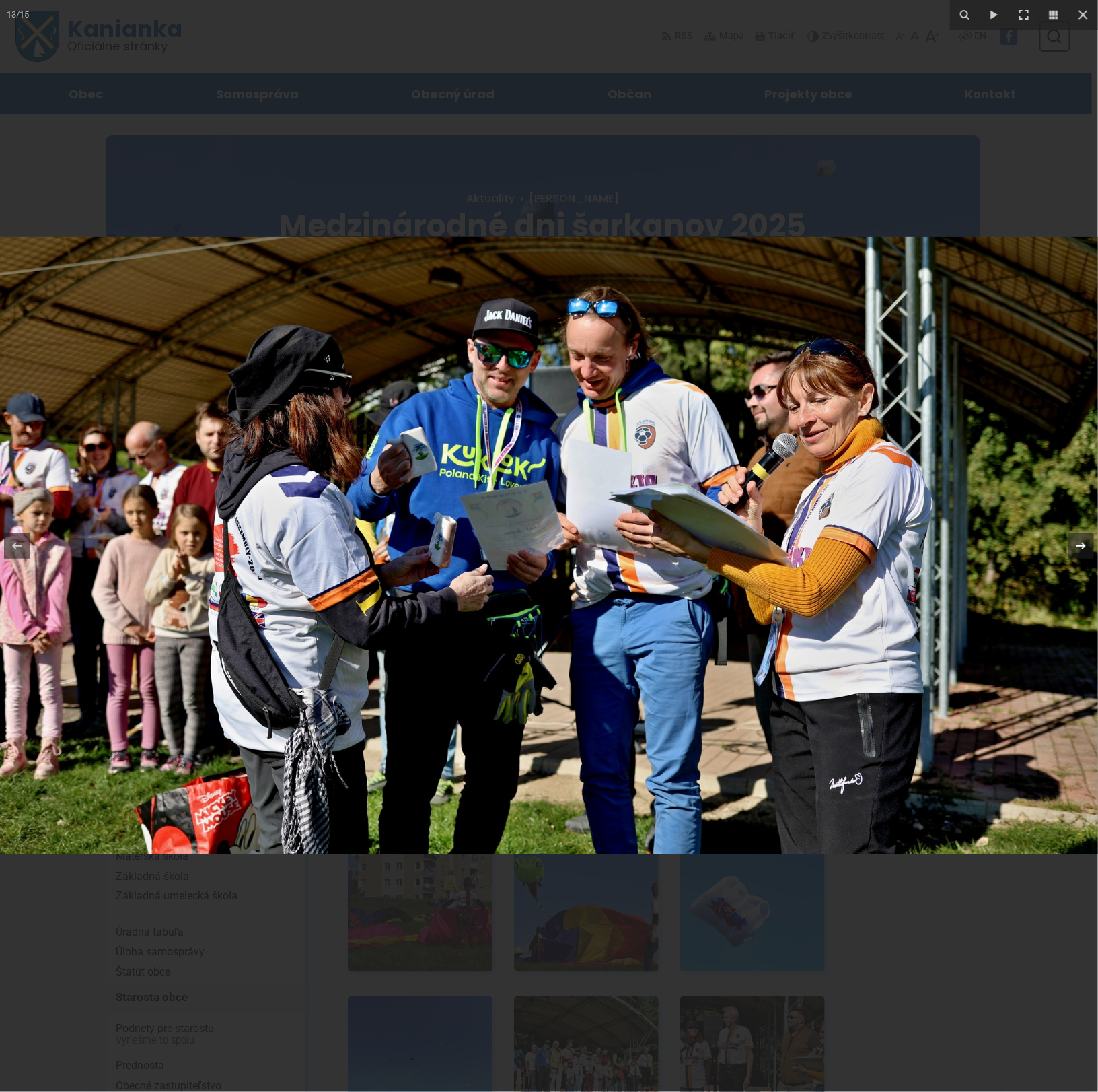
click at [1083, 550] on icon at bounding box center [1082, 546] width 16 height 16
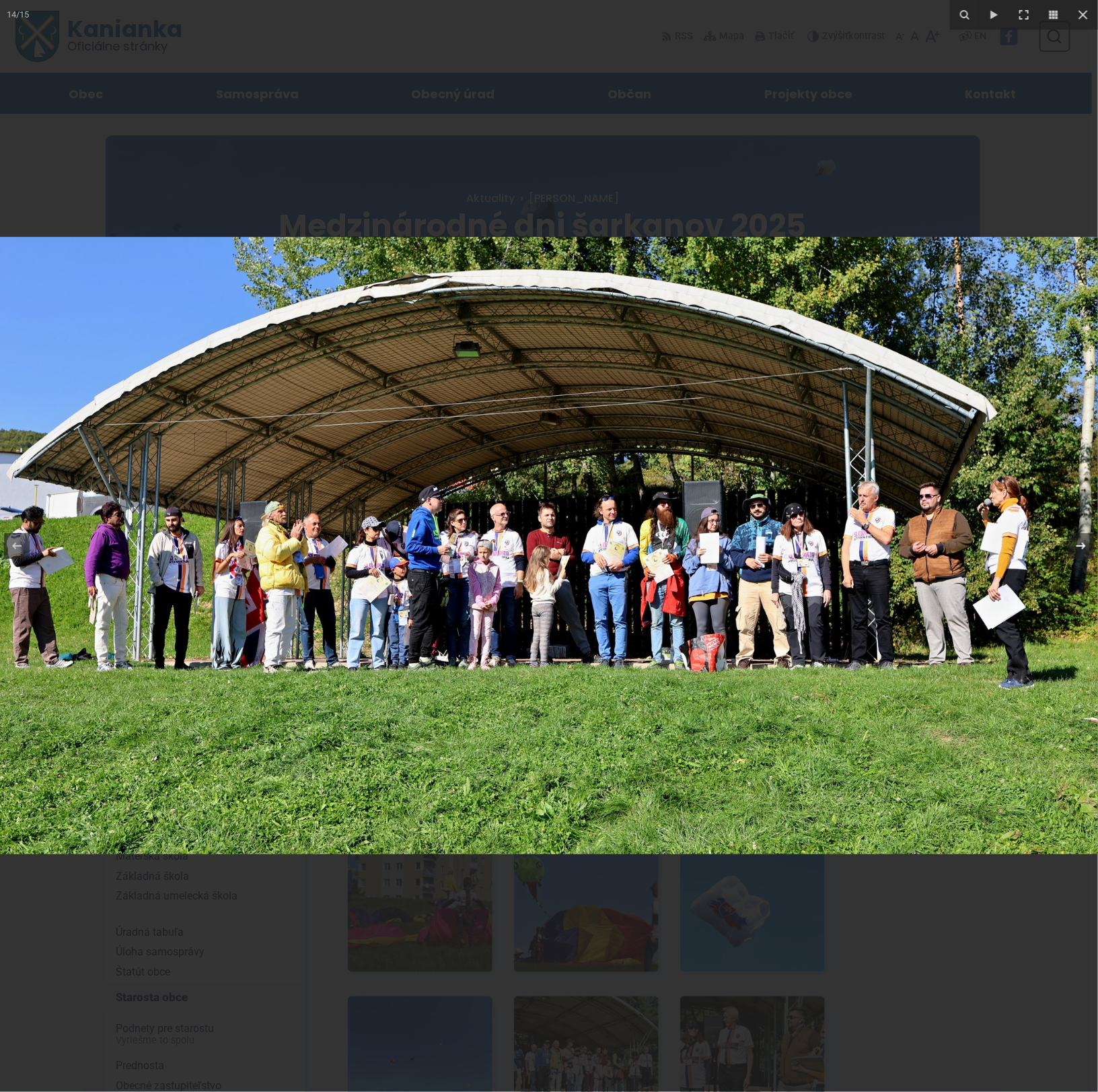
click at [1083, 550] on icon at bounding box center [1082, 546] width 16 height 16
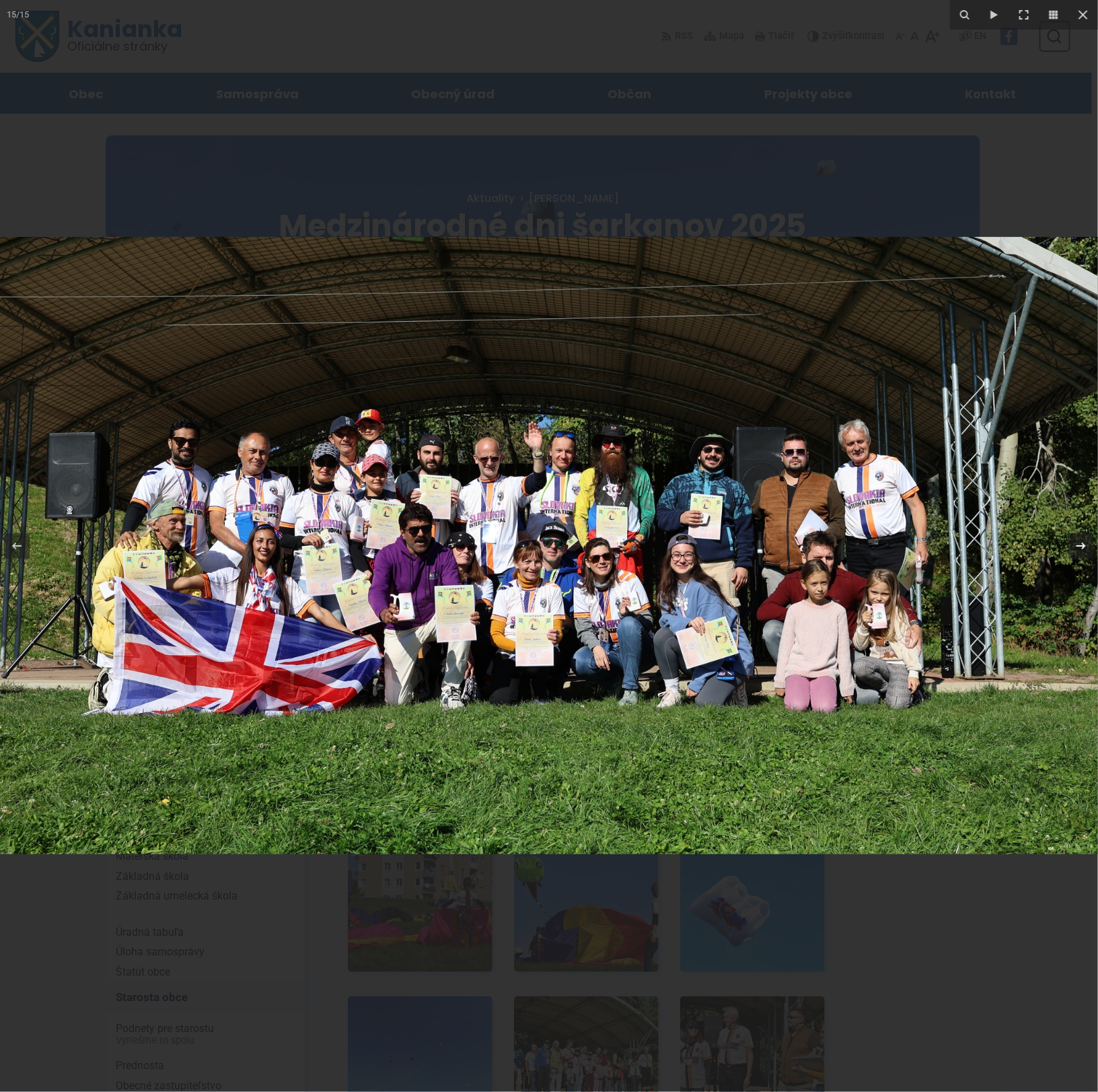
click at [1083, 550] on icon at bounding box center [1082, 546] width 16 height 16
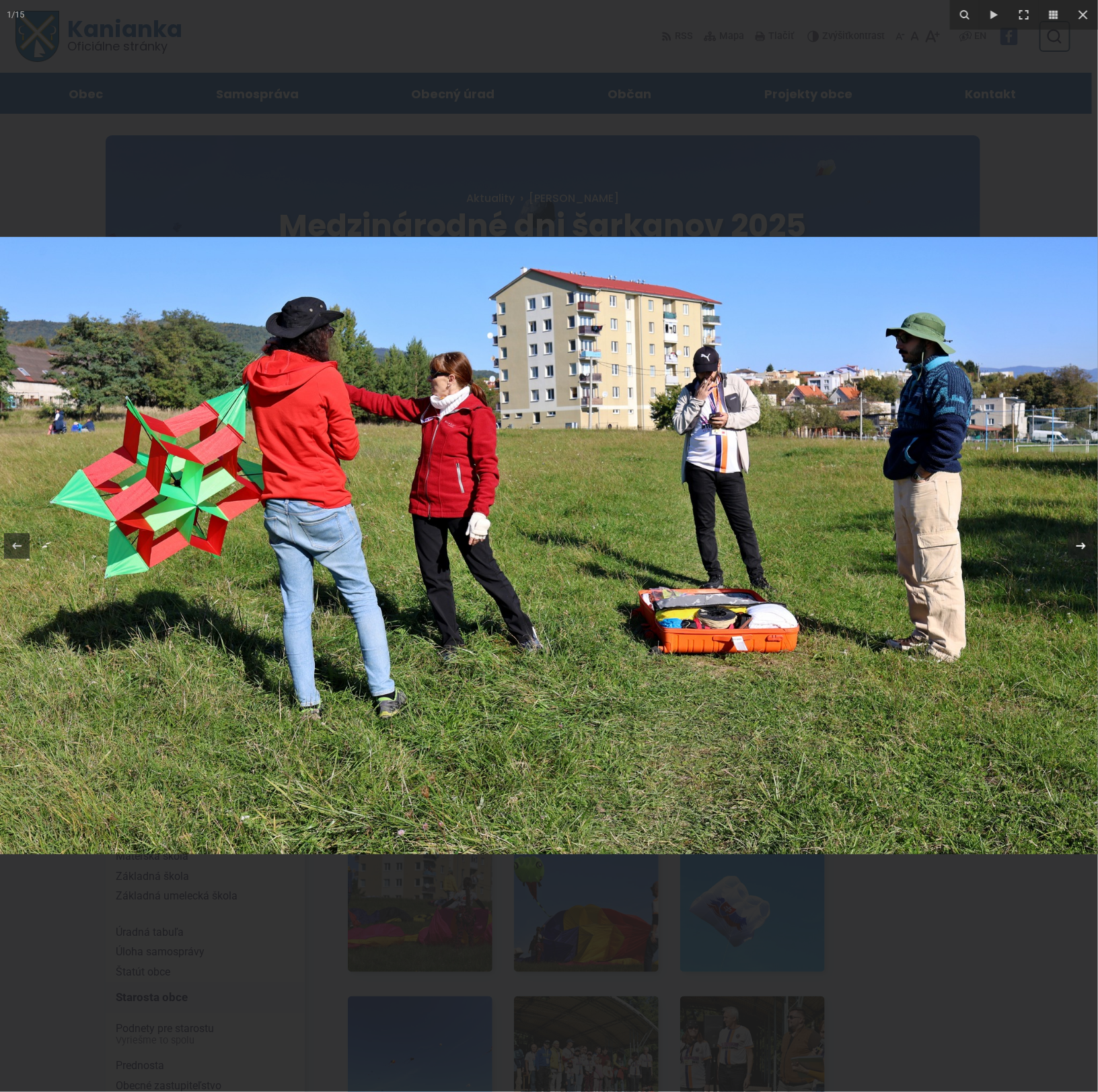
click at [1083, 550] on icon at bounding box center [1082, 546] width 16 height 16
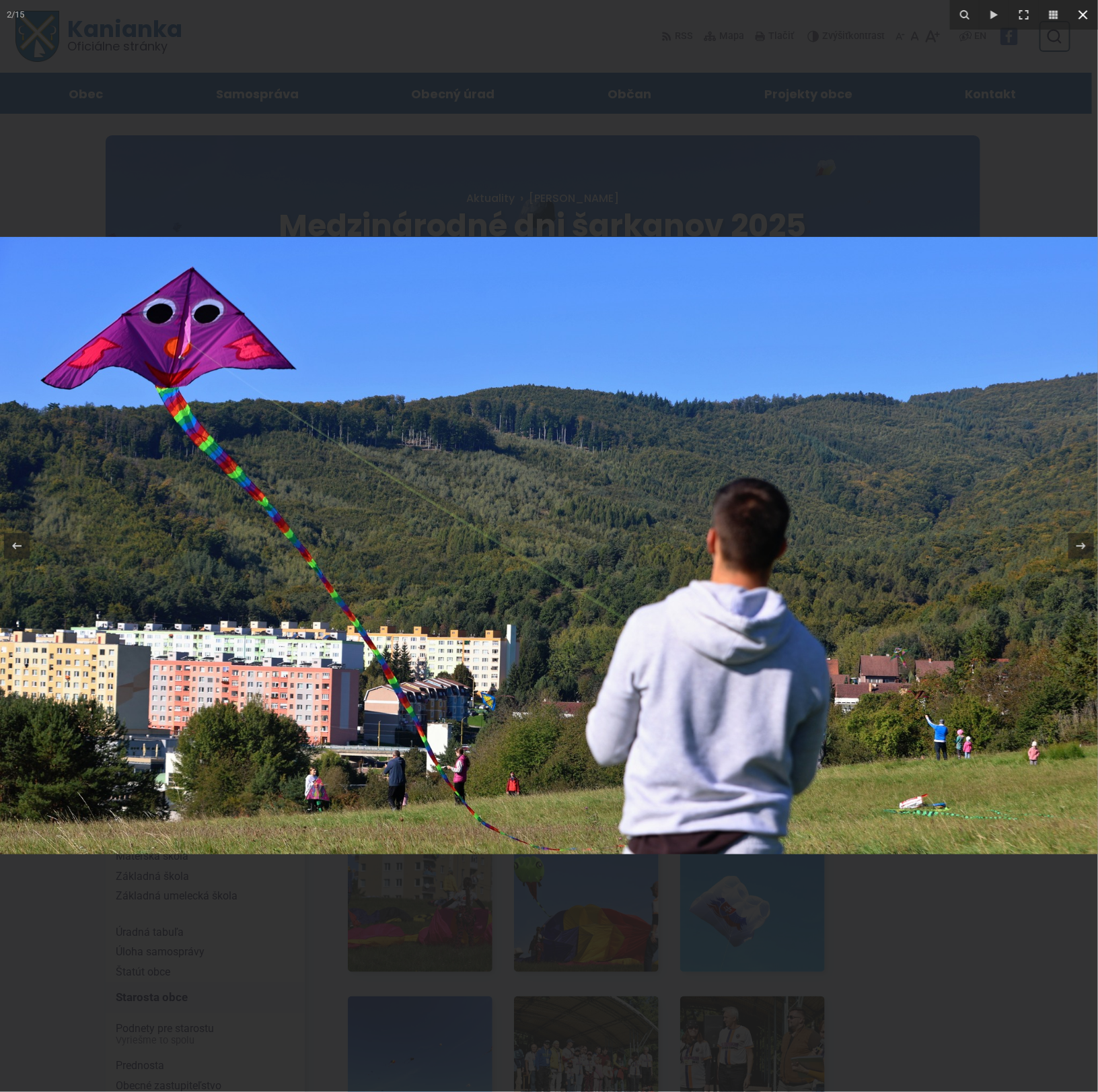
drag, startPoint x: 1087, startPoint y: 11, endPoint x: 1077, endPoint y: 16, distance: 11.2
click at [1085, 12] on icon at bounding box center [1083, 14] width 9 height 9
